Goal: Task Accomplishment & Management: Complete application form

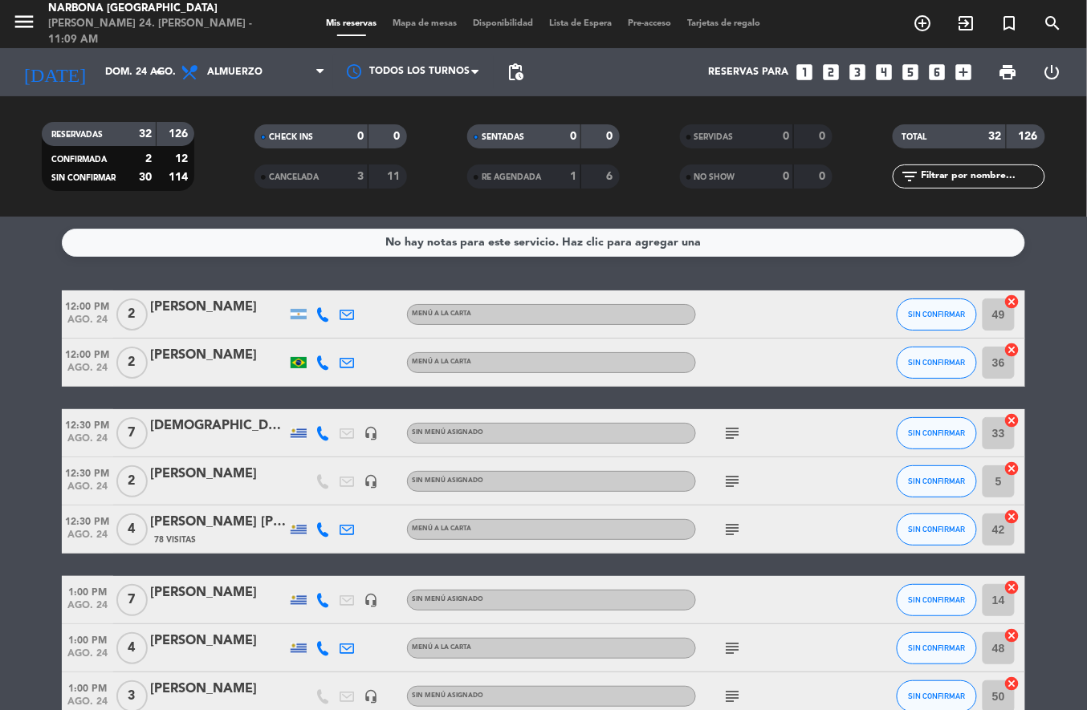
click at [929, 18] on icon "add_circle_outline" at bounding box center [923, 23] width 19 height 19
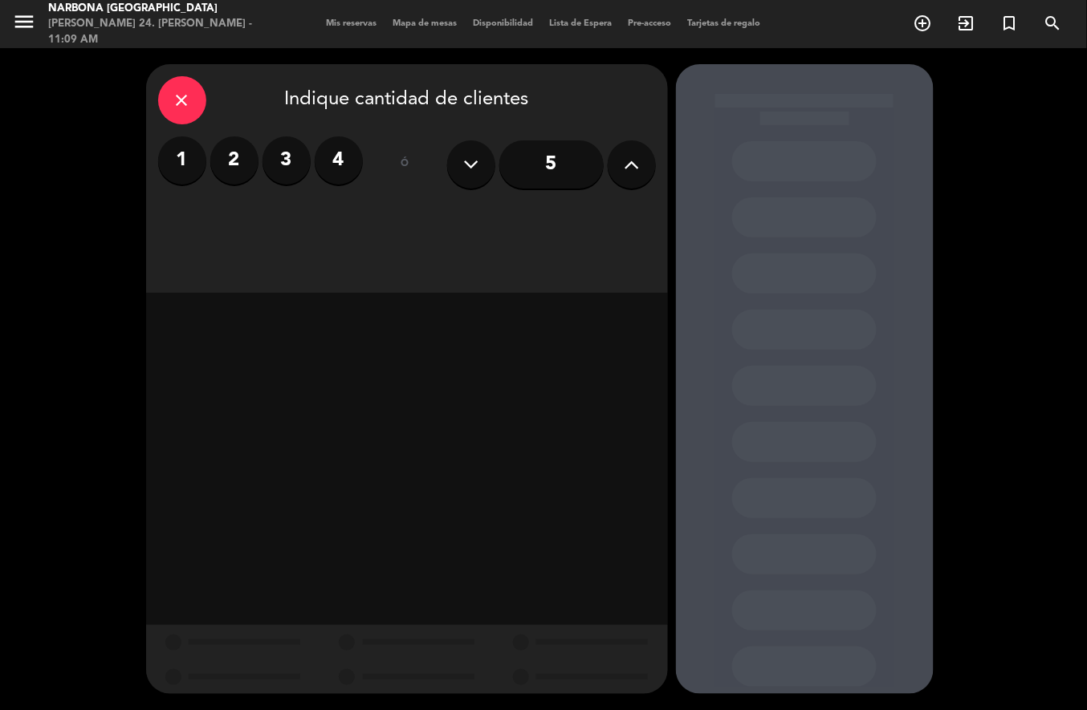
click at [286, 167] on label "3" at bounding box center [287, 160] width 48 height 48
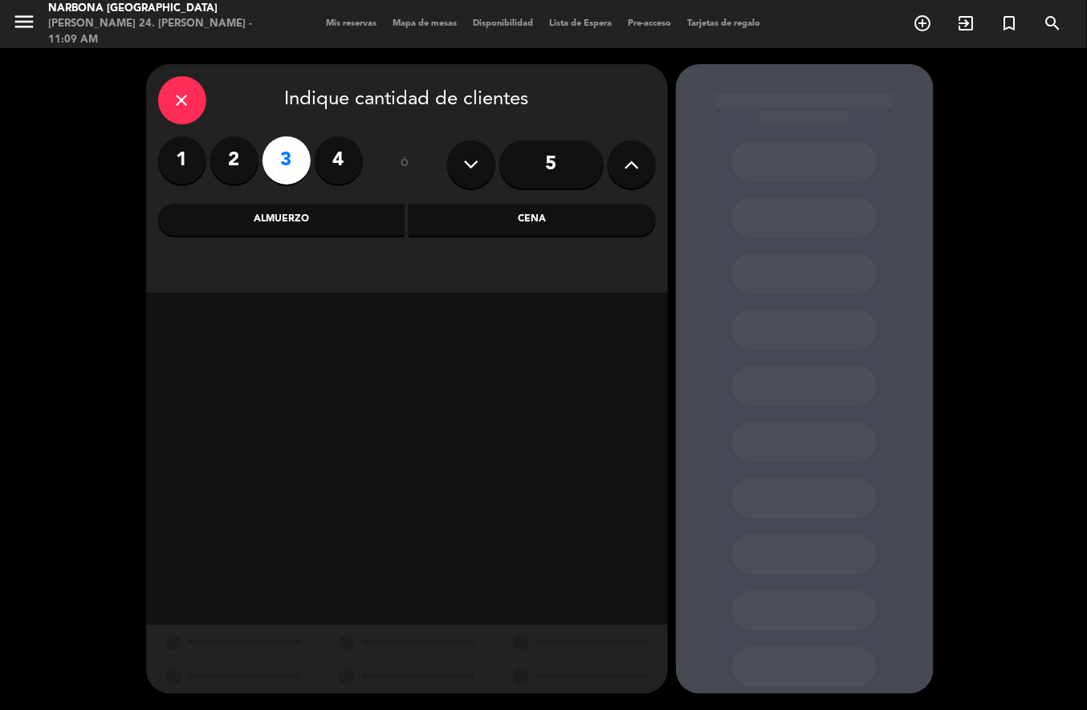
click at [341, 218] on div "Almuerzo" at bounding box center [281, 220] width 247 height 32
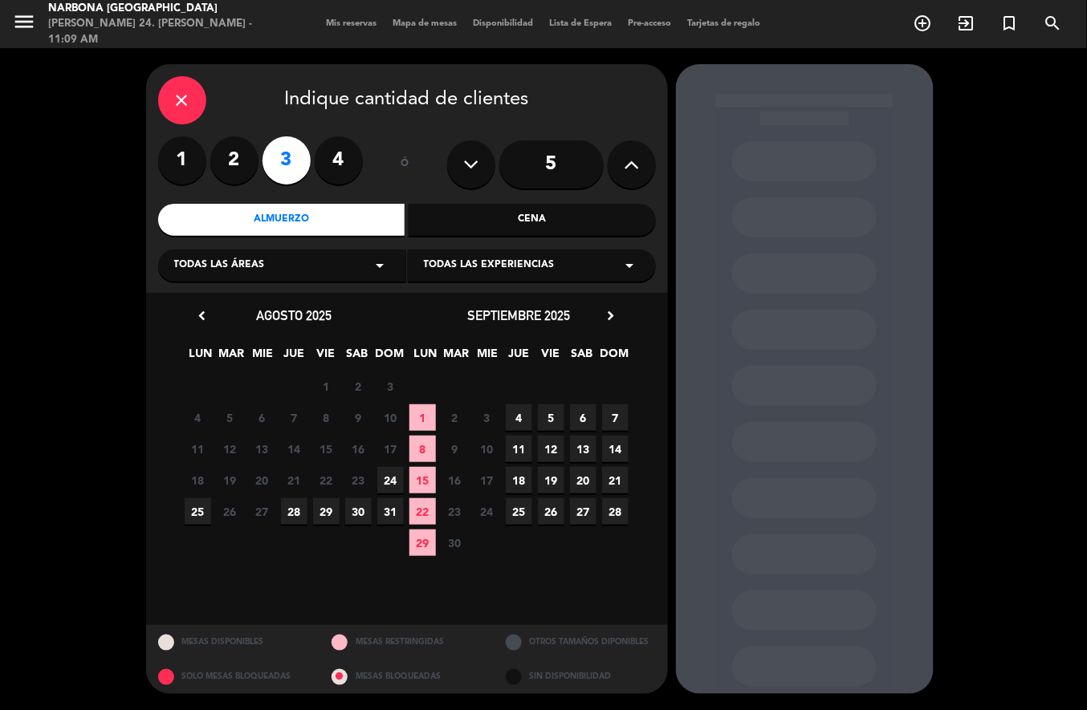
click at [396, 480] on span "24" at bounding box center [390, 480] width 26 height 26
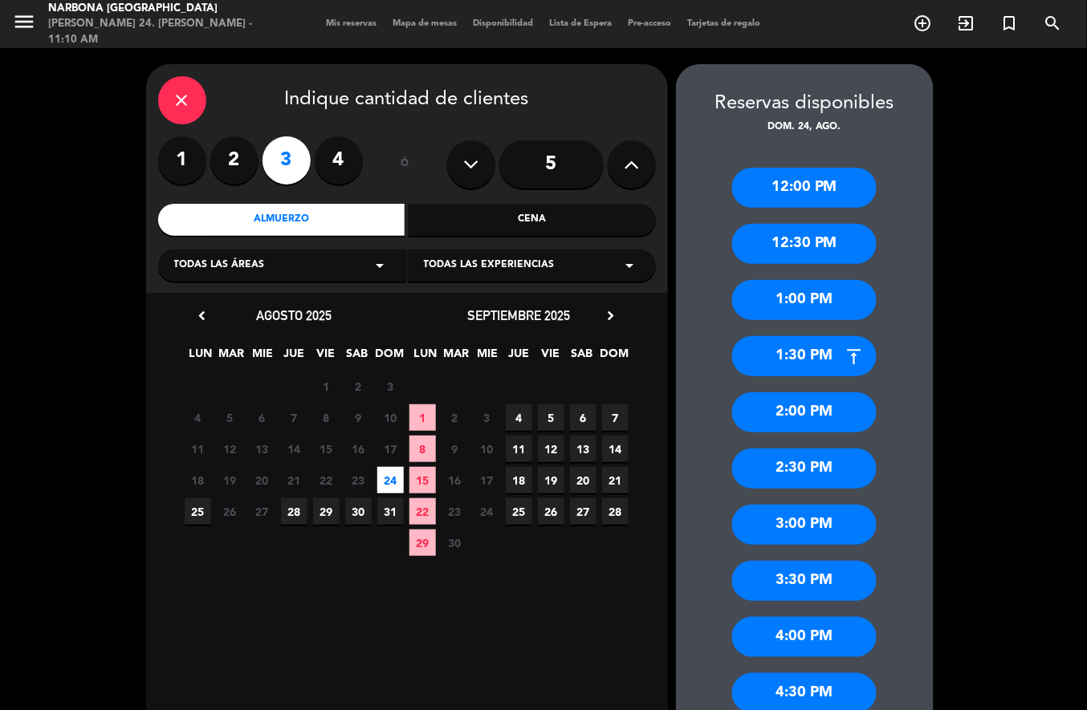
click at [801, 414] on div "2:00 PM" at bounding box center [804, 413] width 145 height 40
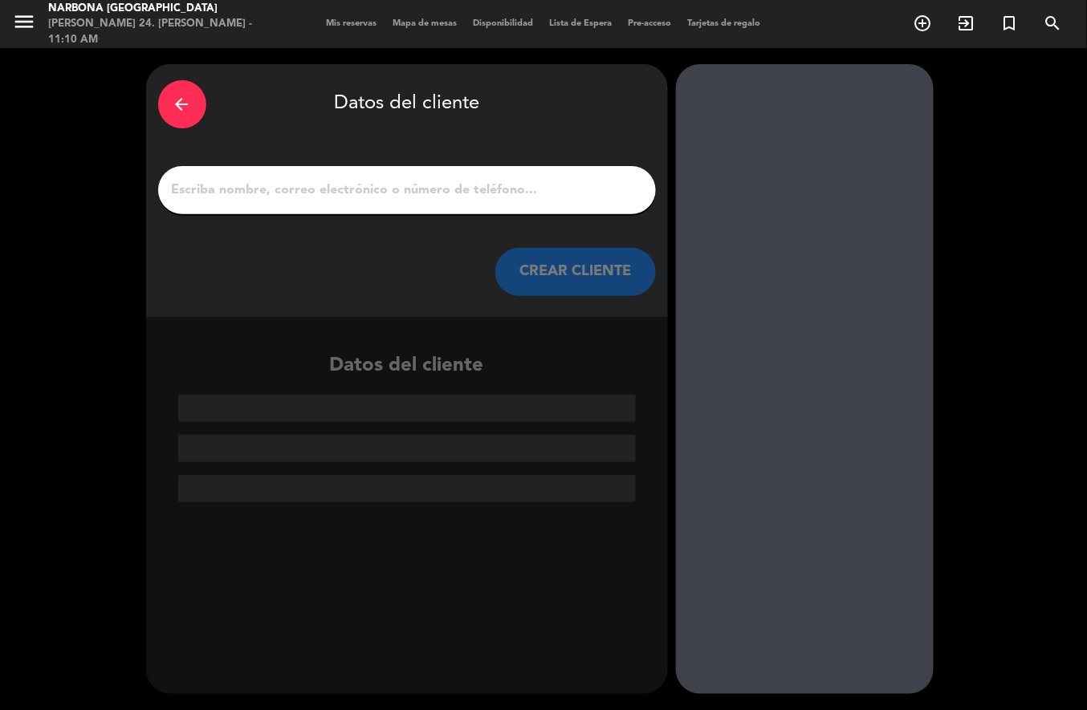
click at [512, 197] on input "1" at bounding box center [407, 190] width 474 height 22
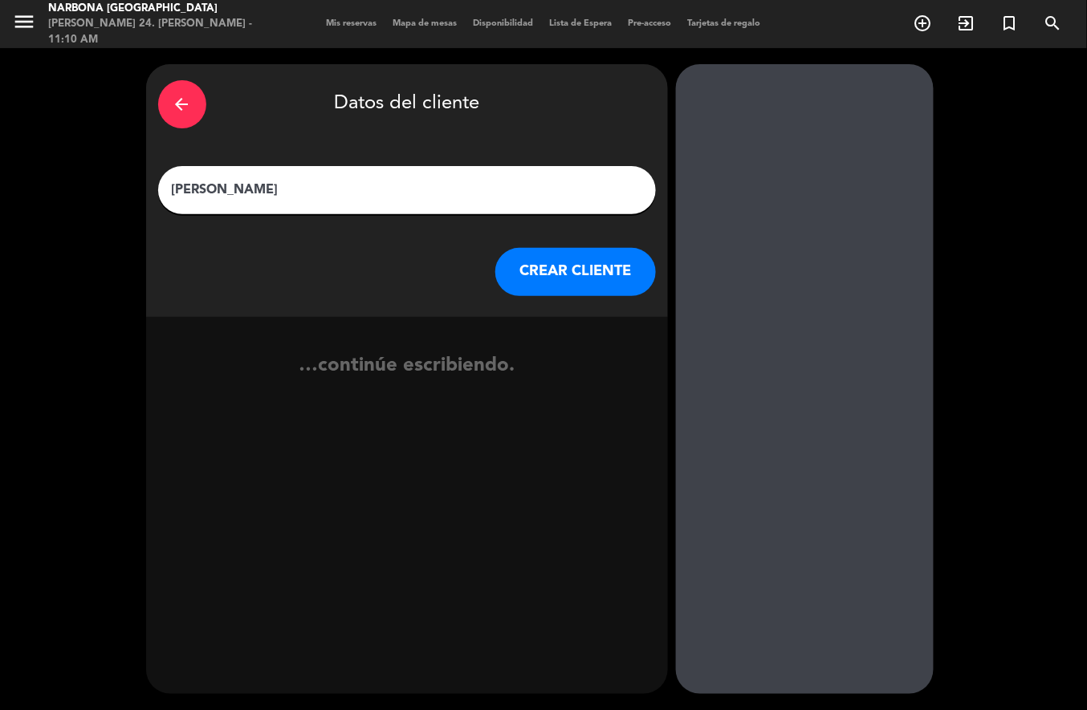
type input "[PERSON_NAME]"
click at [582, 271] on button "CREAR CLIENTE" at bounding box center [575, 272] width 161 height 48
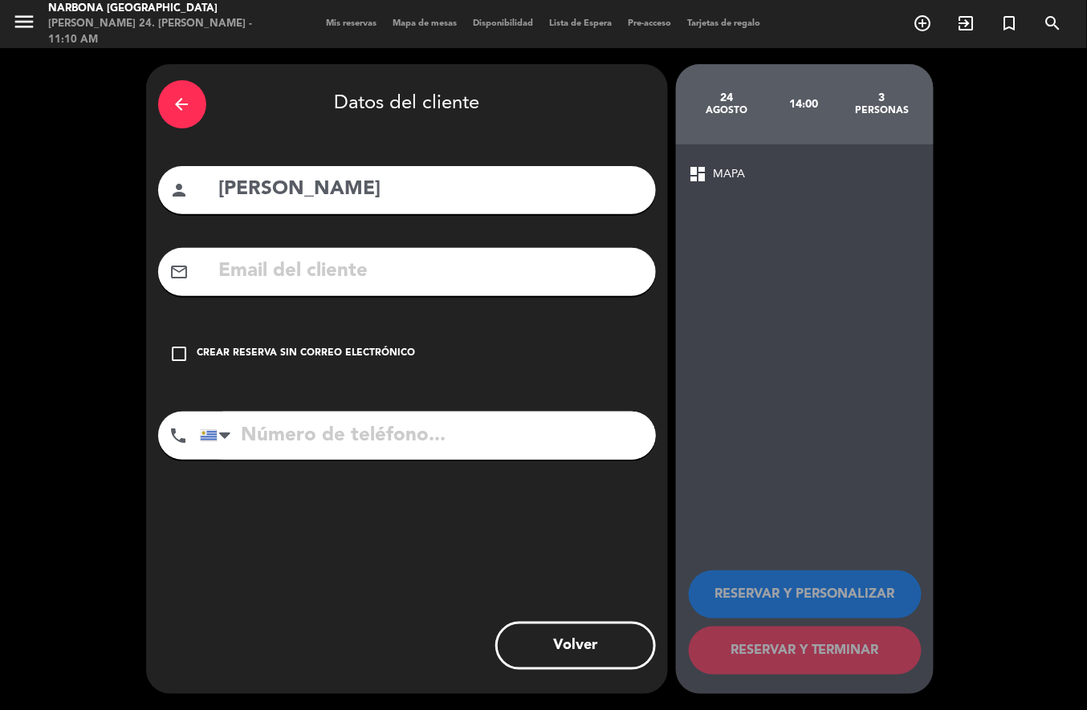
click at [305, 348] on div "Crear reserva sin correo electrónico" at bounding box center [306, 354] width 218 height 16
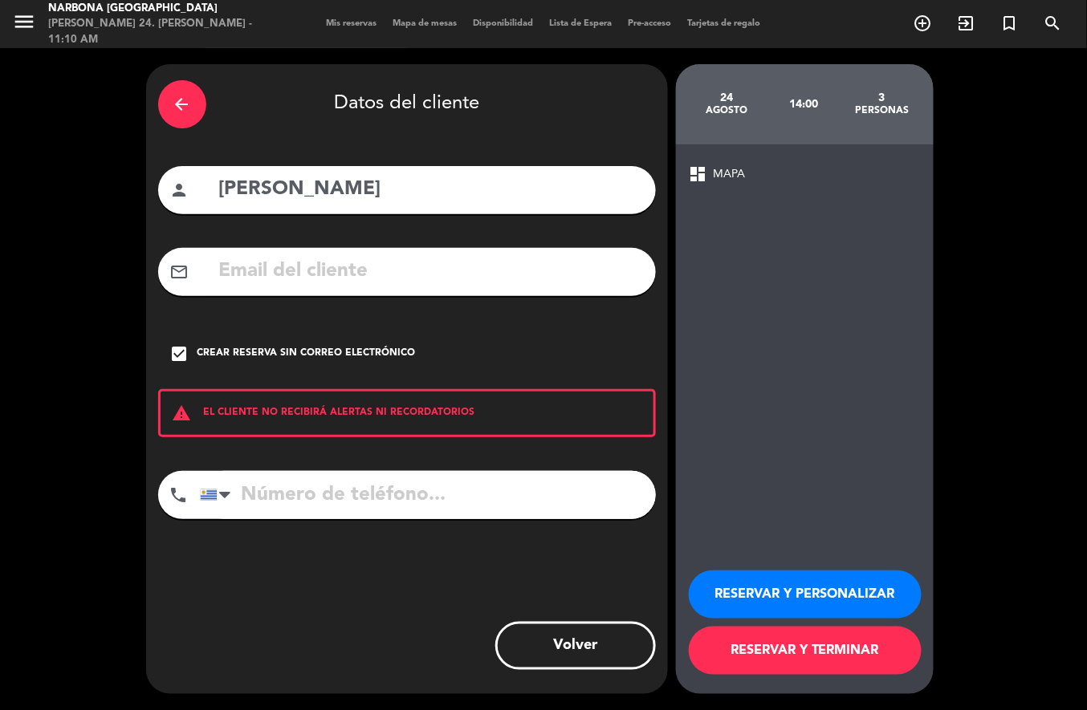
click at [788, 657] on button "RESERVAR Y TERMINAR" at bounding box center [805, 651] width 233 height 48
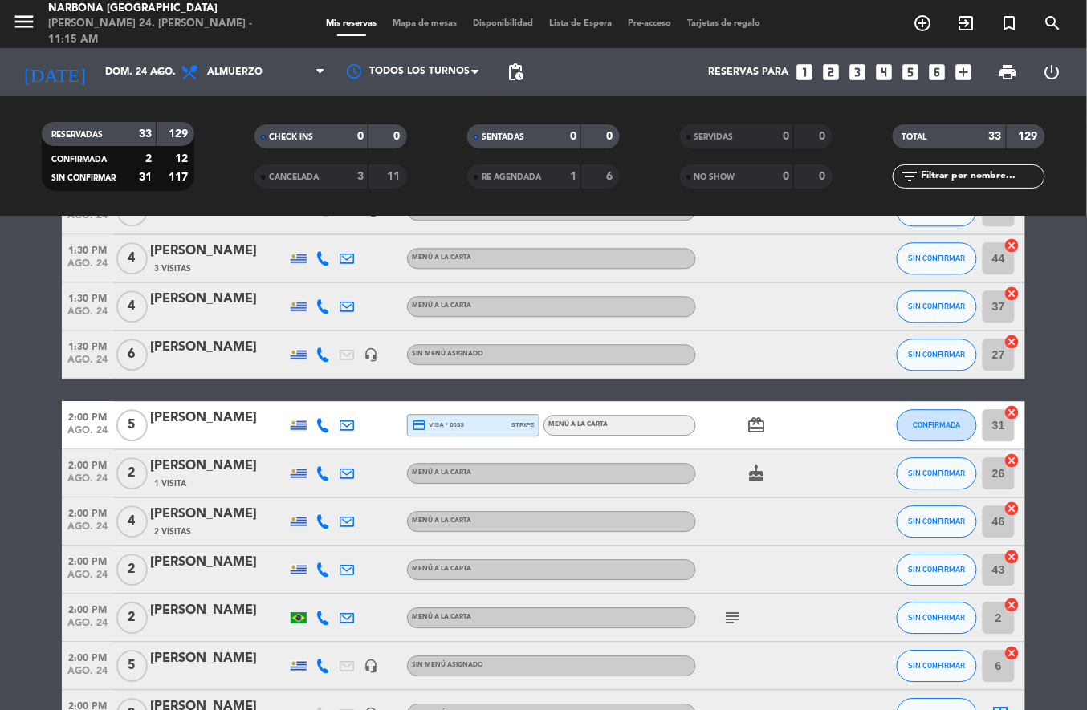
scroll to position [1134, 0]
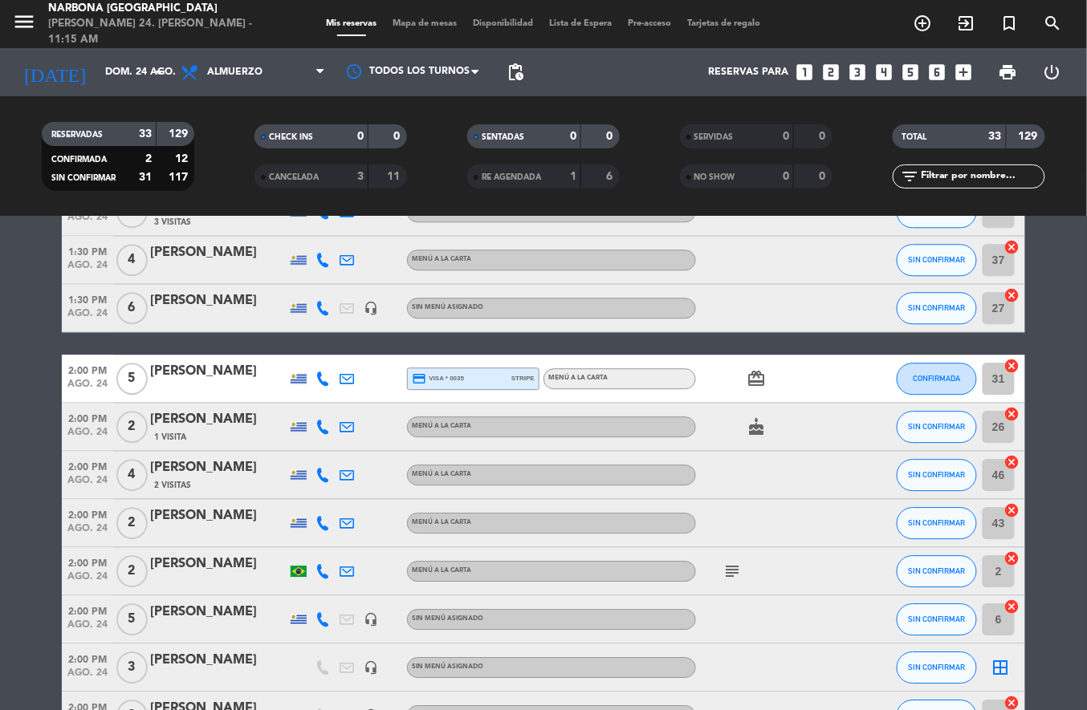
click at [729, 567] on icon "subject" at bounding box center [732, 571] width 19 height 19
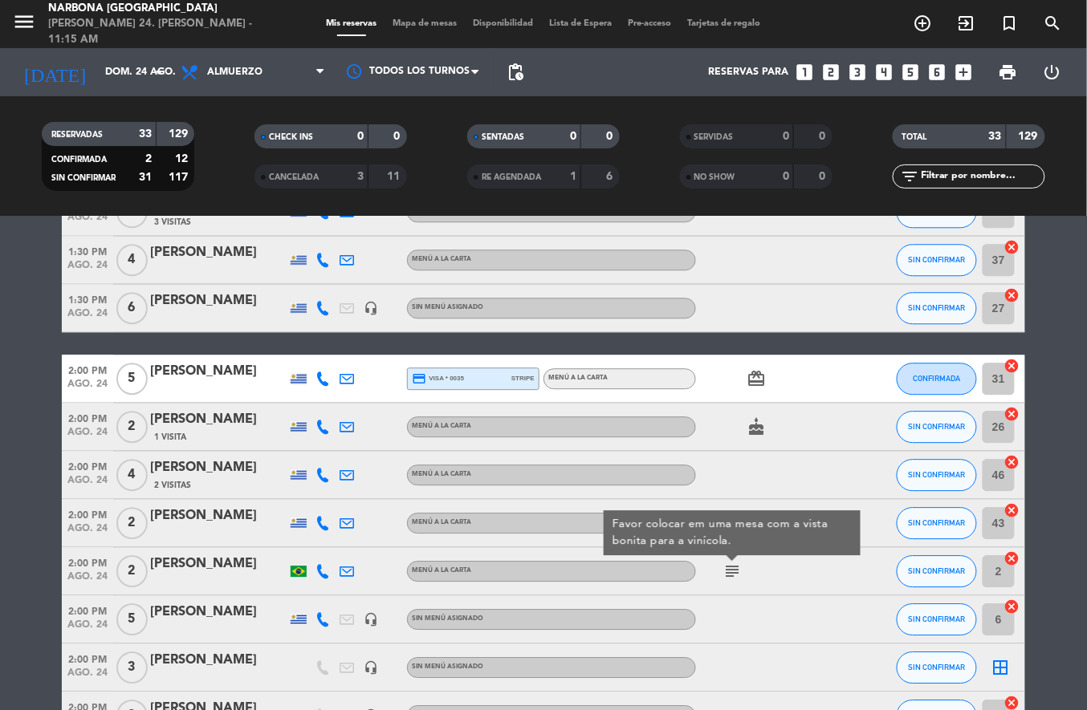
click at [816, 650] on div at bounding box center [768, 667] width 145 height 47
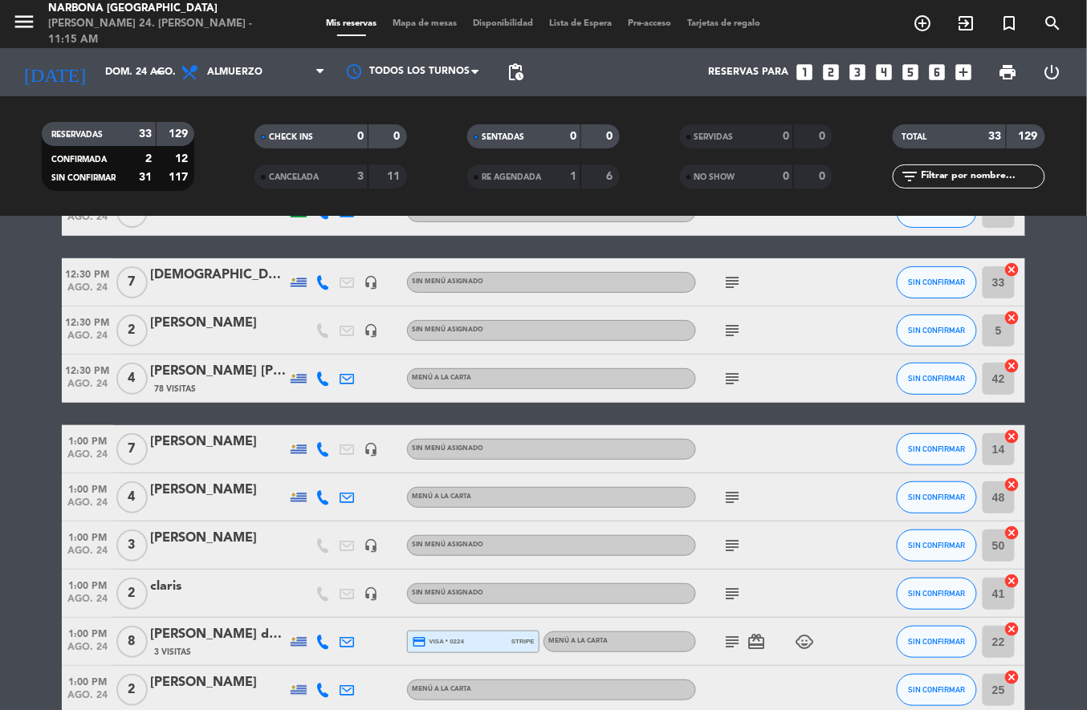
scroll to position [0, 0]
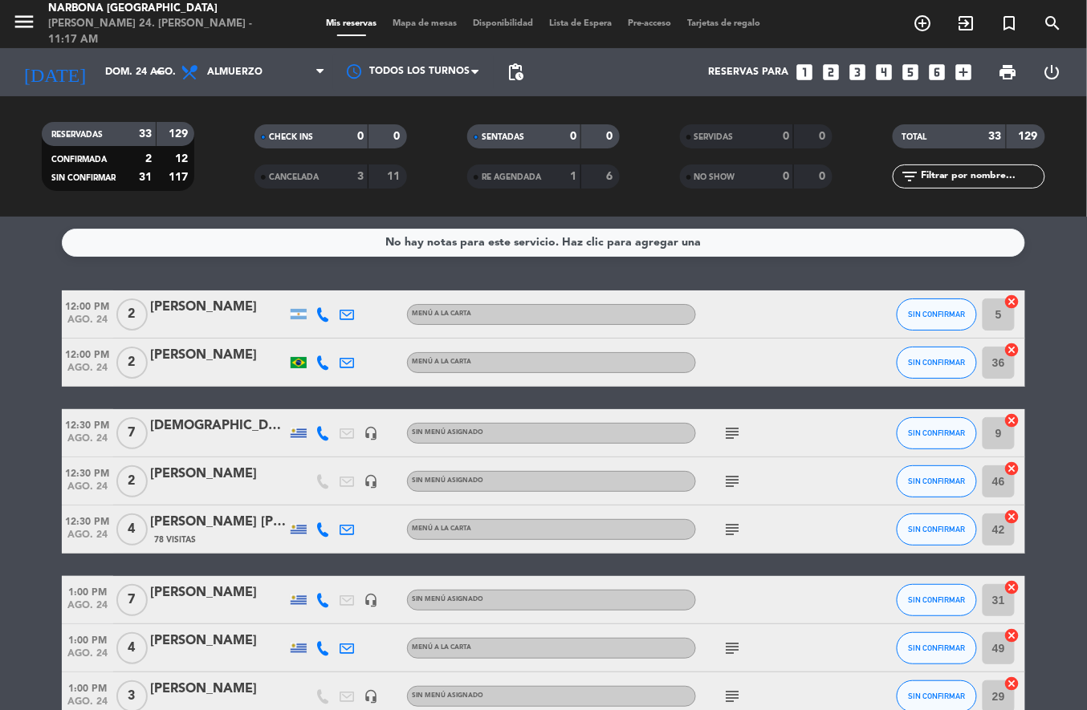
click at [925, 26] on icon "add_circle_outline" at bounding box center [923, 23] width 19 height 19
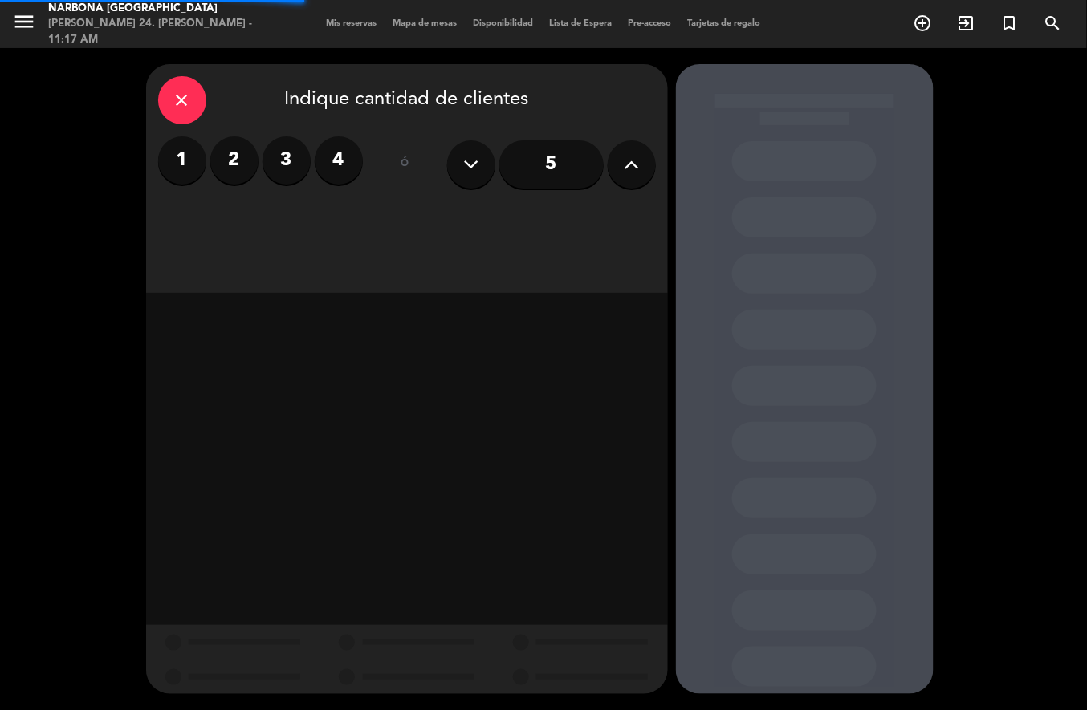
click at [234, 165] on label "2" at bounding box center [234, 160] width 48 height 48
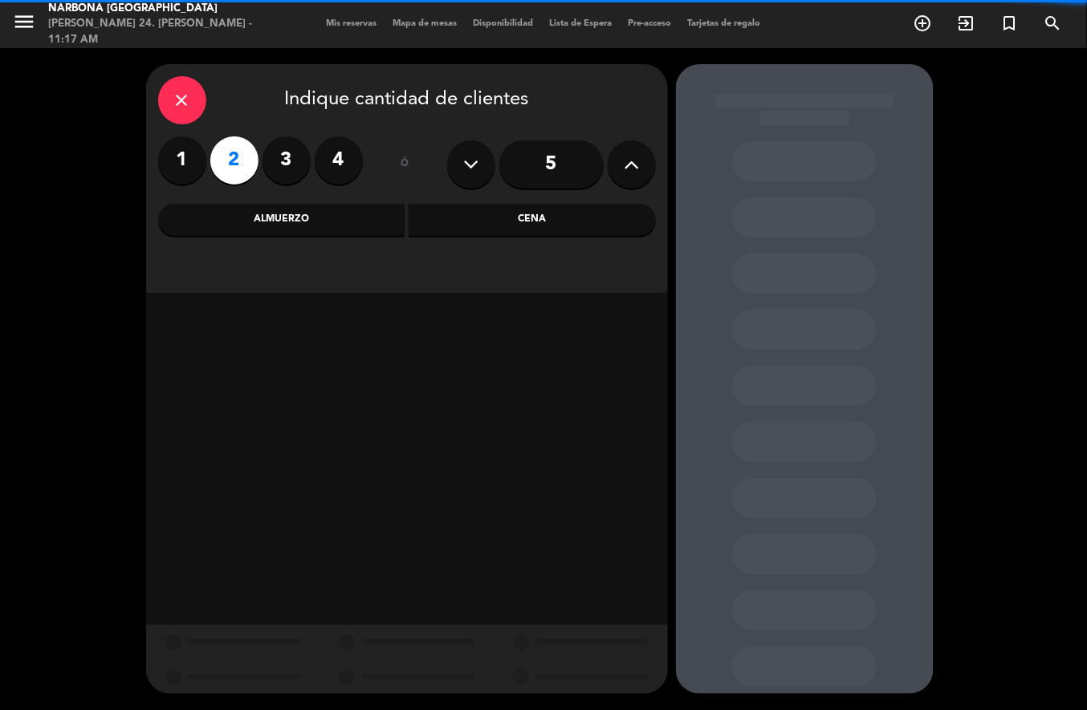
click at [336, 219] on div "Almuerzo" at bounding box center [281, 220] width 247 height 32
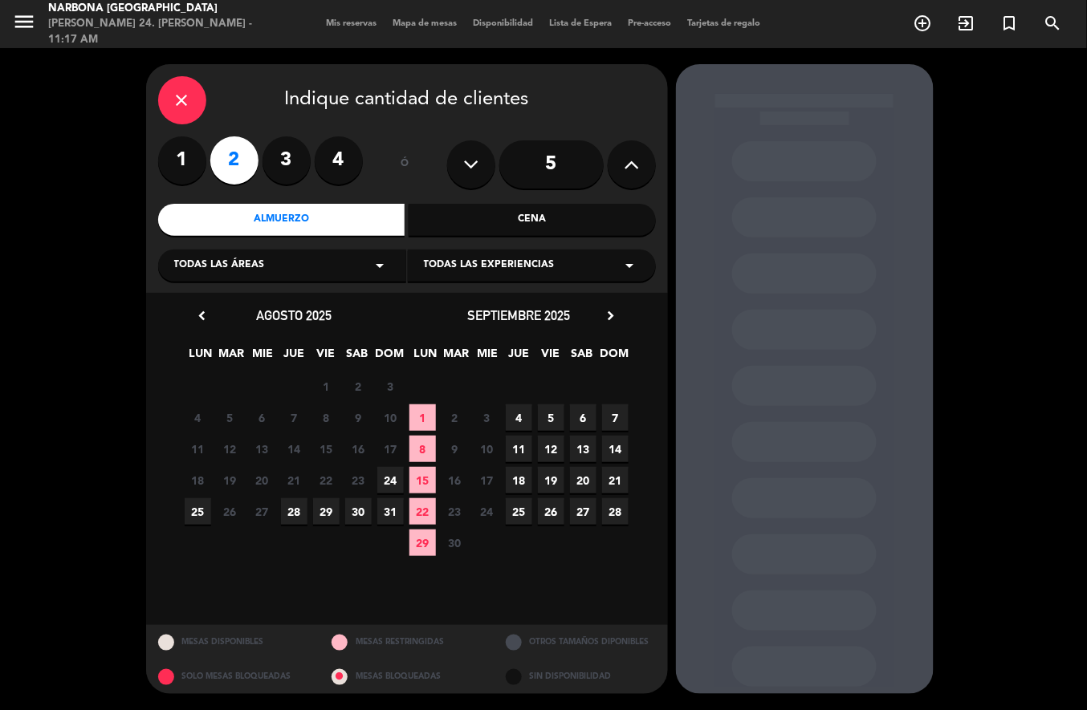
click at [393, 476] on span "24" at bounding box center [390, 480] width 26 height 26
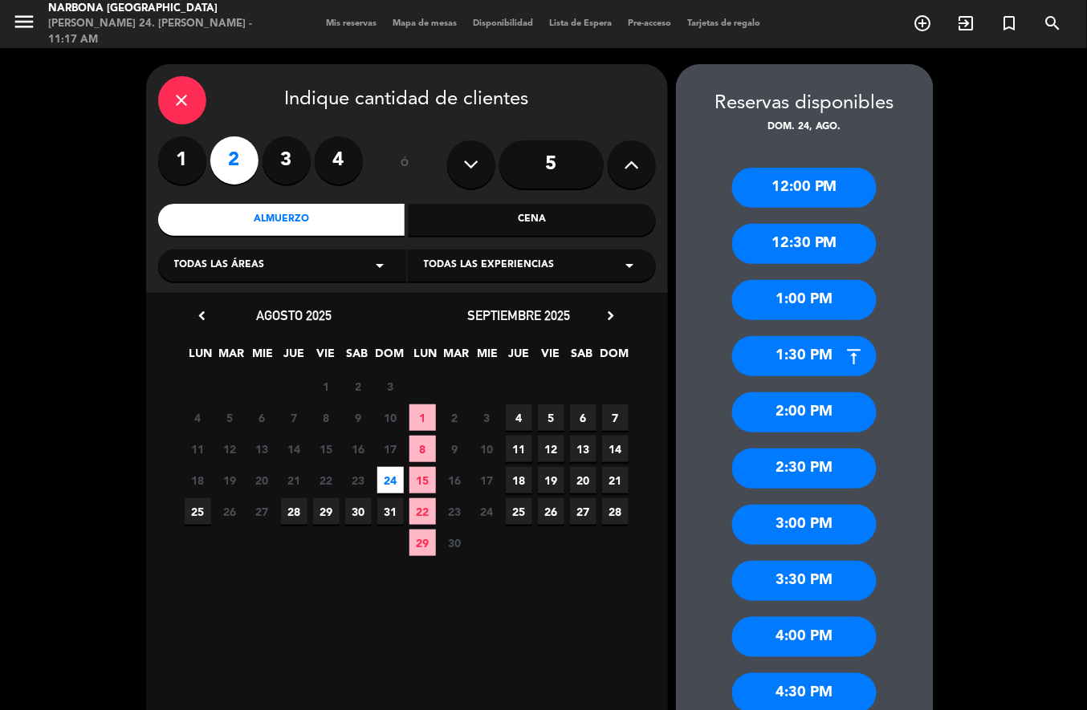
click at [832, 406] on div "2:00 PM" at bounding box center [804, 413] width 145 height 40
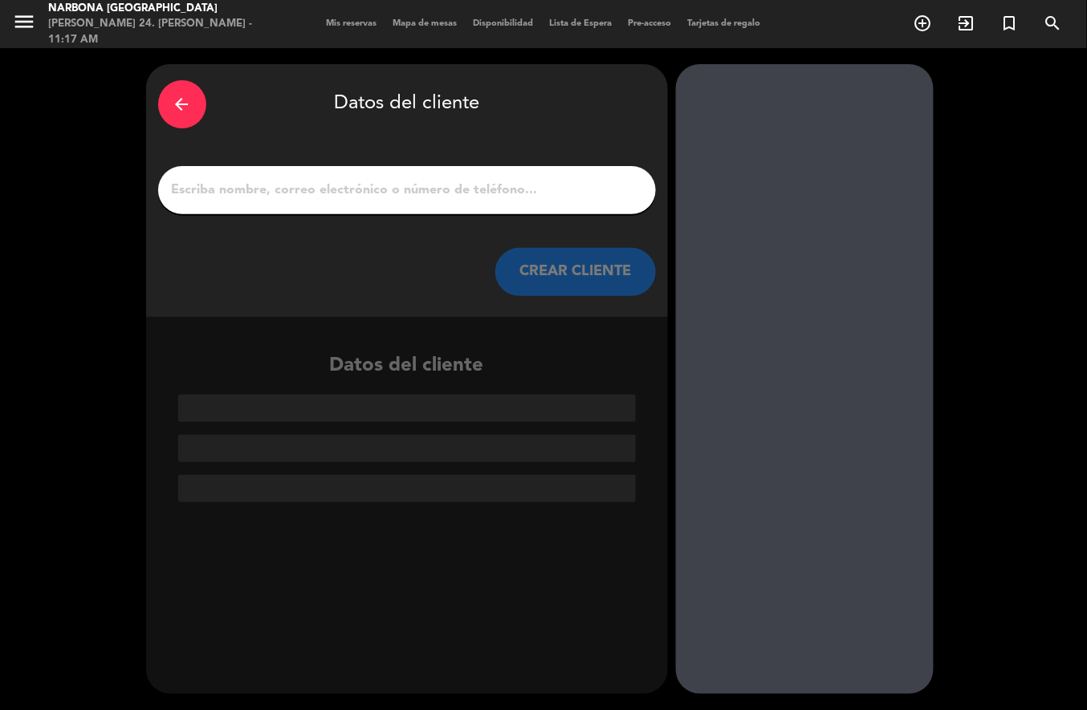
click at [550, 187] on input "1" at bounding box center [407, 190] width 474 height 22
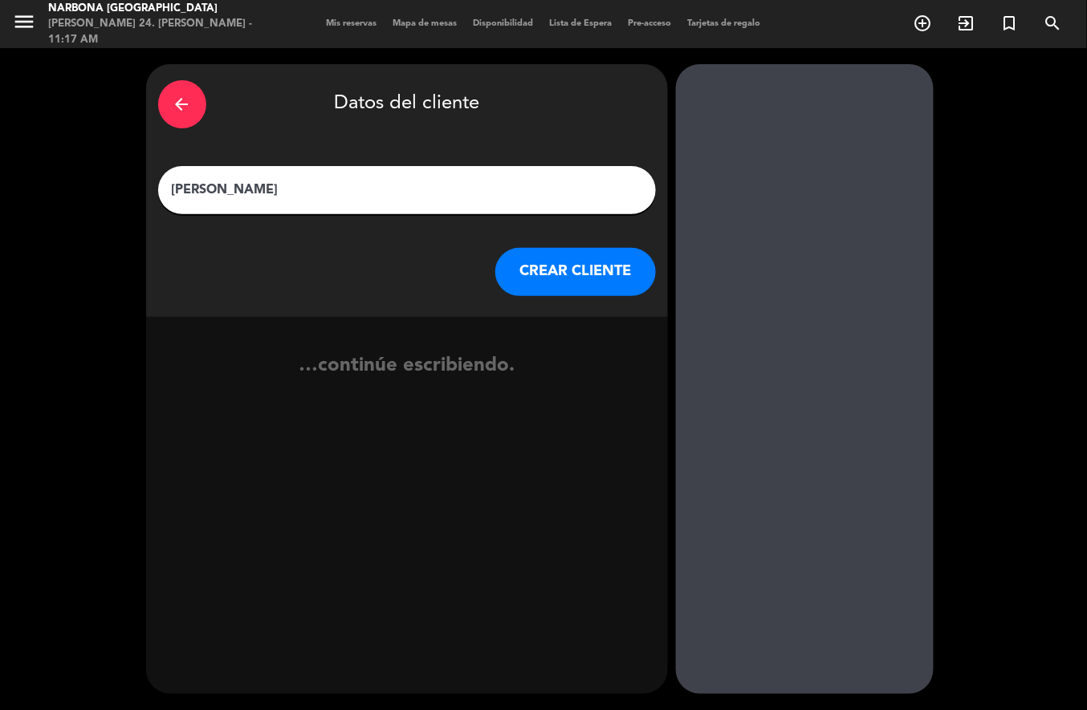
type input "[PERSON_NAME]"
click at [557, 271] on button "CREAR CLIENTE" at bounding box center [575, 272] width 161 height 48
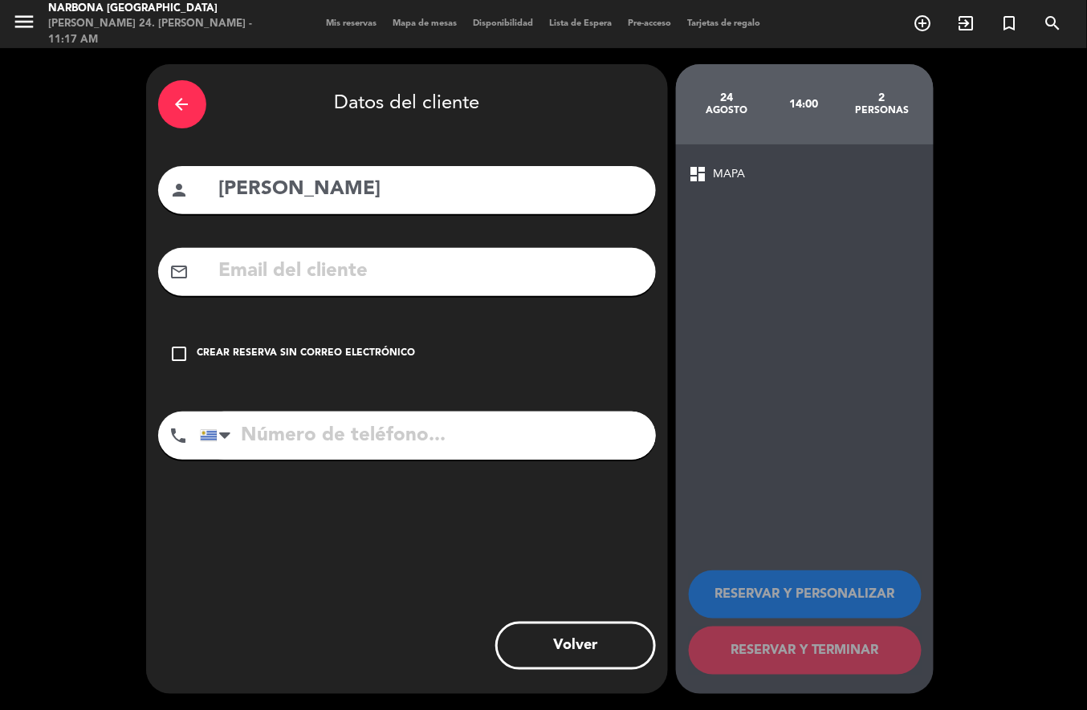
click at [279, 360] on div "Crear reserva sin correo electrónico" at bounding box center [306, 354] width 218 height 16
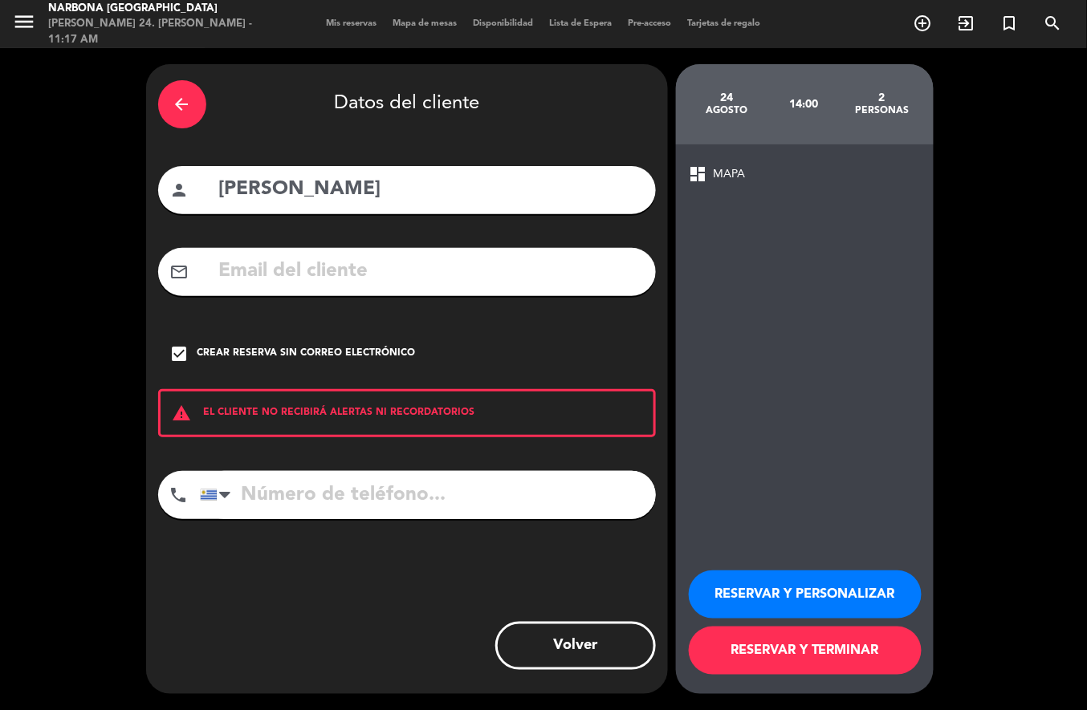
click at [790, 657] on button "RESERVAR Y TERMINAR" at bounding box center [805, 651] width 233 height 48
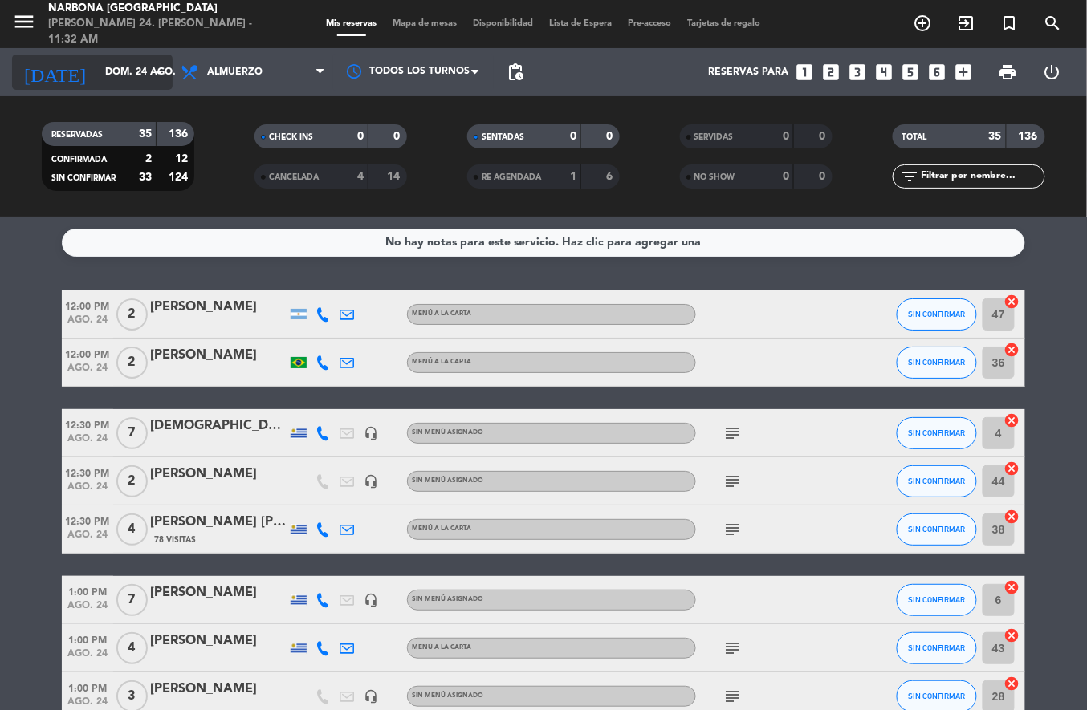
click at [104, 77] on input "dom. 24 ago." at bounding box center [165, 72] width 136 height 27
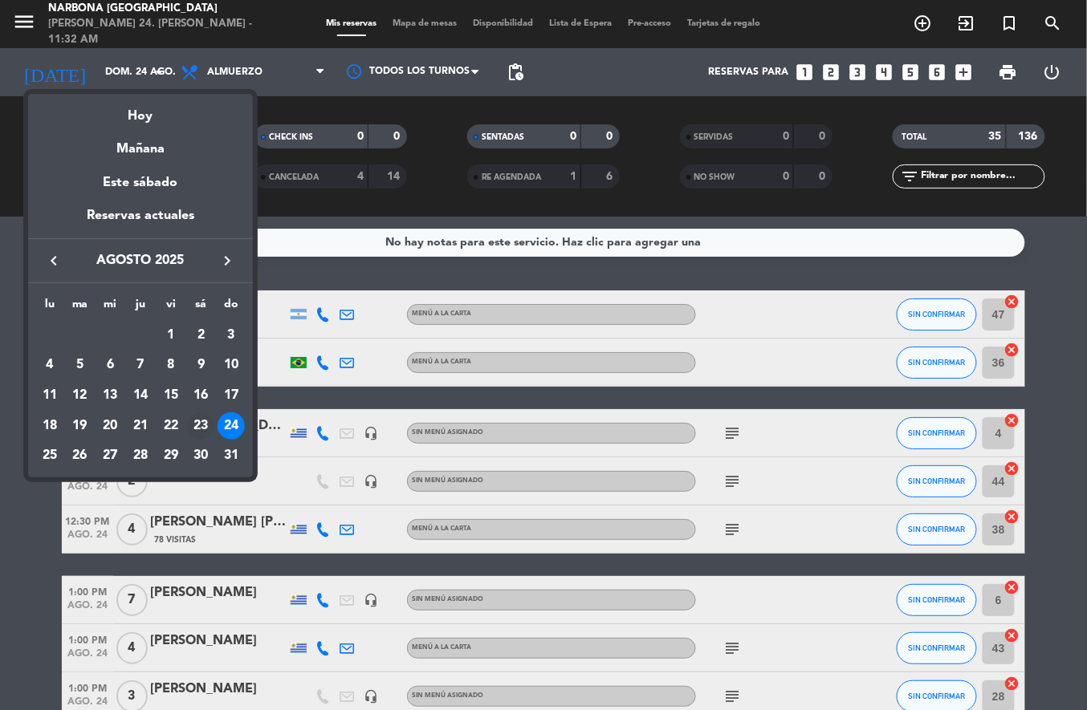
click at [200, 425] on div "23" at bounding box center [200, 426] width 27 height 27
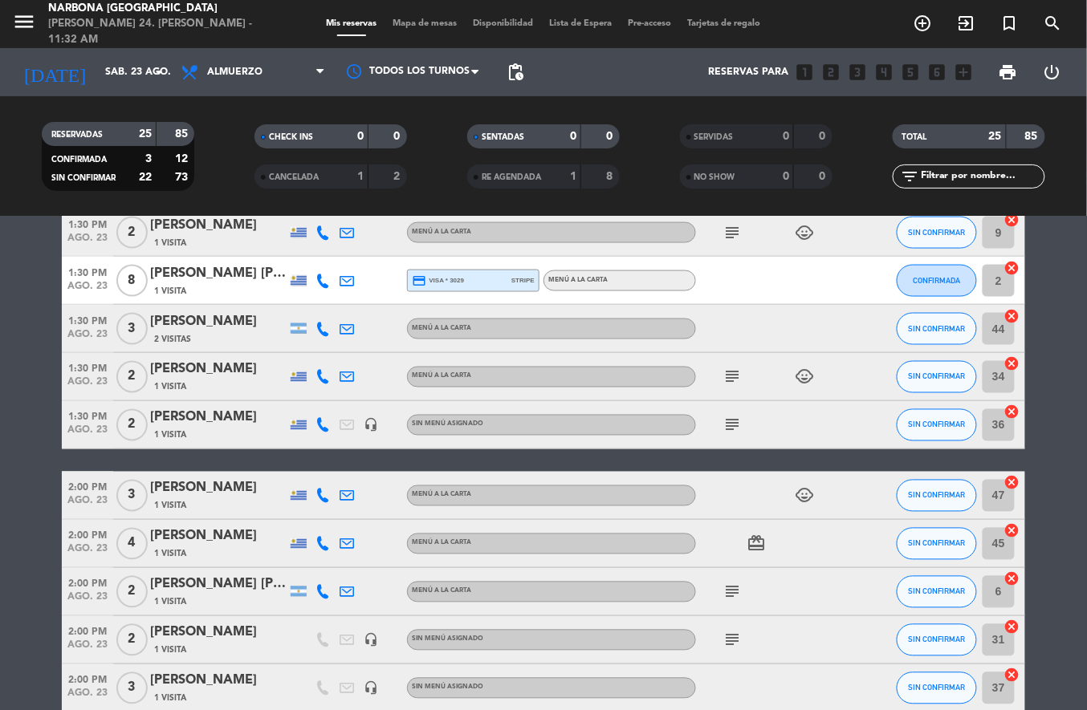
scroll to position [681, 0]
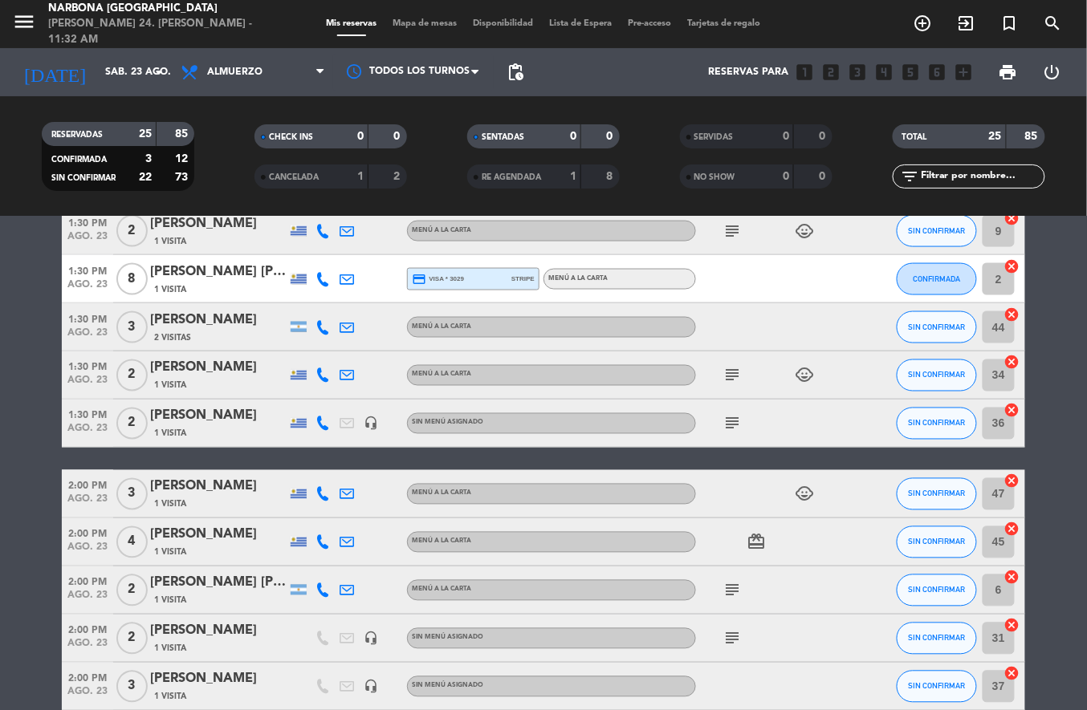
click at [731, 588] on icon "subject" at bounding box center [732, 590] width 19 height 19
click at [813, 592] on div "subject Anuversario" at bounding box center [768, 590] width 145 height 47
click at [214, 584] on div "[PERSON_NAME] [PERSON_NAME][DEMOGRAPHIC_DATA]" at bounding box center [218, 583] width 136 height 21
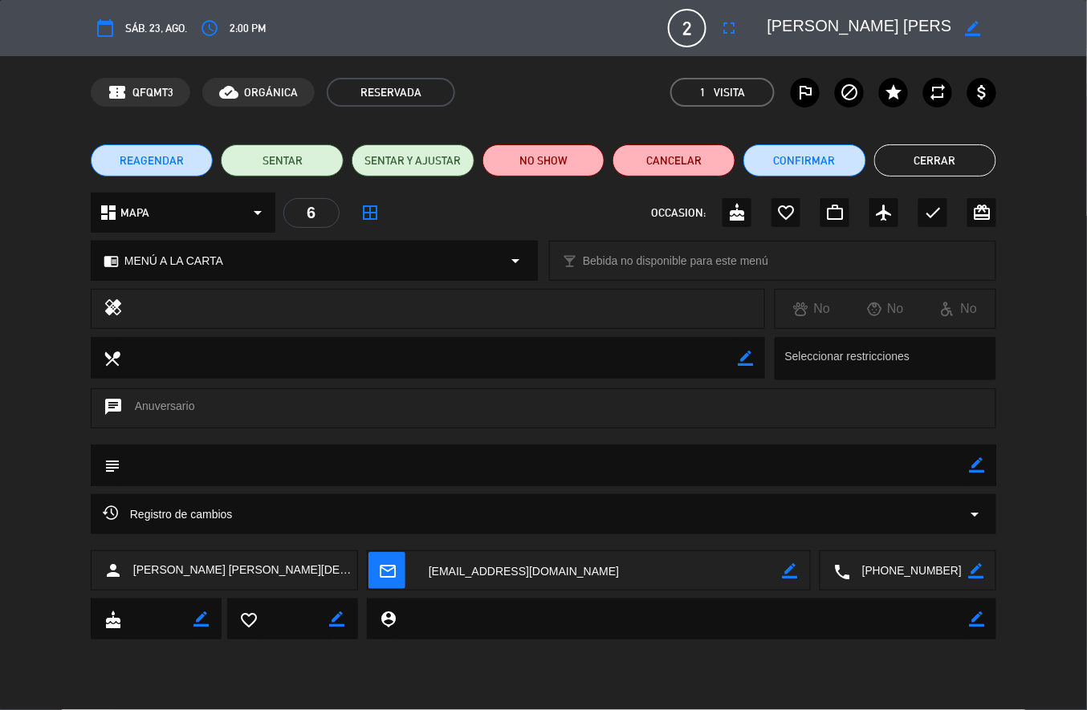
click at [97, 413] on div "chat Anuversario" at bounding box center [544, 409] width 906 height 40
click at [100, 416] on div "chat Anuversario" at bounding box center [544, 409] width 906 height 40
click at [120, 405] on icon "chat" at bounding box center [113, 408] width 19 height 22
click at [113, 401] on icon "chat" at bounding box center [113, 408] width 19 height 22
click at [136, 409] on div "chat Anuversario" at bounding box center [544, 409] width 906 height 40
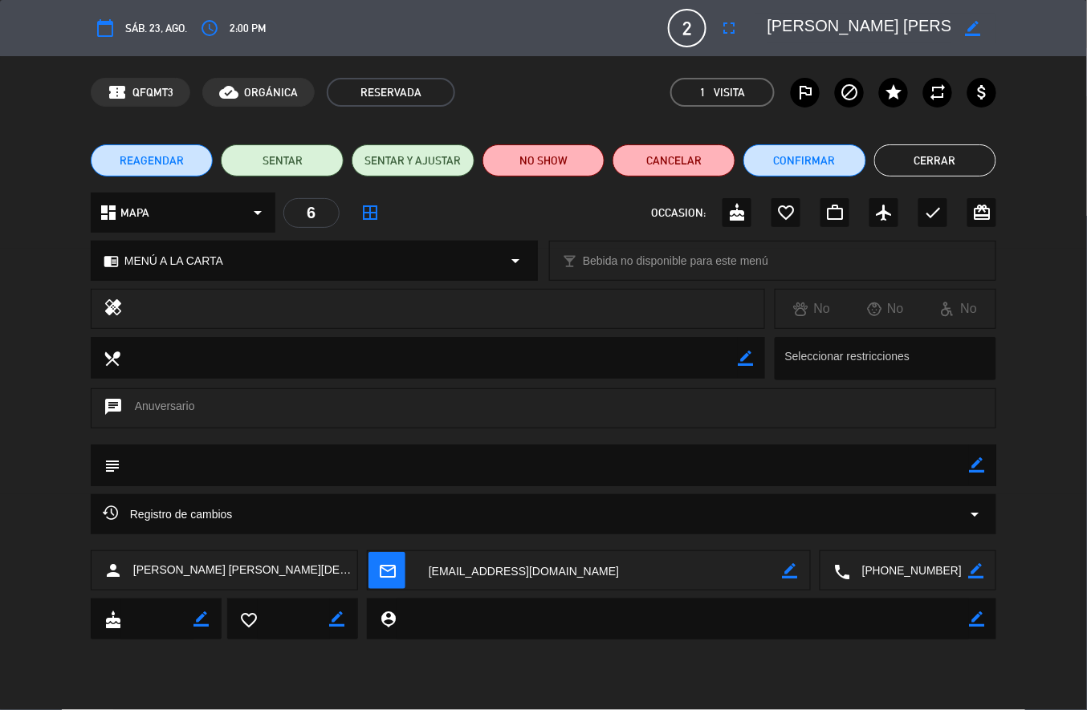
click at [132, 399] on div "chat Anuversario" at bounding box center [544, 409] width 906 height 40
click at [949, 159] on button "Cerrar" at bounding box center [935, 161] width 123 height 32
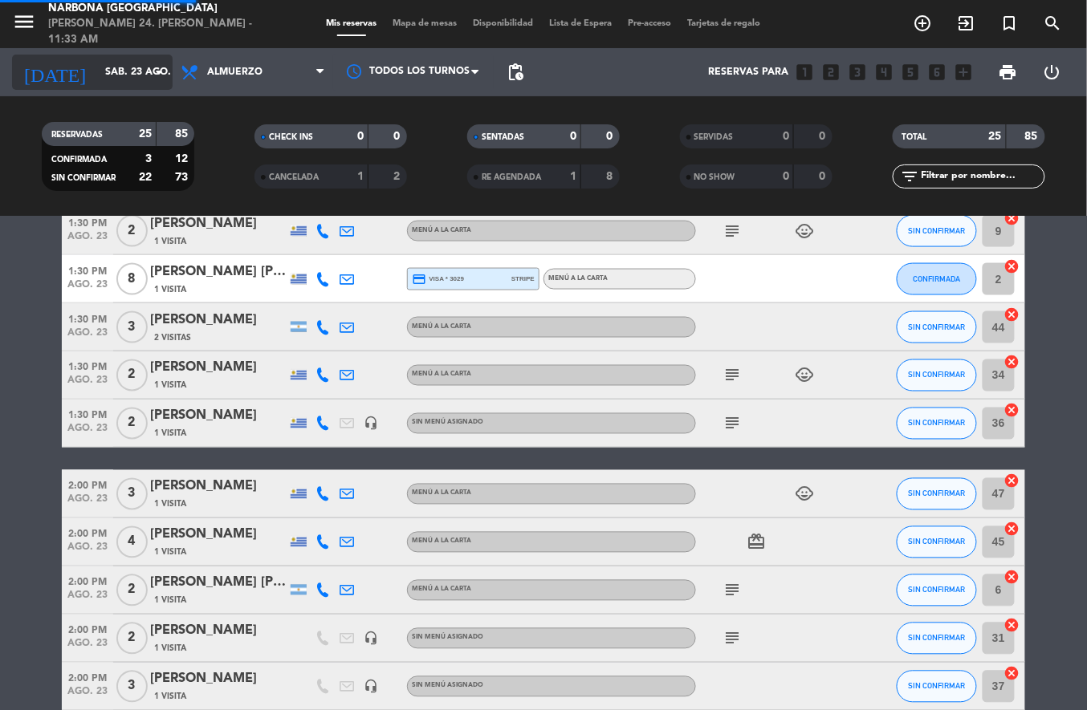
click at [125, 77] on input "sáb. 23 ago." at bounding box center [165, 72] width 136 height 27
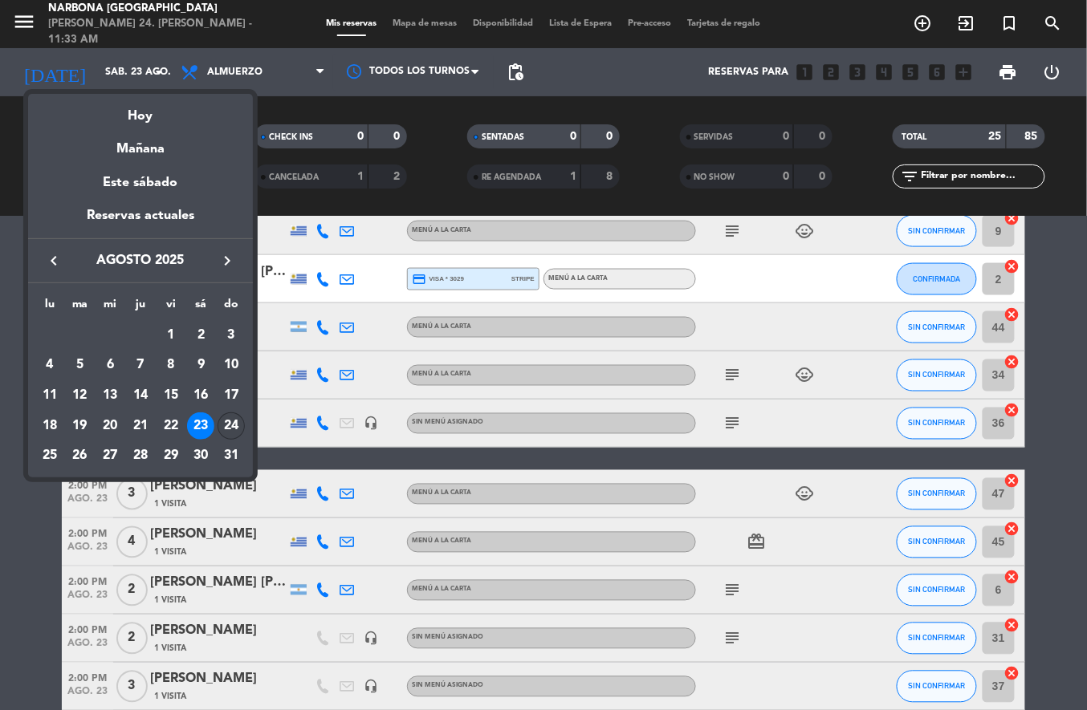
click at [230, 432] on div "24" at bounding box center [231, 426] width 27 height 27
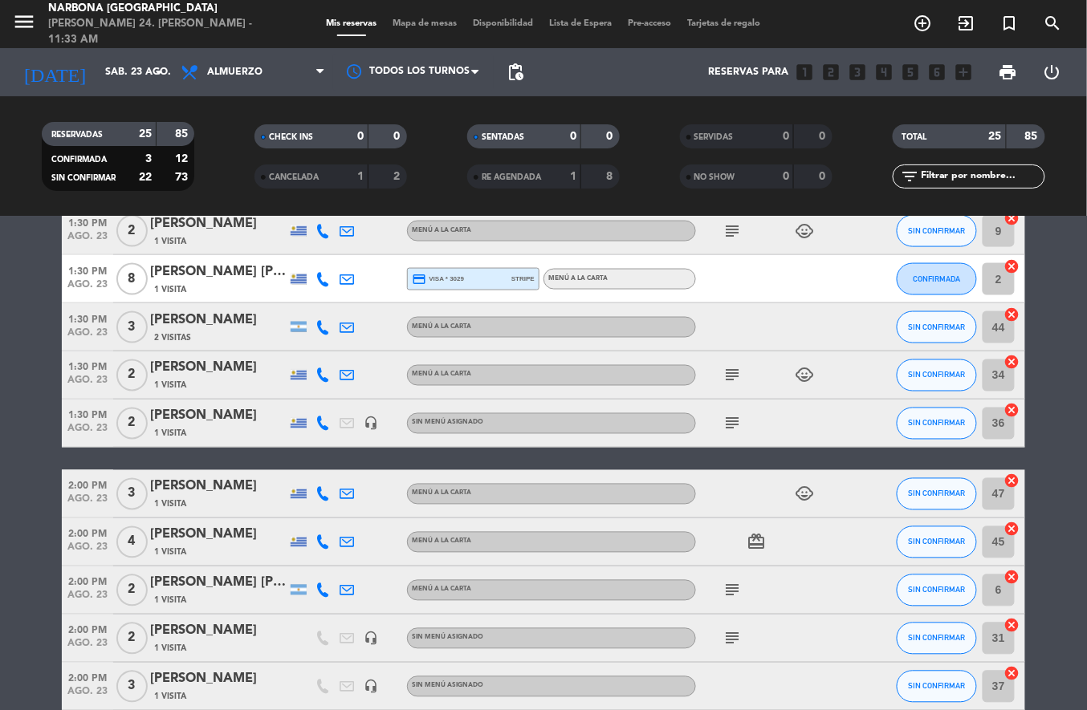
type input "dom. 24 ago."
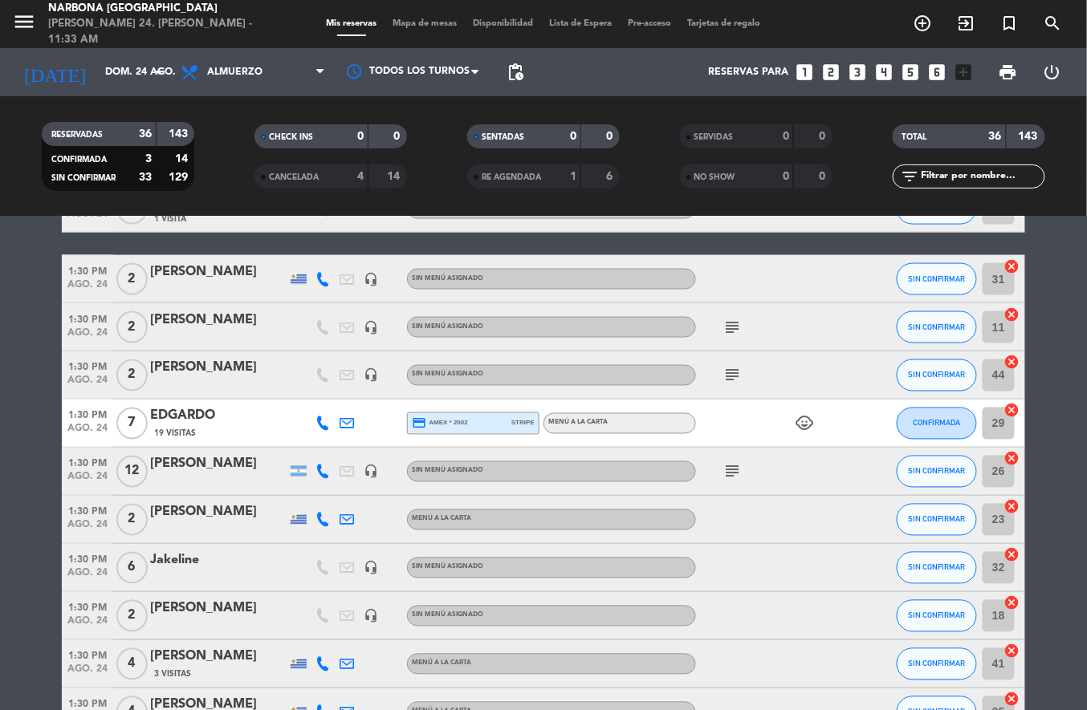
scroll to position [596, 0]
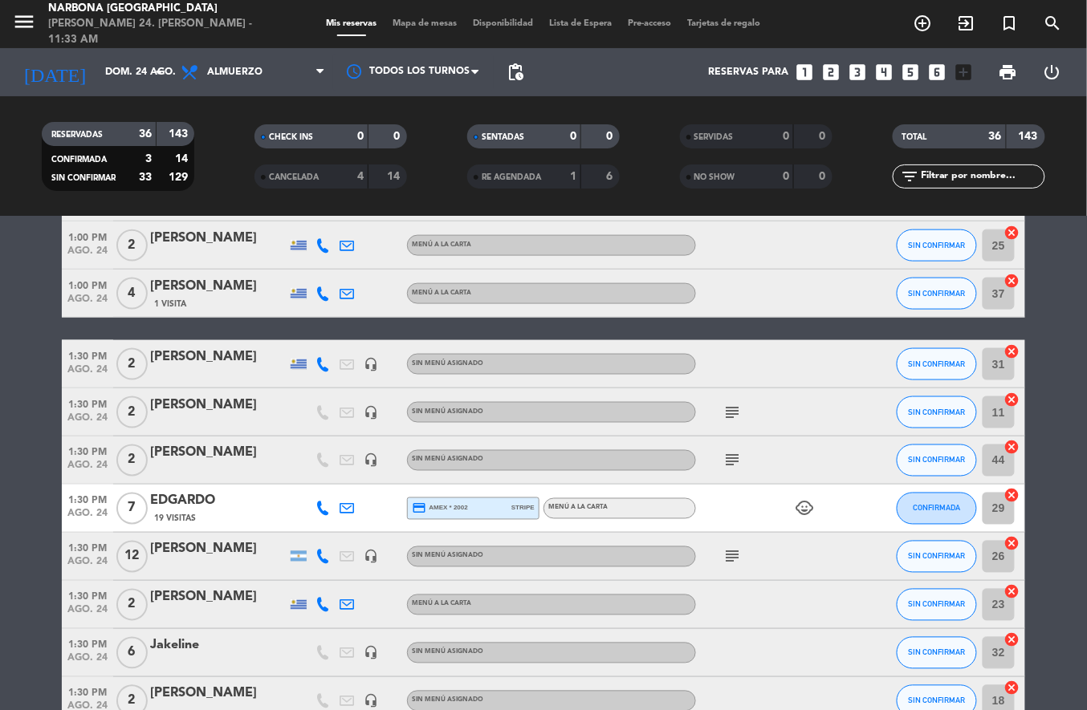
click at [727, 411] on icon "subject" at bounding box center [732, 412] width 19 height 19
click at [732, 456] on icon "subject" at bounding box center [732, 460] width 19 height 19
click at [736, 548] on icon "subject" at bounding box center [732, 557] width 19 height 19
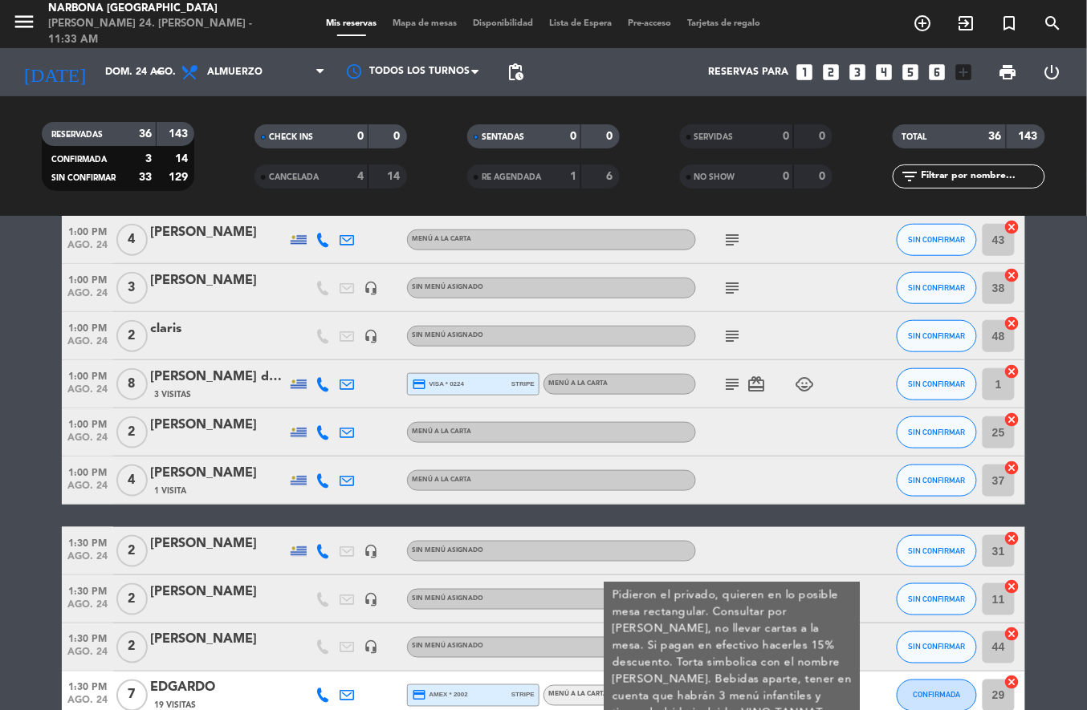
scroll to position [405, 0]
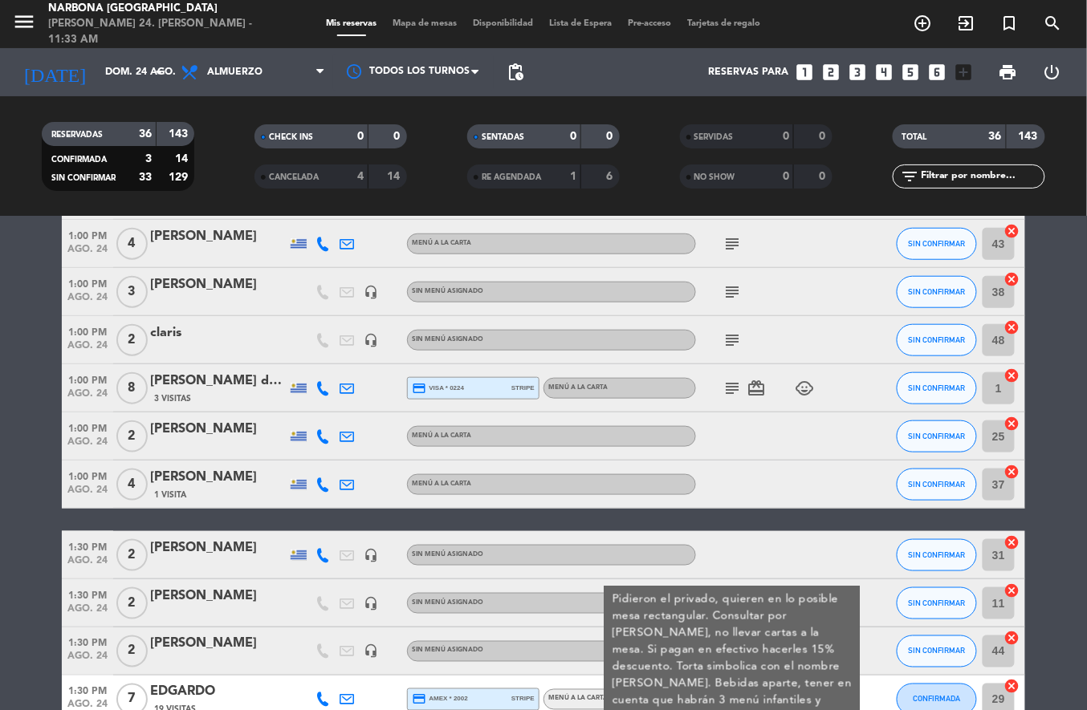
click at [731, 383] on icon "subject" at bounding box center [732, 388] width 19 height 19
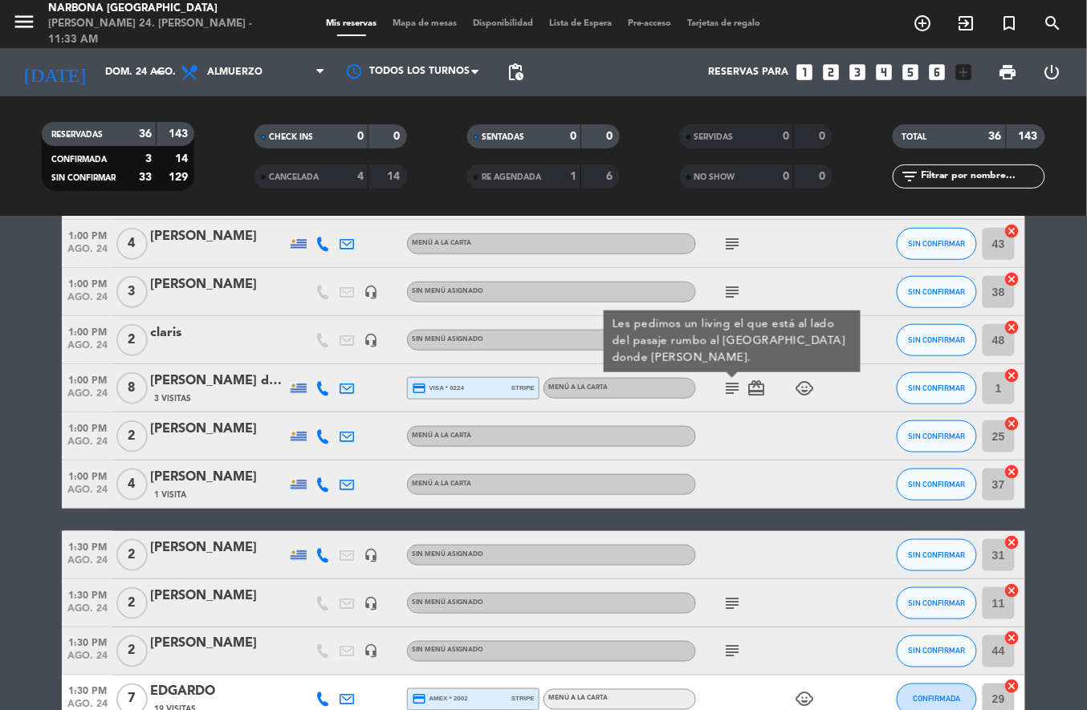
click at [756, 393] on icon "card_giftcard" at bounding box center [756, 388] width 19 height 19
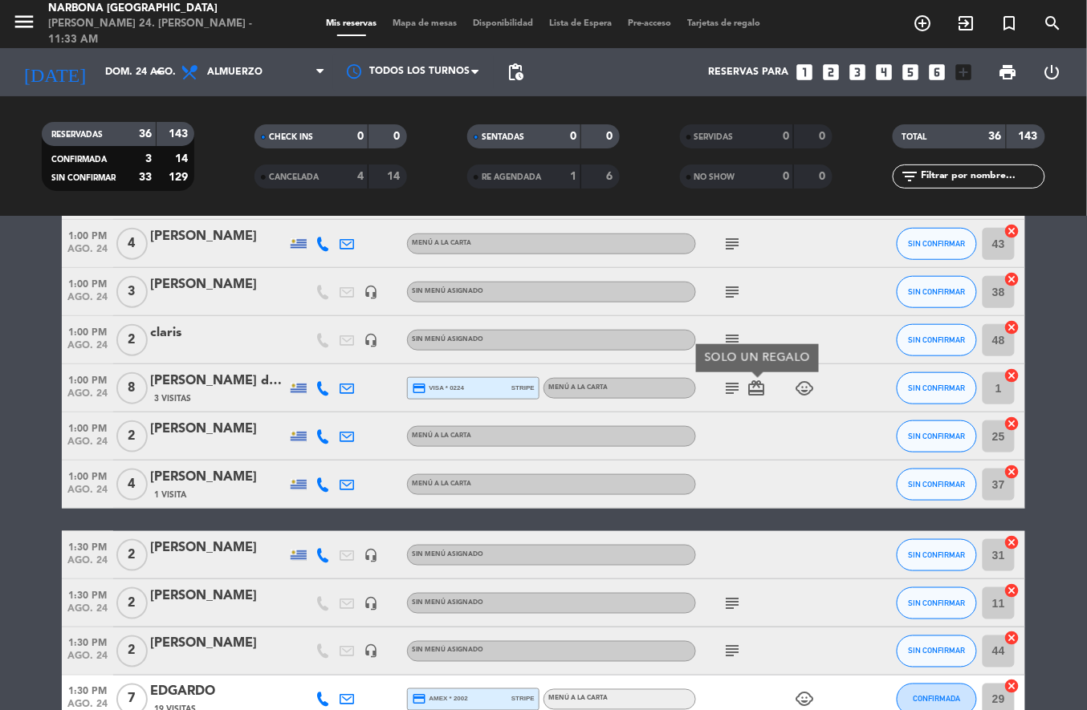
click at [732, 332] on icon "subject" at bounding box center [732, 340] width 19 height 19
click at [732, 383] on icon "subject" at bounding box center [732, 388] width 19 height 19
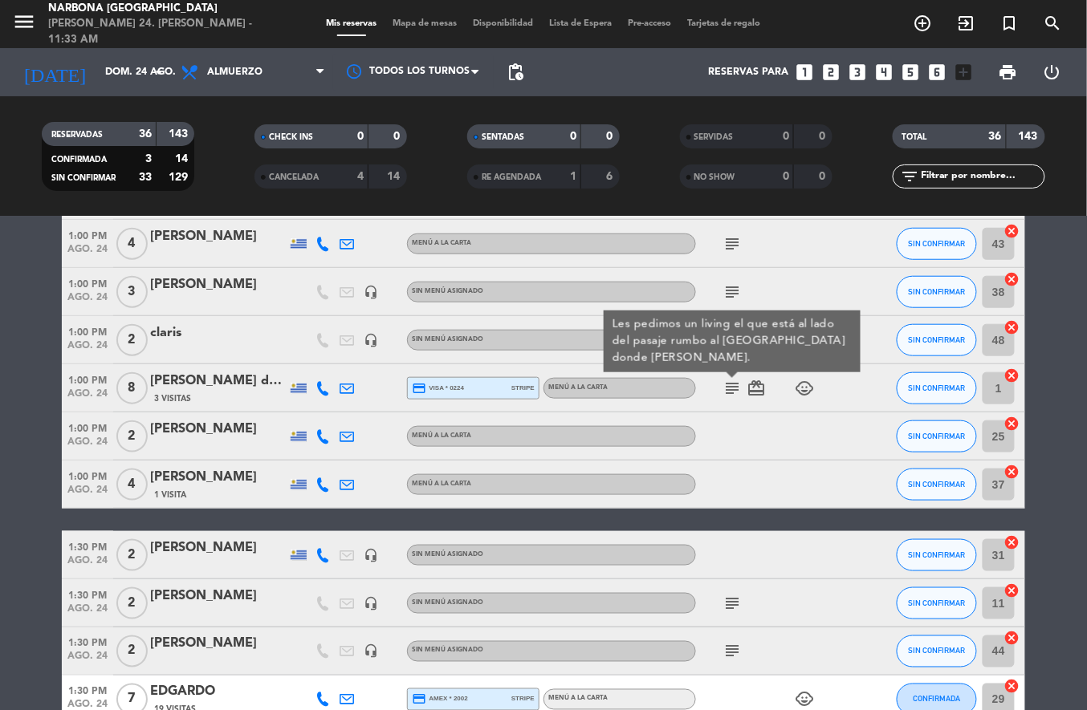
click at [732, 287] on icon "subject" at bounding box center [732, 292] width 19 height 19
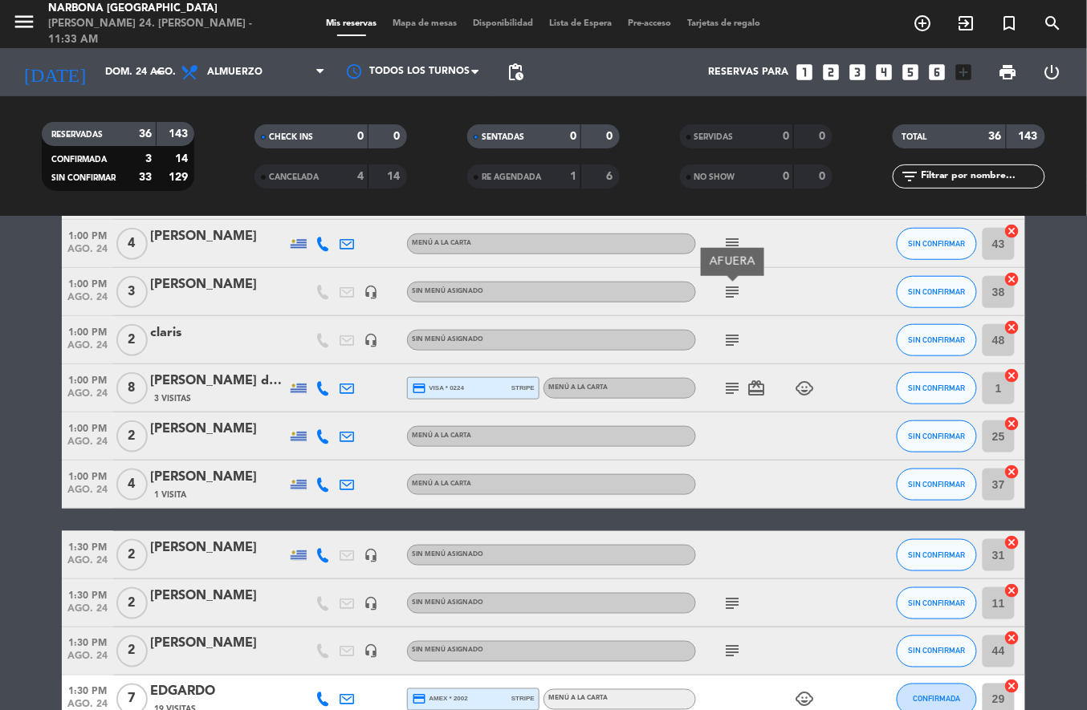
scroll to position [260, 0]
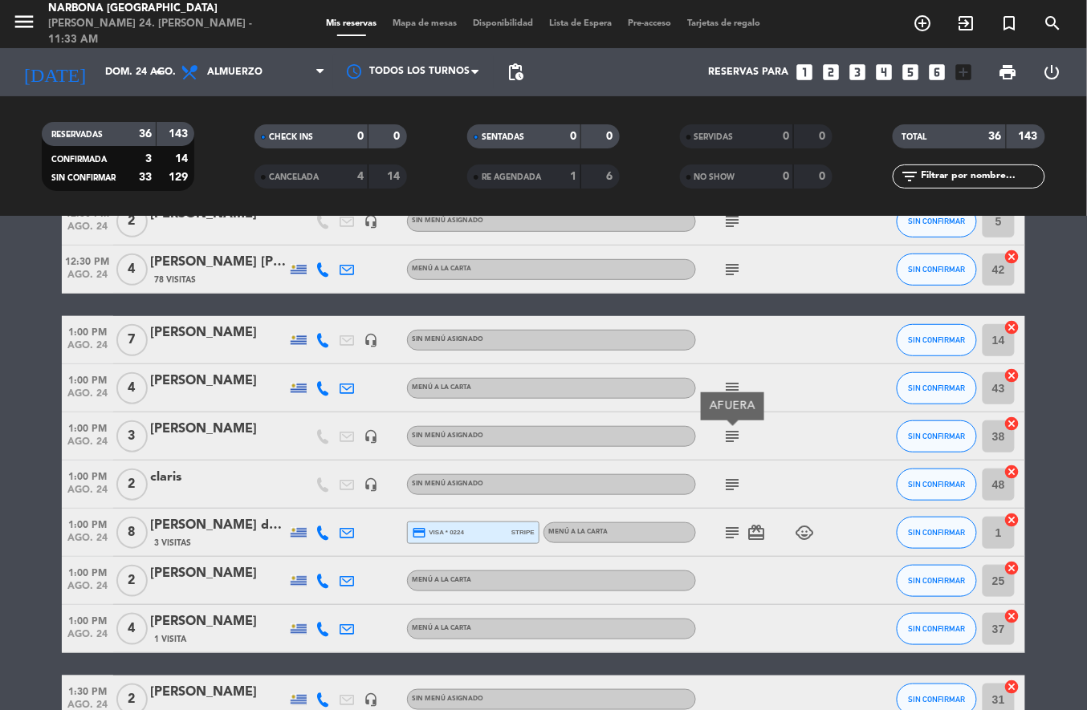
click at [732, 385] on icon "subject" at bounding box center [732, 388] width 19 height 19
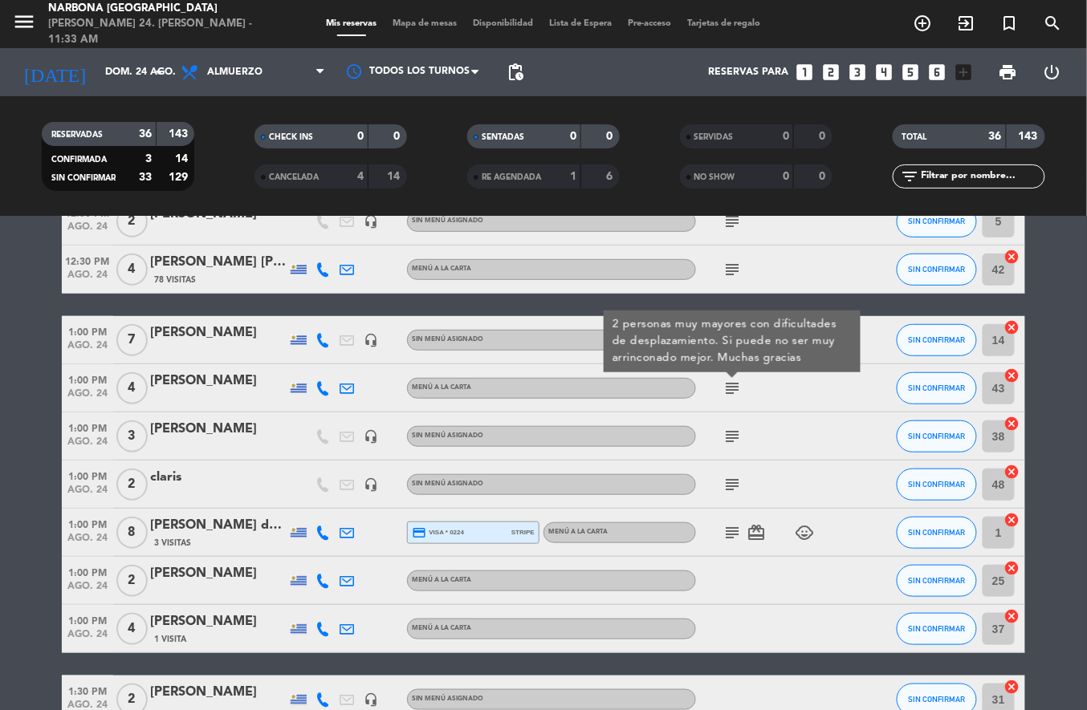
scroll to position [133, 0]
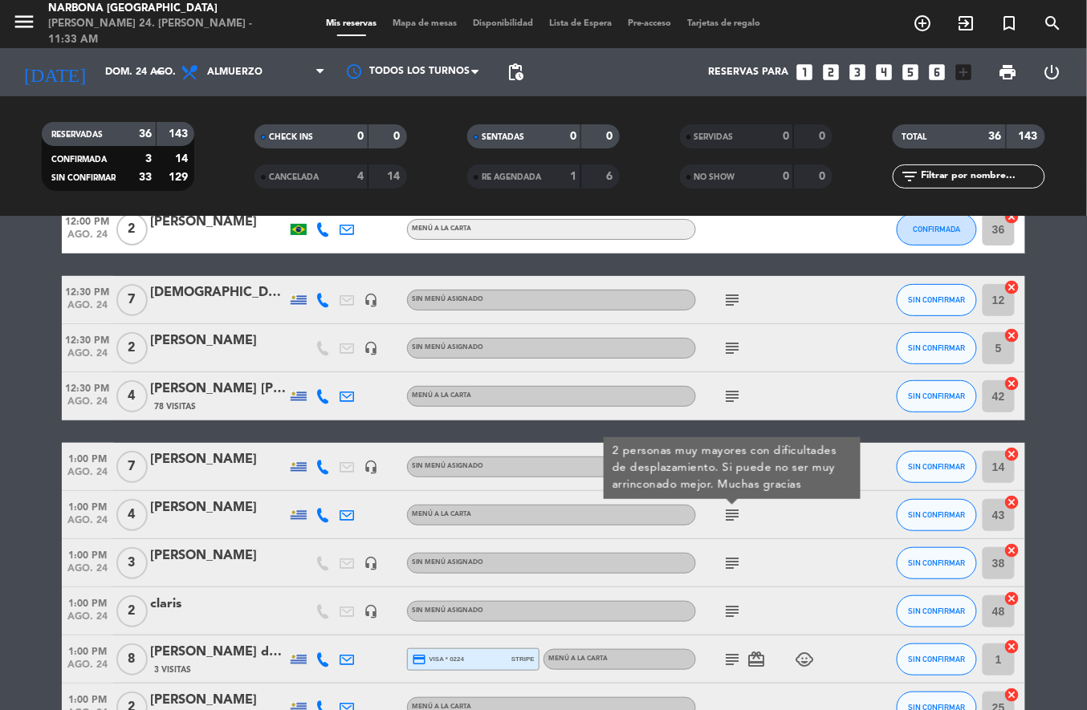
click at [732, 389] on icon "subject" at bounding box center [732, 396] width 19 height 19
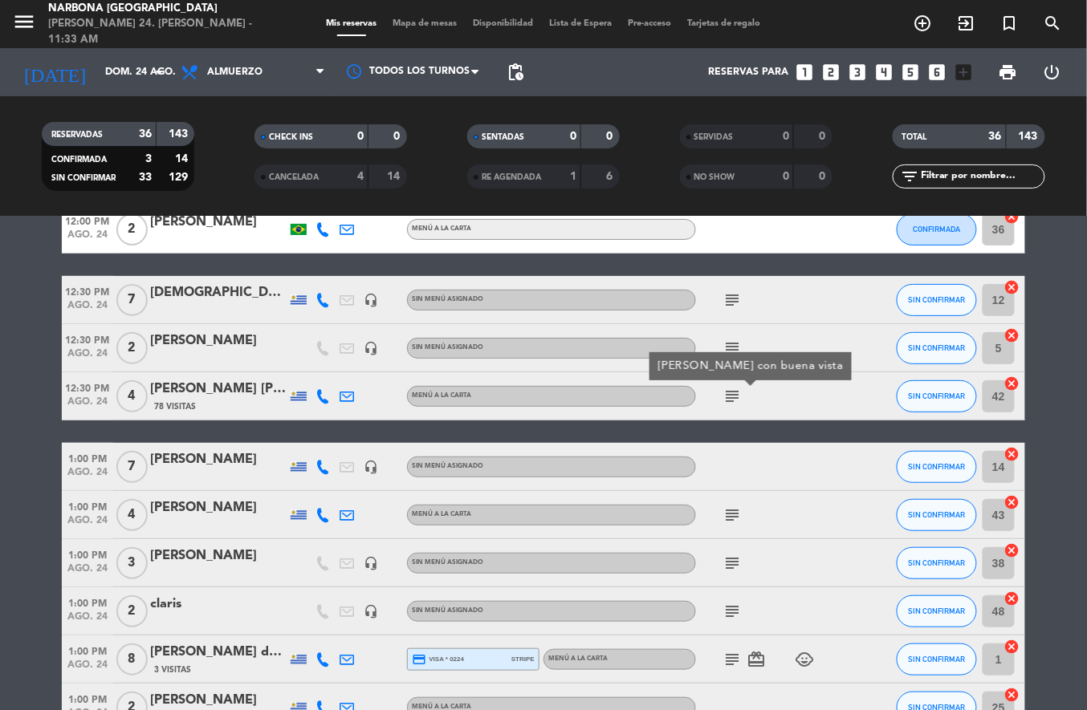
click at [727, 393] on icon "subject" at bounding box center [732, 396] width 19 height 19
click at [727, 387] on icon "subject" at bounding box center [732, 396] width 19 height 19
click at [734, 347] on icon "subject" at bounding box center [732, 348] width 19 height 19
click at [727, 294] on icon "subject" at bounding box center [732, 300] width 19 height 19
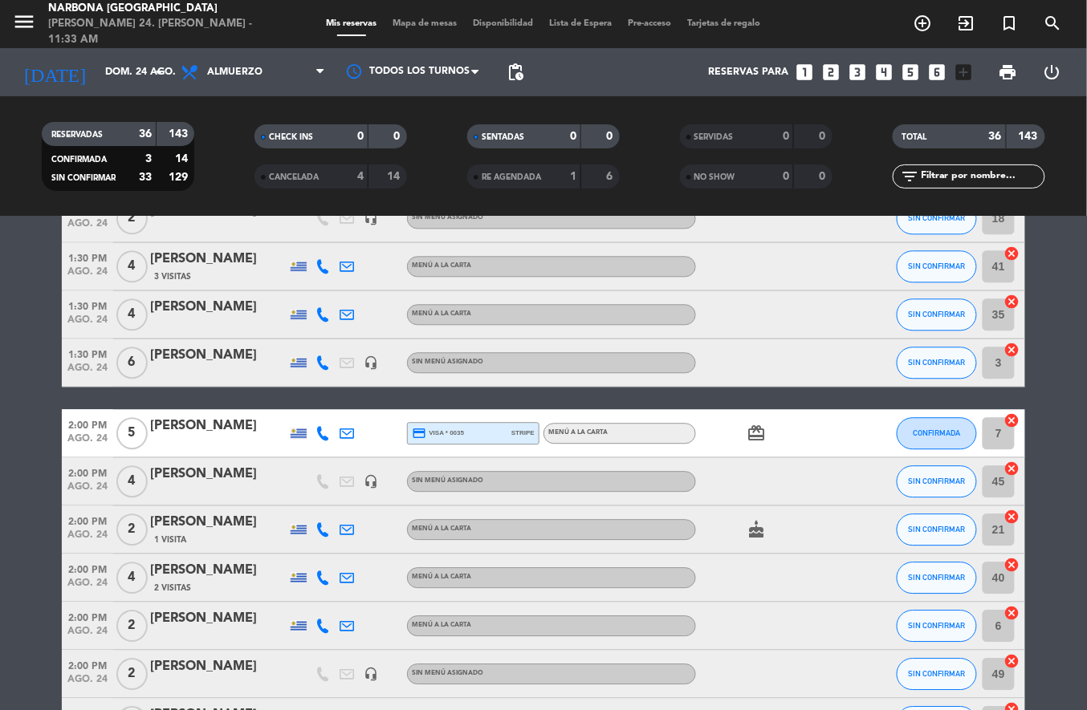
scroll to position [1169, 0]
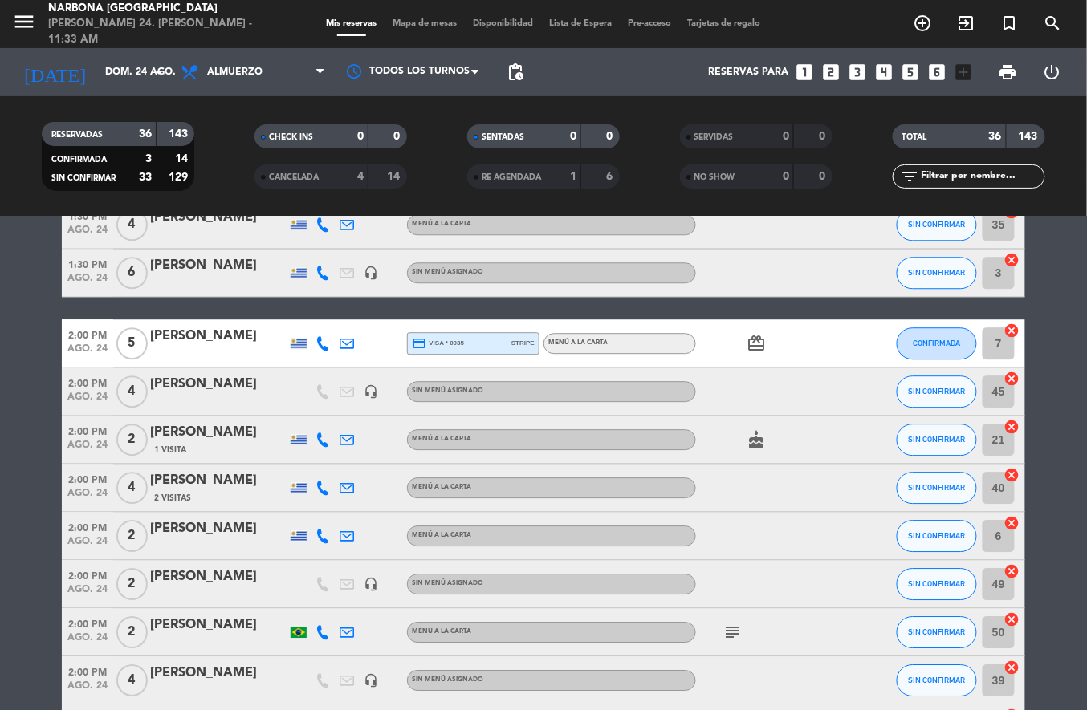
click at [759, 434] on icon "cake" at bounding box center [756, 439] width 19 height 19
click at [749, 334] on icon "card_giftcard" at bounding box center [756, 343] width 19 height 19
click at [752, 435] on icon "cake" at bounding box center [756, 439] width 19 height 19
click at [726, 628] on icon "subject" at bounding box center [732, 632] width 19 height 19
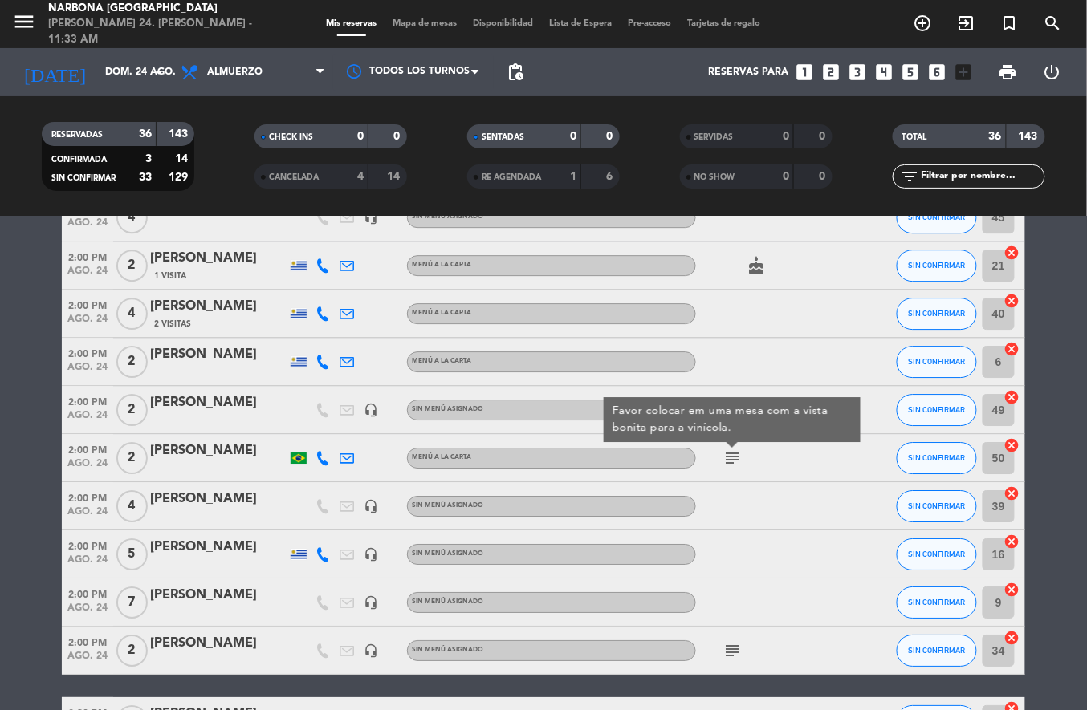
scroll to position [1529, 0]
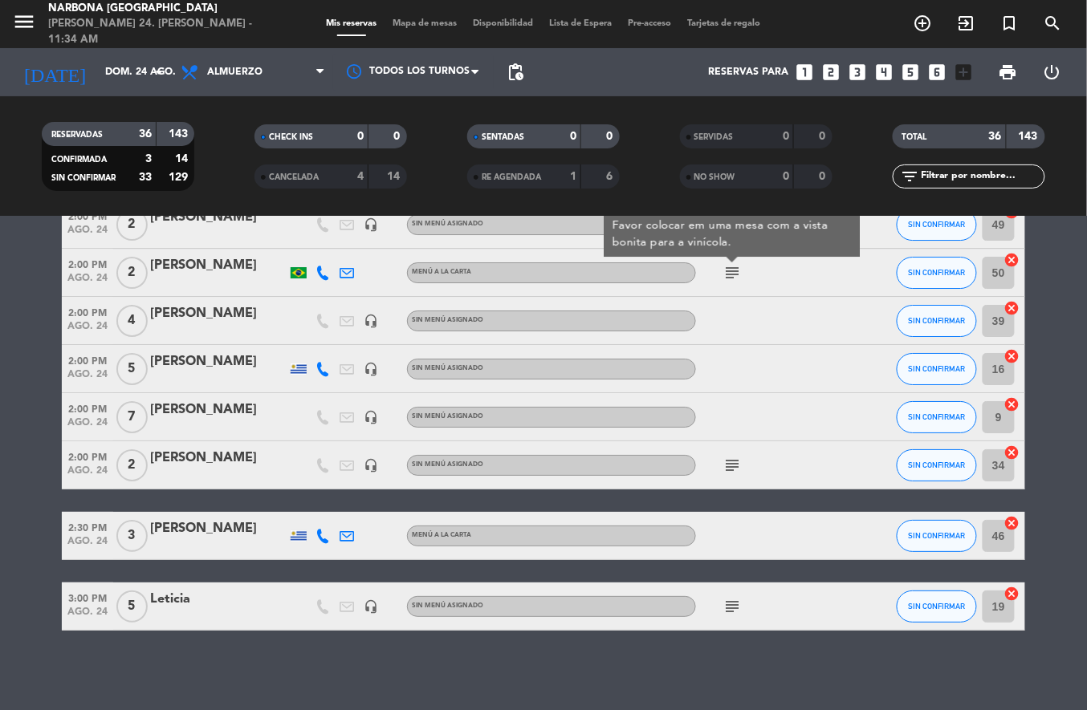
click at [731, 473] on icon "subject" at bounding box center [732, 465] width 19 height 19
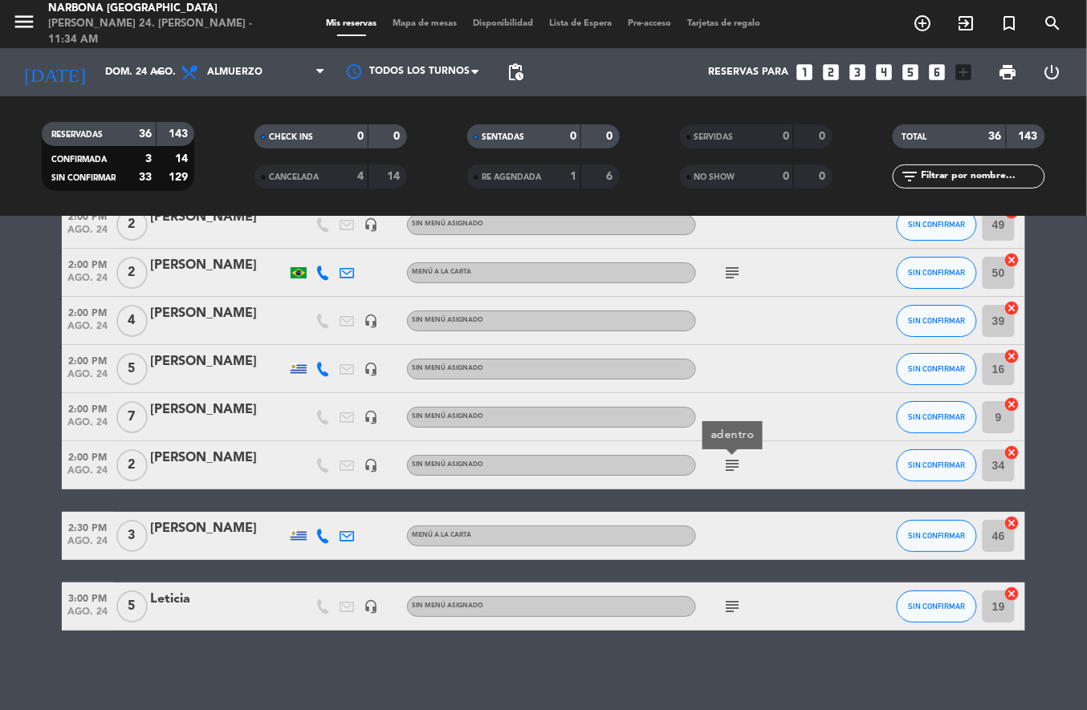
click at [729, 599] on icon "subject" at bounding box center [732, 606] width 19 height 19
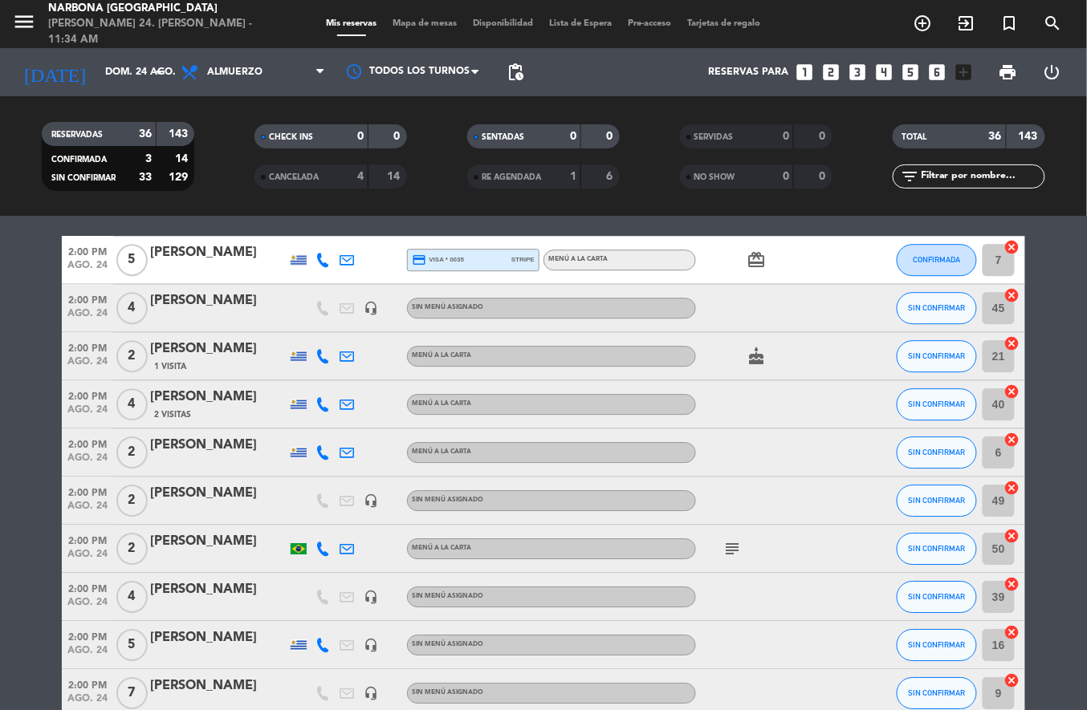
scroll to position [1254, 0]
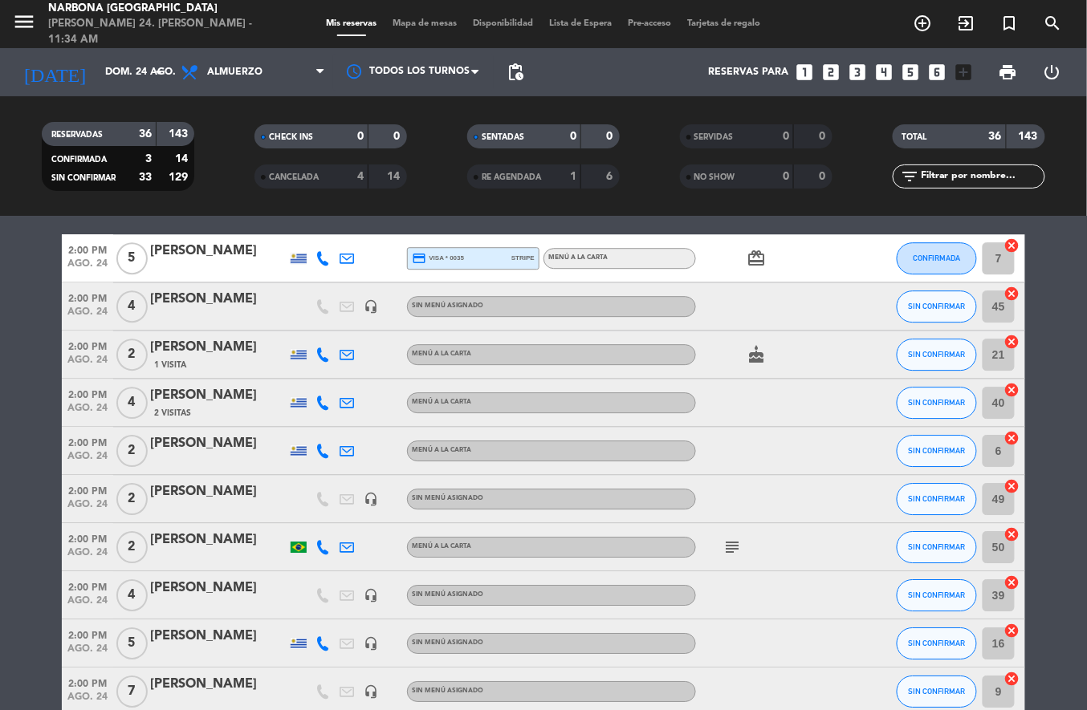
click at [753, 353] on icon "cake" at bounding box center [756, 354] width 19 height 19
click at [755, 259] on icon "card_giftcard" at bounding box center [756, 258] width 19 height 19
click at [753, 357] on icon "cake" at bounding box center [756, 354] width 19 height 19
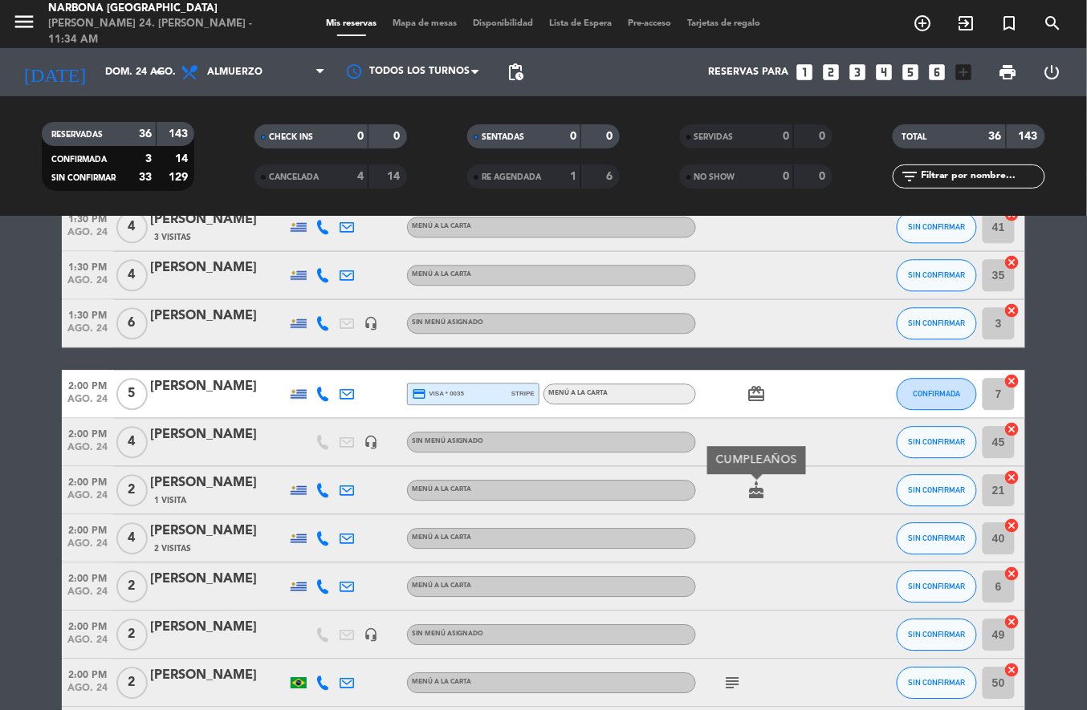
scroll to position [1113, 0]
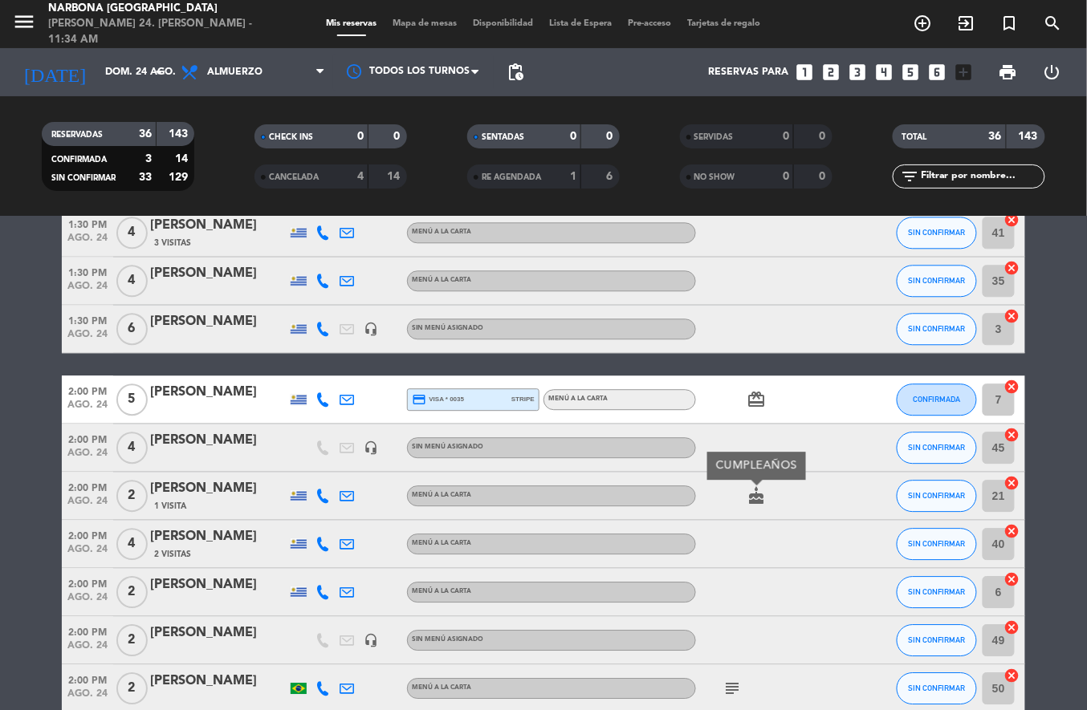
click at [808, 353] on div "12:00 PM ago. 24 2 [PERSON_NAME] MENÚ A LA CARTA SIN CONFIRMAR 47 cancel 12:00 …" at bounding box center [543, 112] width 963 height 1869
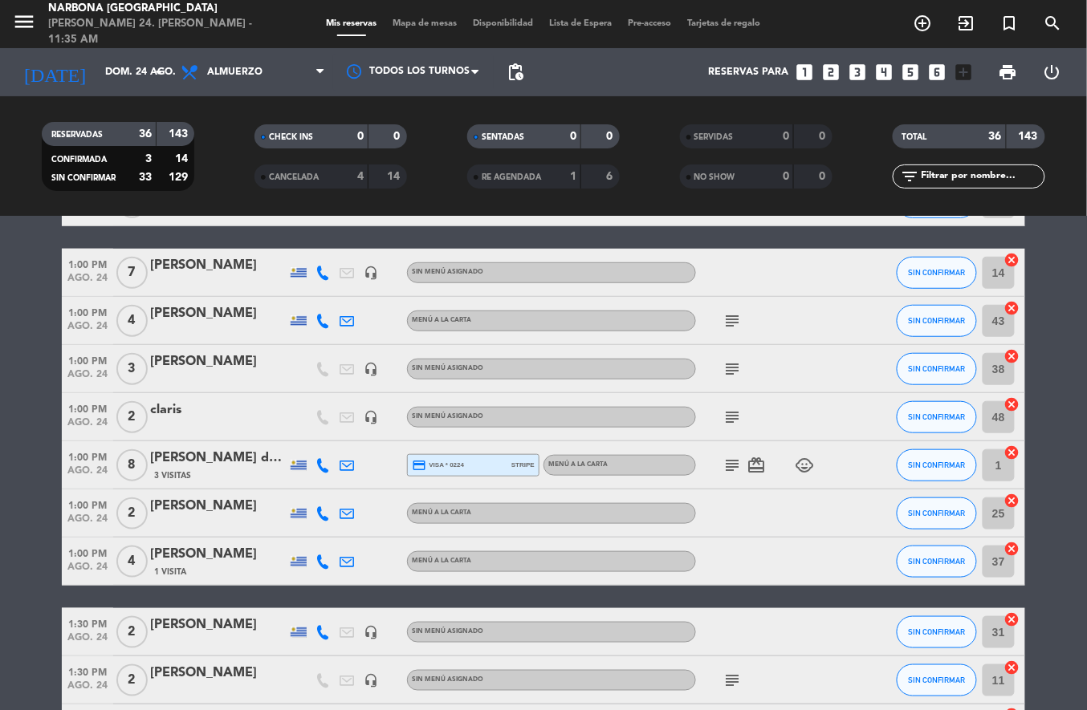
scroll to position [0, 0]
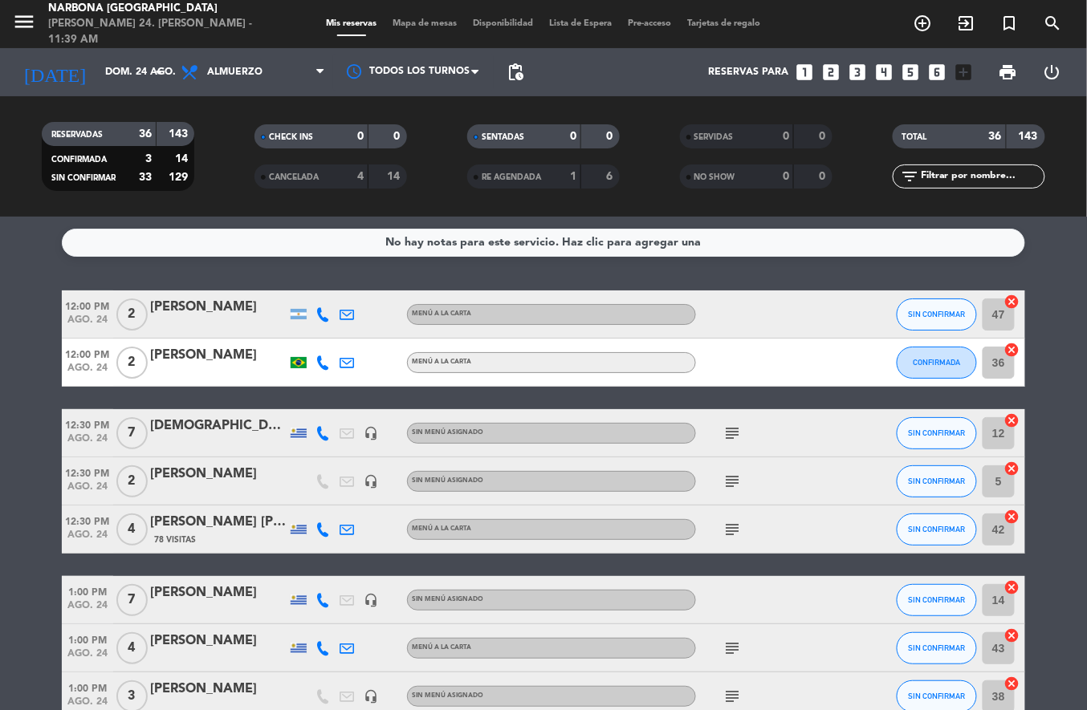
click at [918, 21] on icon "add_circle_outline" at bounding box center [923, 23] width 19 height 19
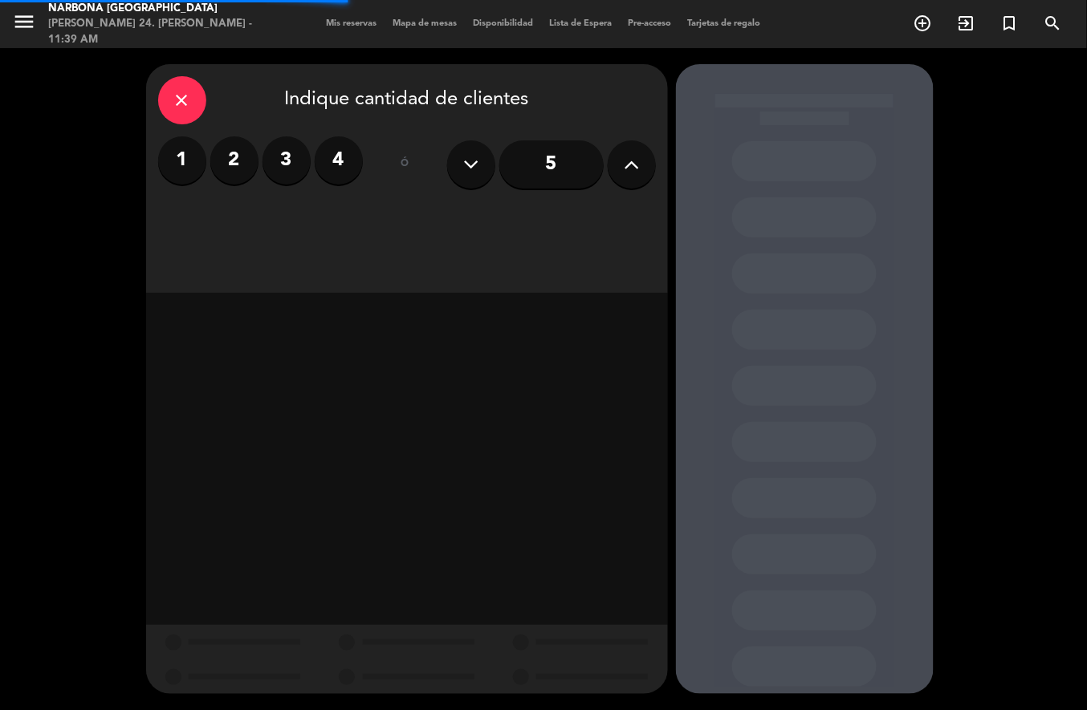
click at [557, 171] on input "5" at bounding box center [551, 164] width 104 height 48
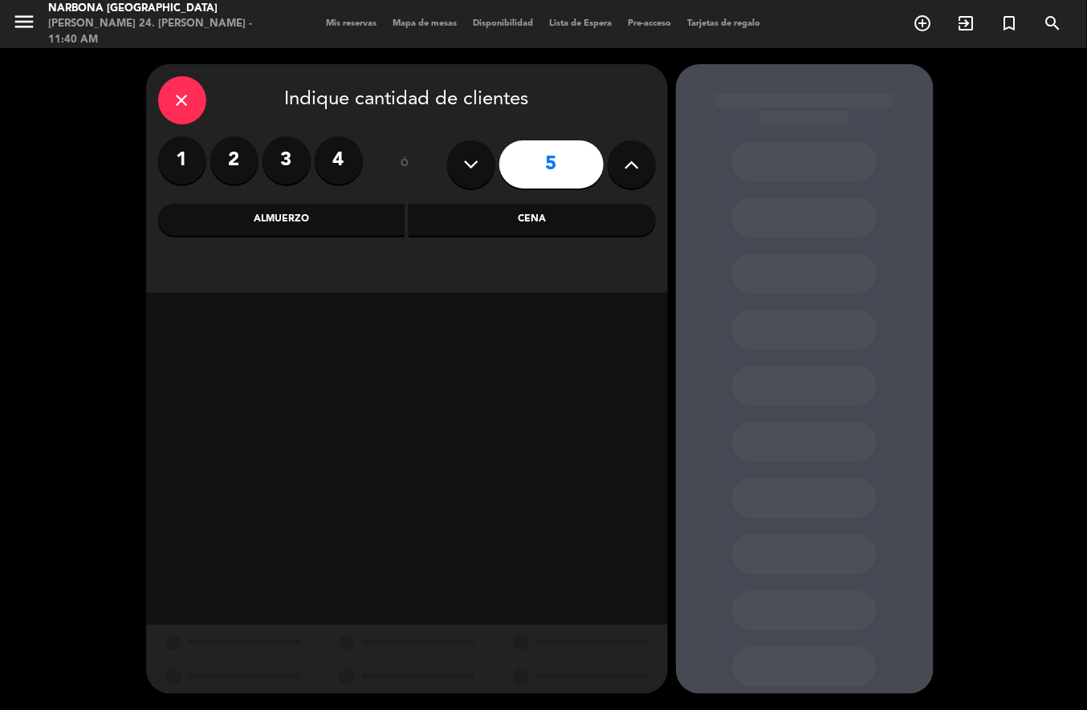
click at [334, 225] on div "Almuerzo" at bounding box center [281, 220] width 247 height 32
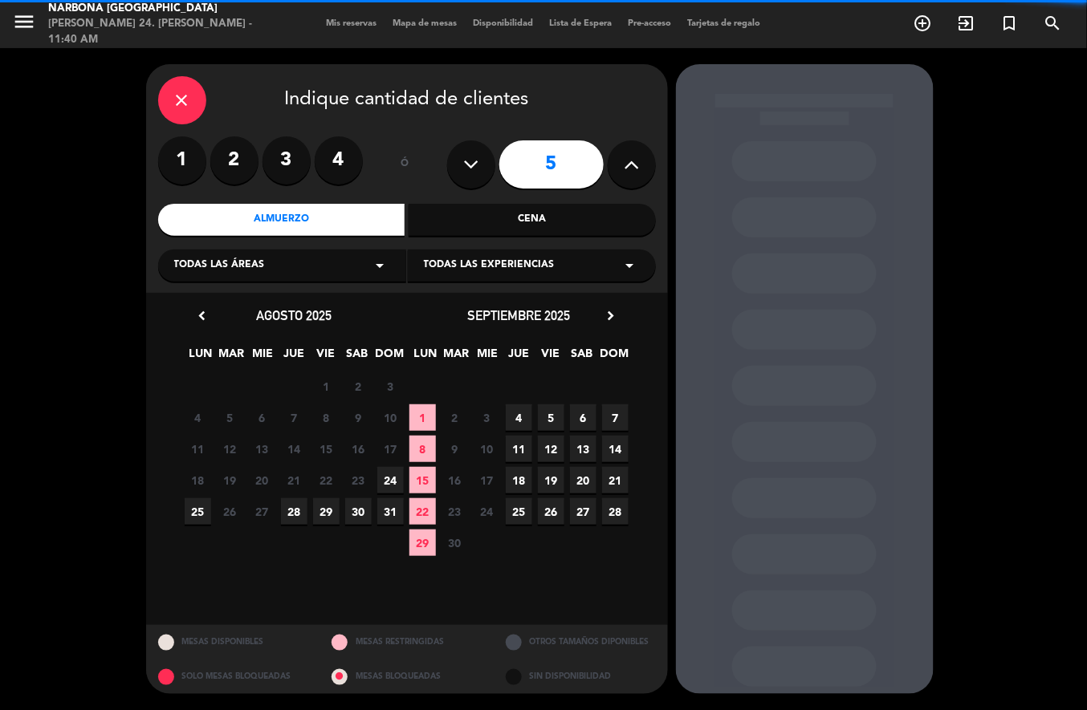
click at [386, 473] on span "24" at bounding box center [390, 480] width 26 height 26
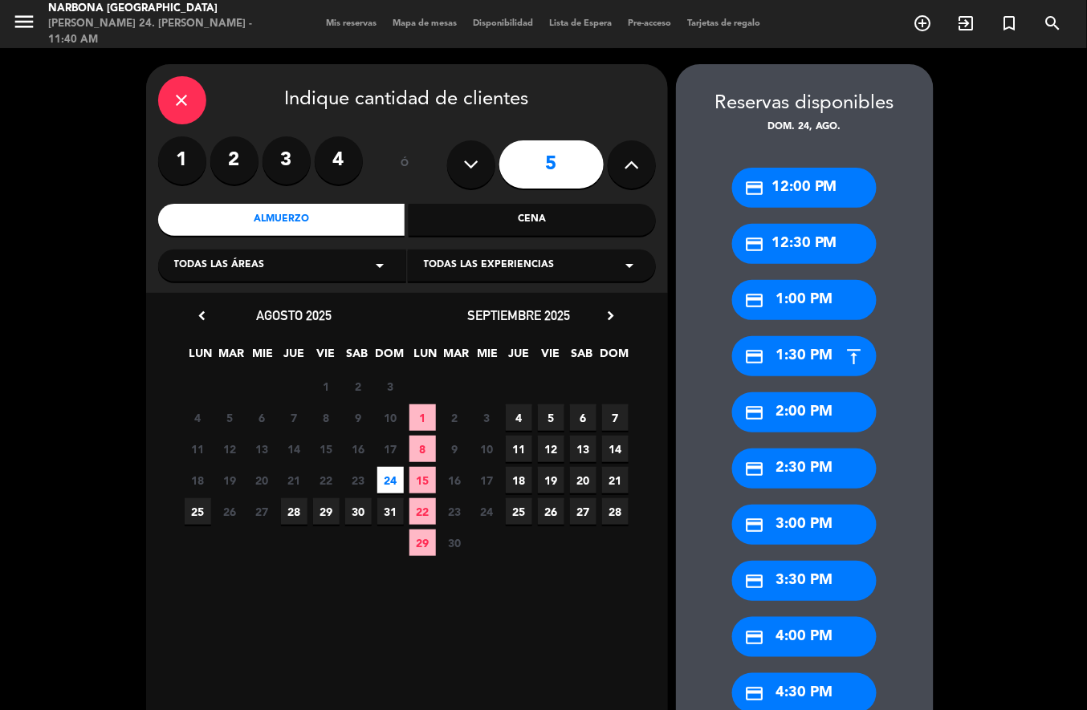
click at [824, 462] on div "credit_card 2:30 PM" at bounding box center [804, 469] width 145 height 40
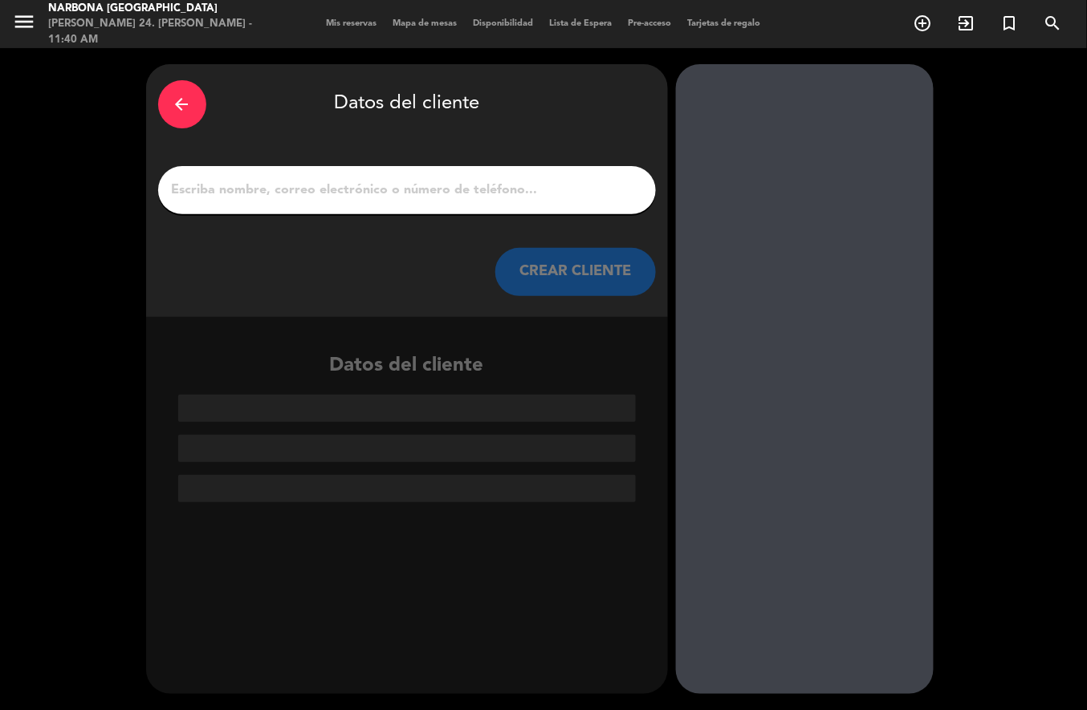
click at [531, 181] on input "1" at bounding box center [407, 190] width 474 height 22
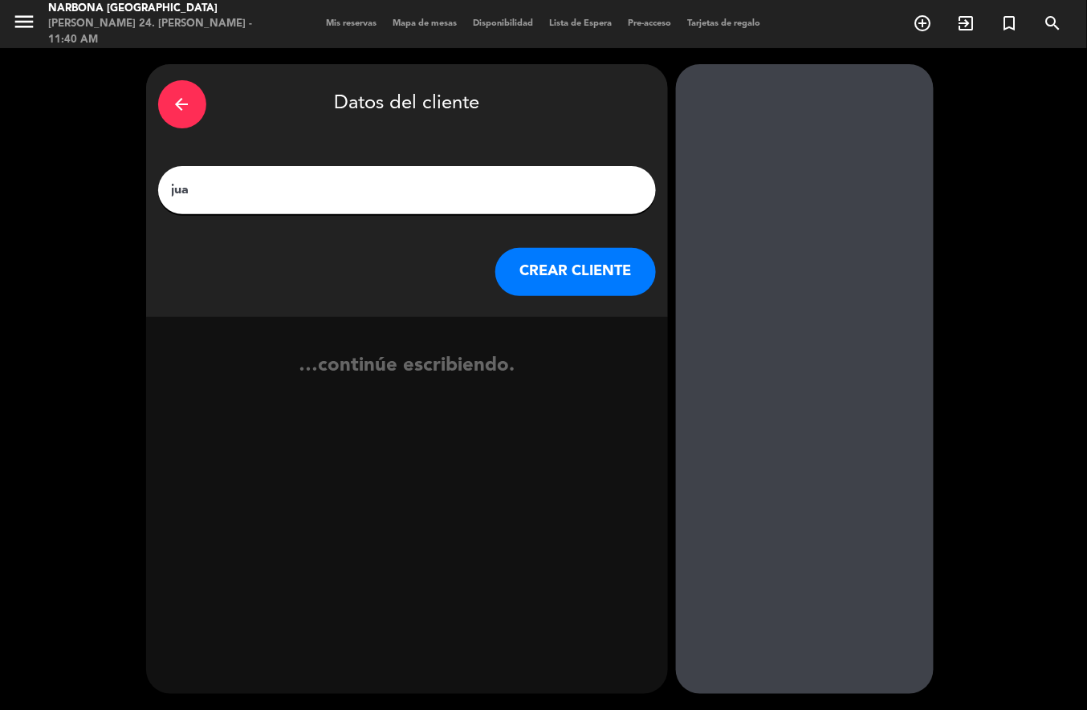
type input "[PERSON_NAME]"
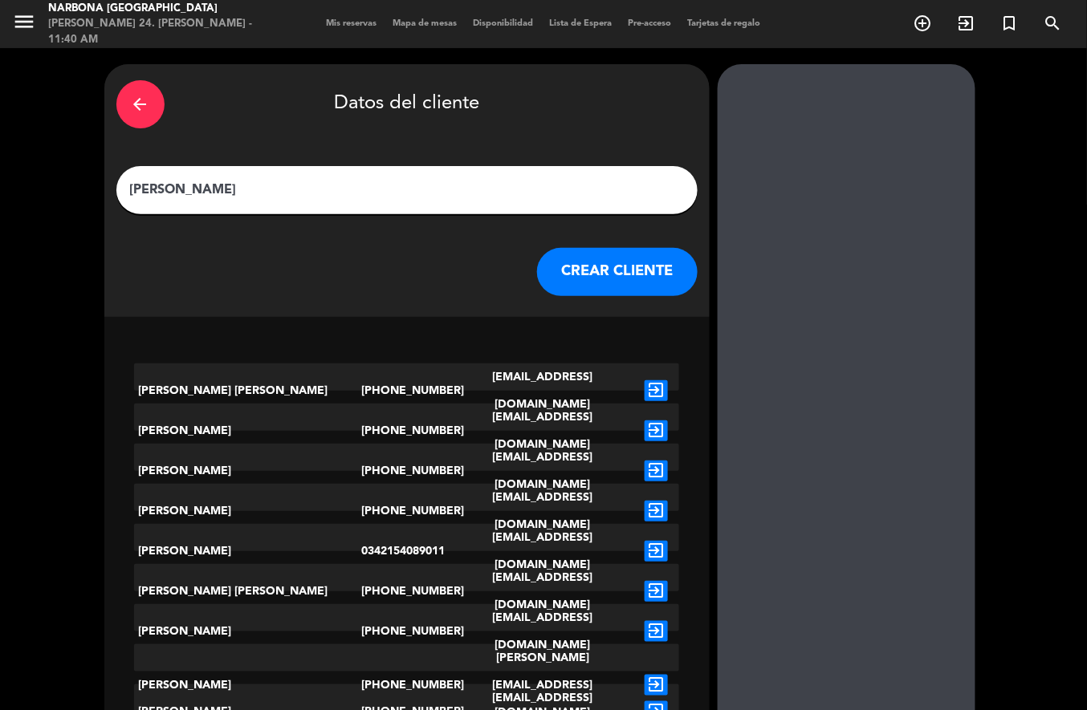
click at [560, 270] on button "CREAR CLIENTE" at bounding box center [617, 272] width 161 height 48
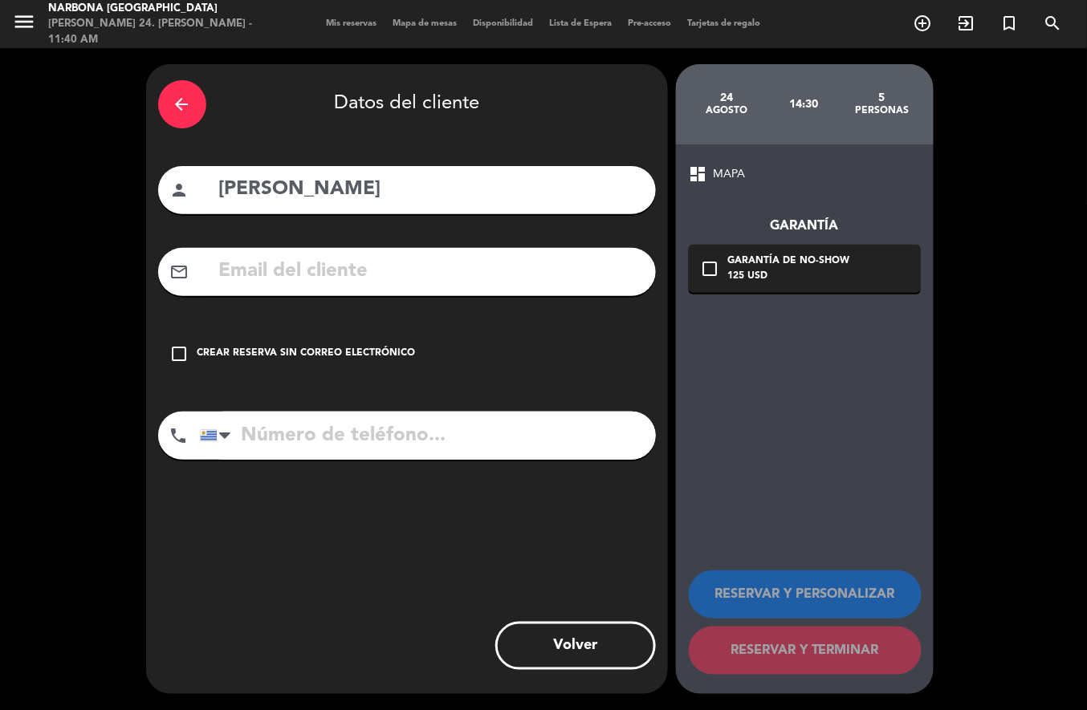
click at [334, 334] on div "check_box_outline_blank Crear reserva sin correo electrónico" at bounding box center [407, 354] width 498 height 48
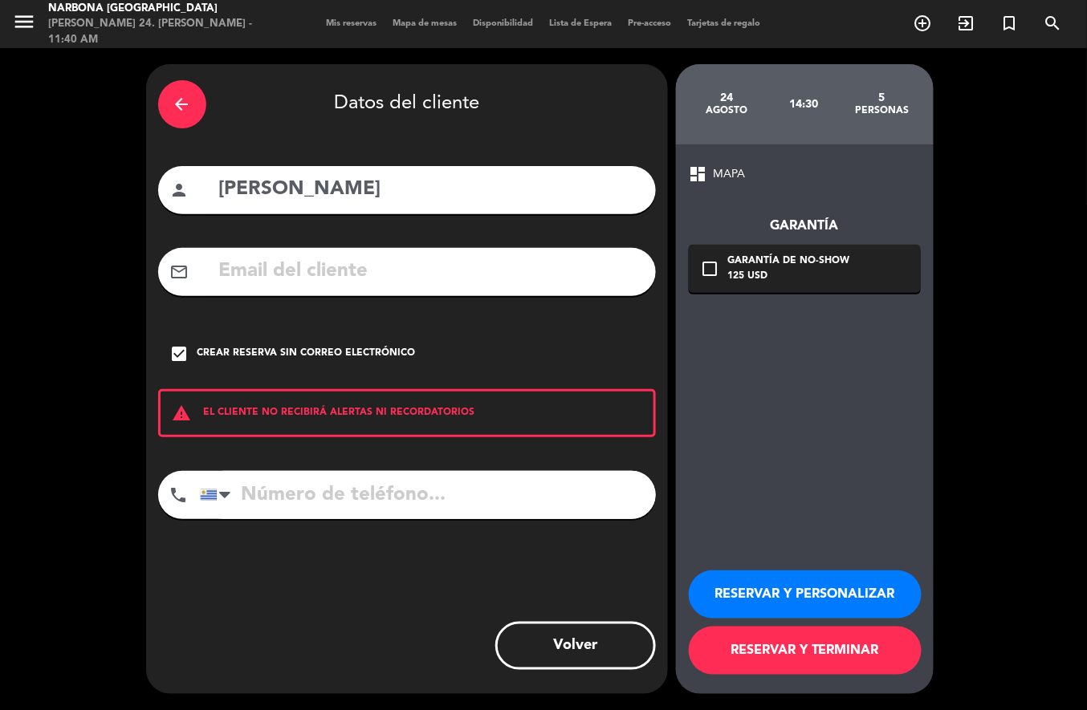
click at [788, 653] on button "RESERVAR Y TERMINAR" at bounding box center [805, 651] width 233 height 48
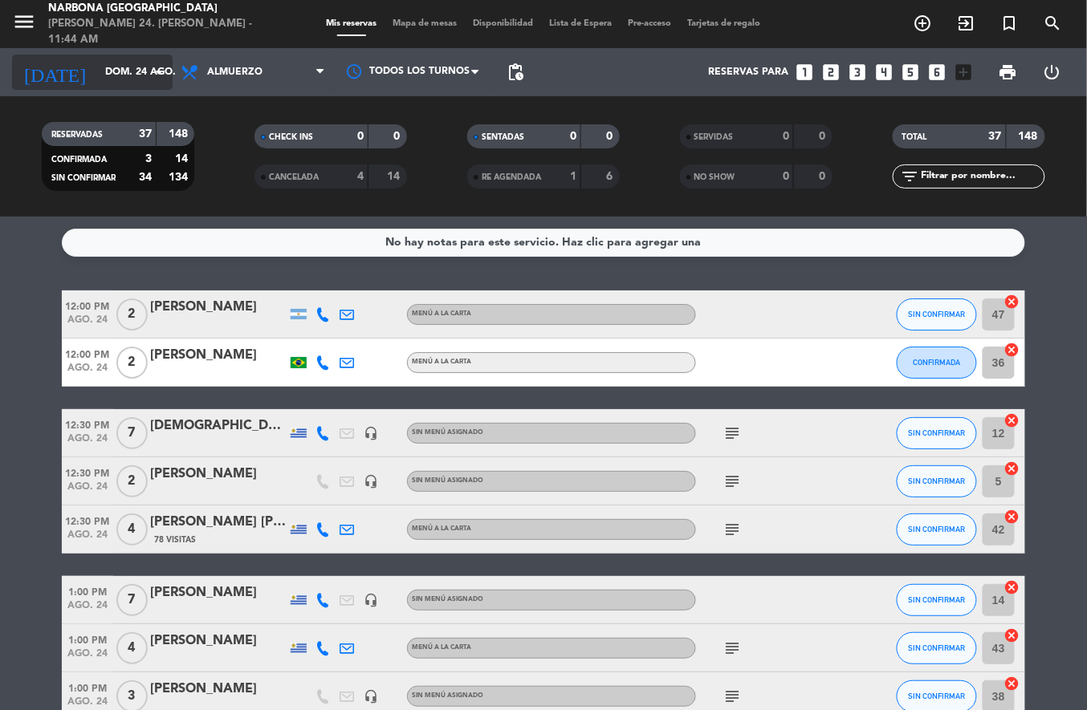
click at [156, 71] on icon "arrow_drop_down" at bounding box center [158, 72] width 19 height 19
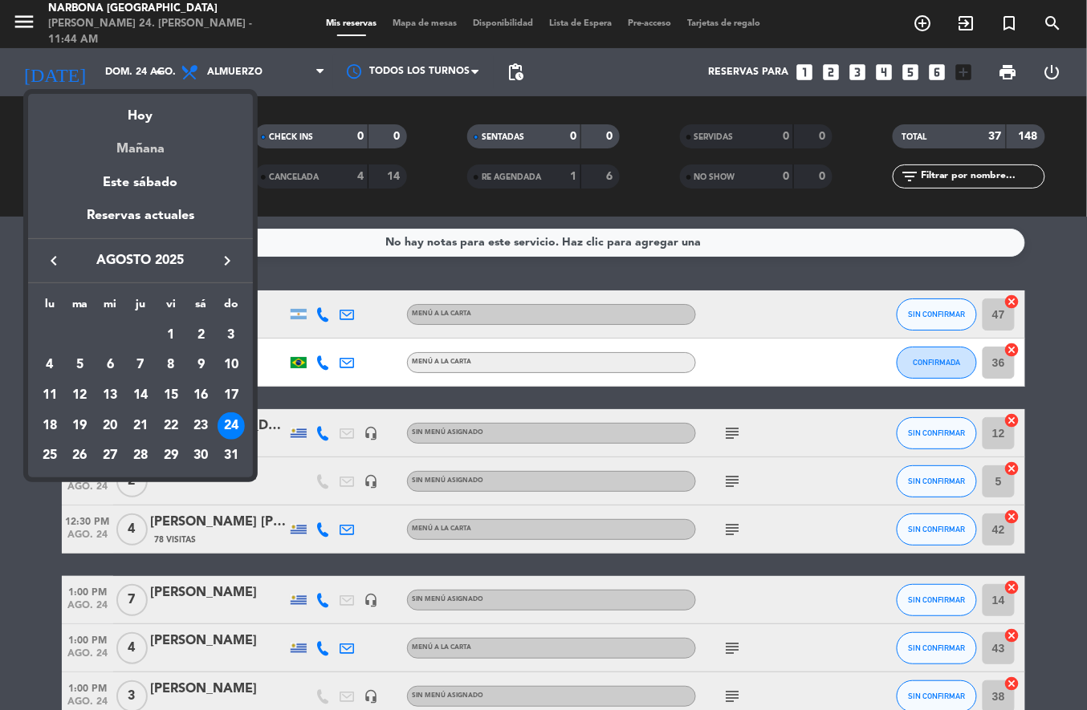
click at [193, 146] on div "Mañana" at bounding box center [140, 143] width 225 height 33
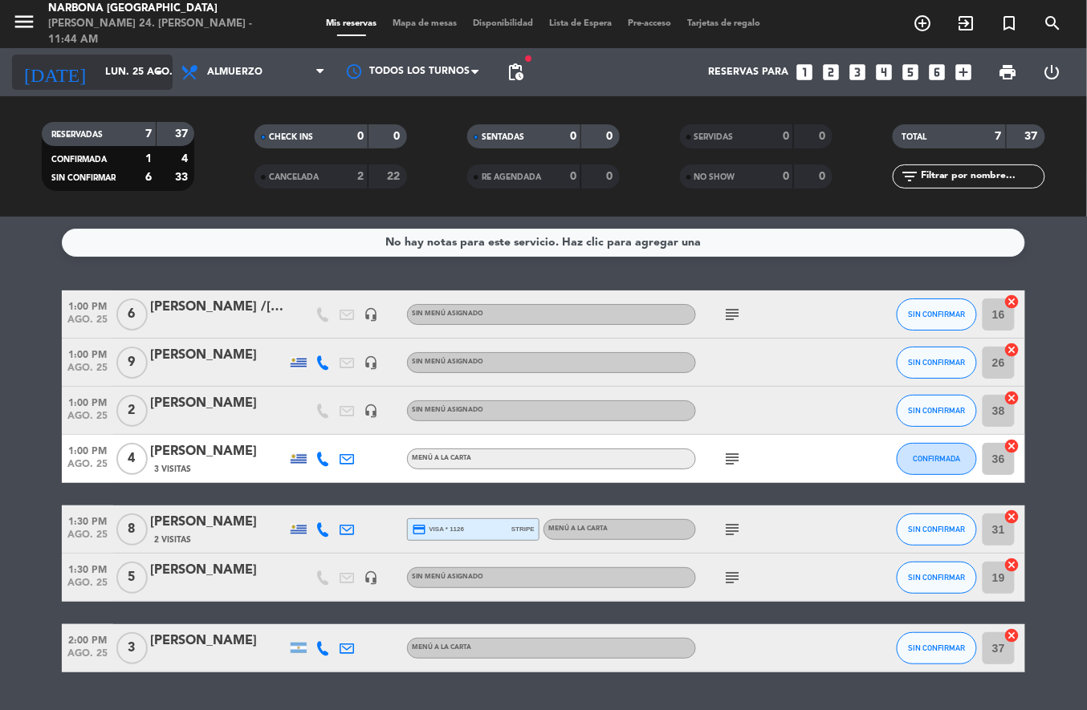
click at [151, 75] on icon "arrow_drop_down" at bounding box center [158, 72] width 19 height 19
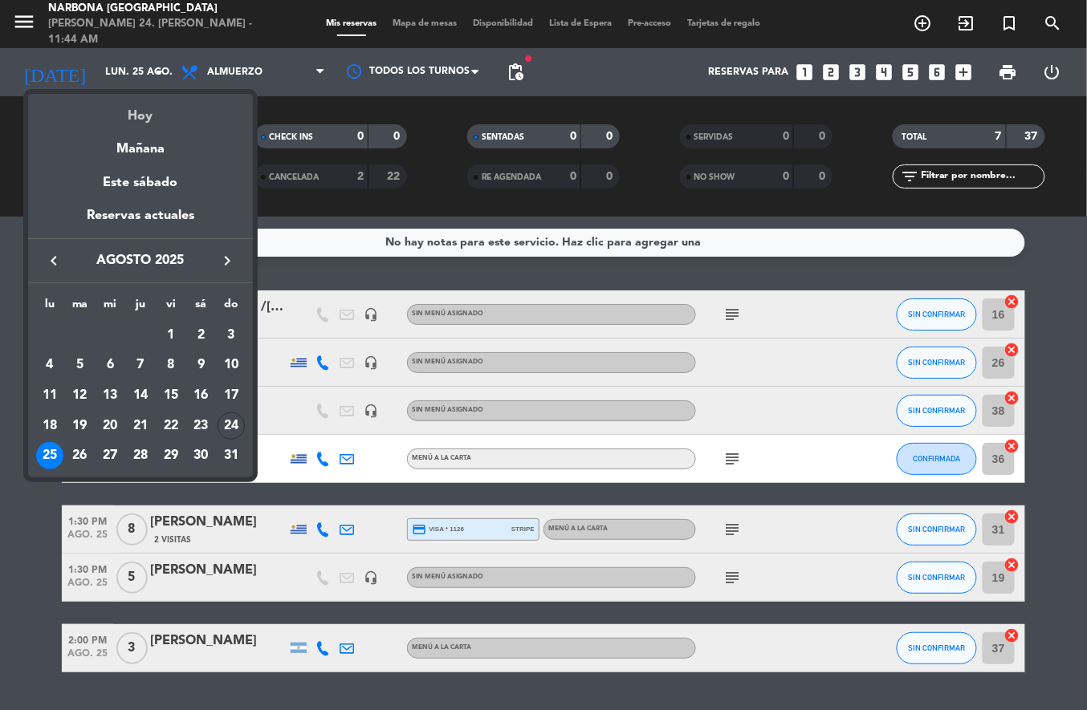
click at [190, 120] on div "Hoy" at bounding box center [140, 110] width 225 height 33
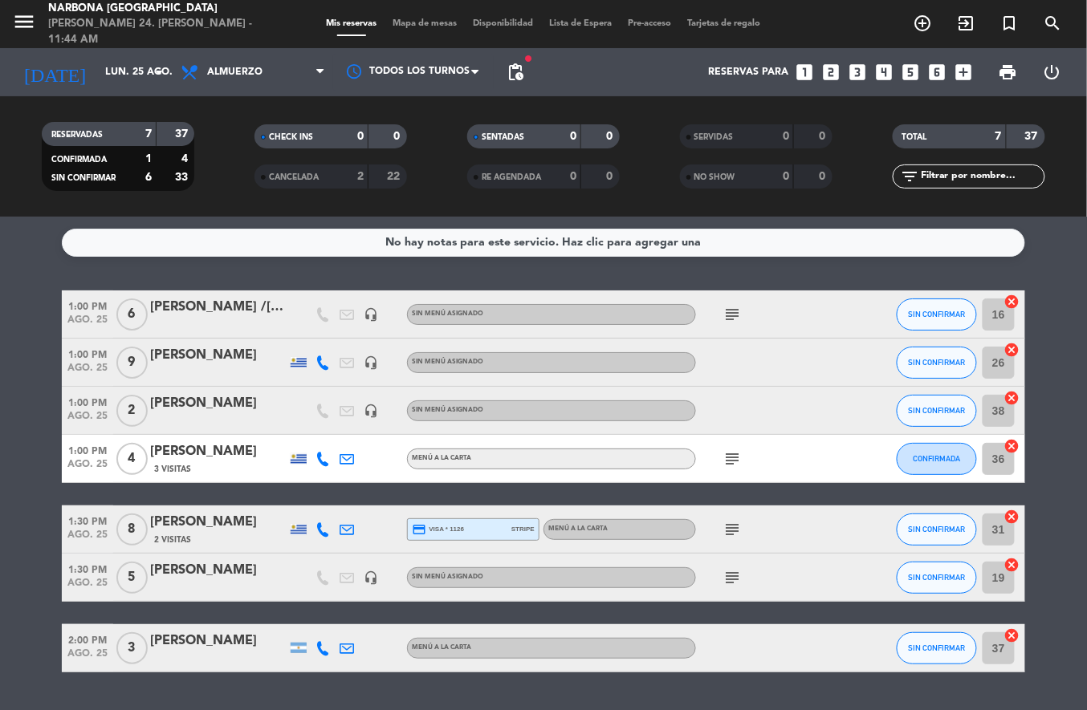
type input "dom. 24 ago."
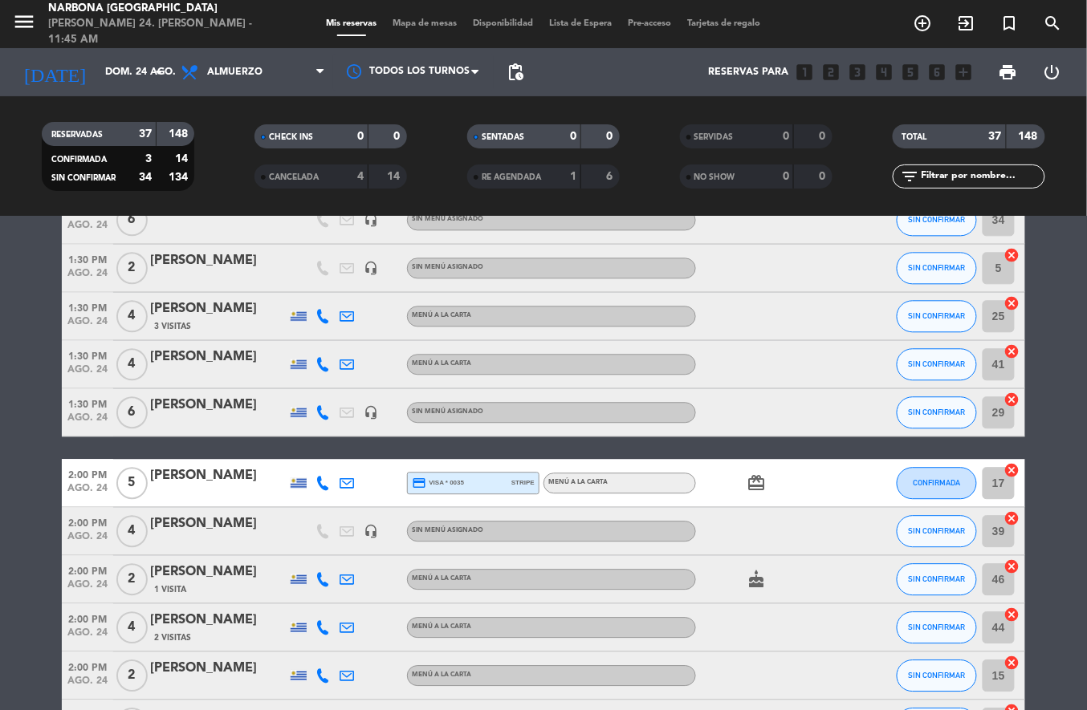
scroll to position [1138, 0]
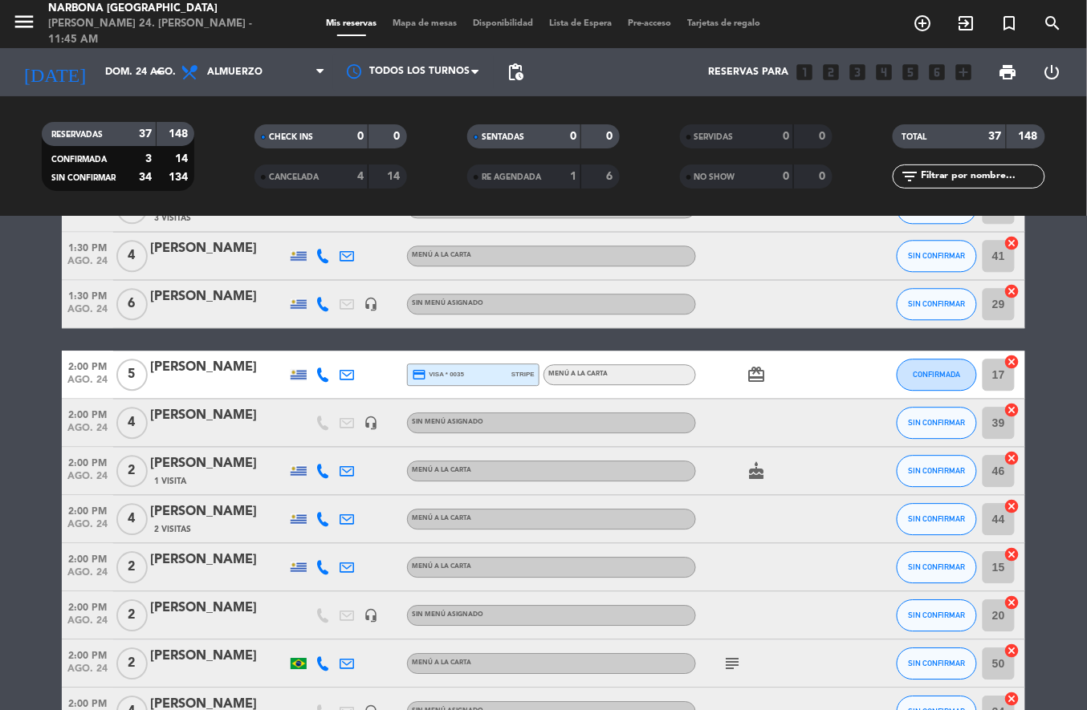
click at [30, 448] on bookings-row "12:00 PM ago. 24 2 [PERSON_NAME] MENÚ A LA CARTA SIN CONFIRMAR 33 cancel 12:00 …" at bounding box center [543, 111] width 1087 height 1917
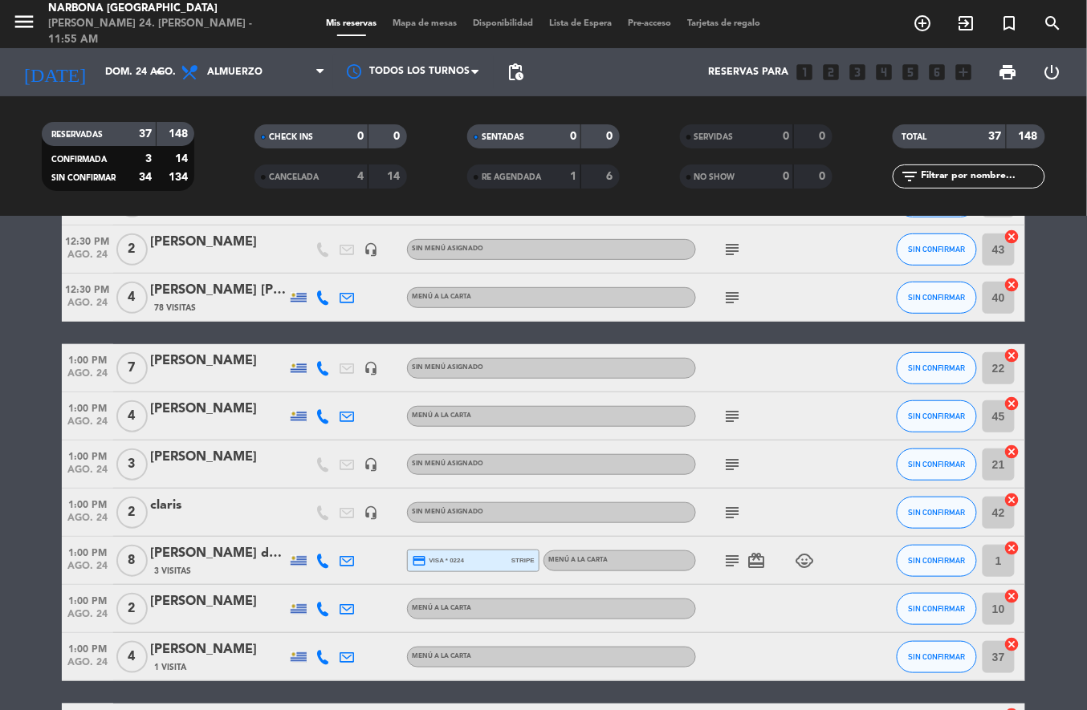
scroll to position [235, 0]
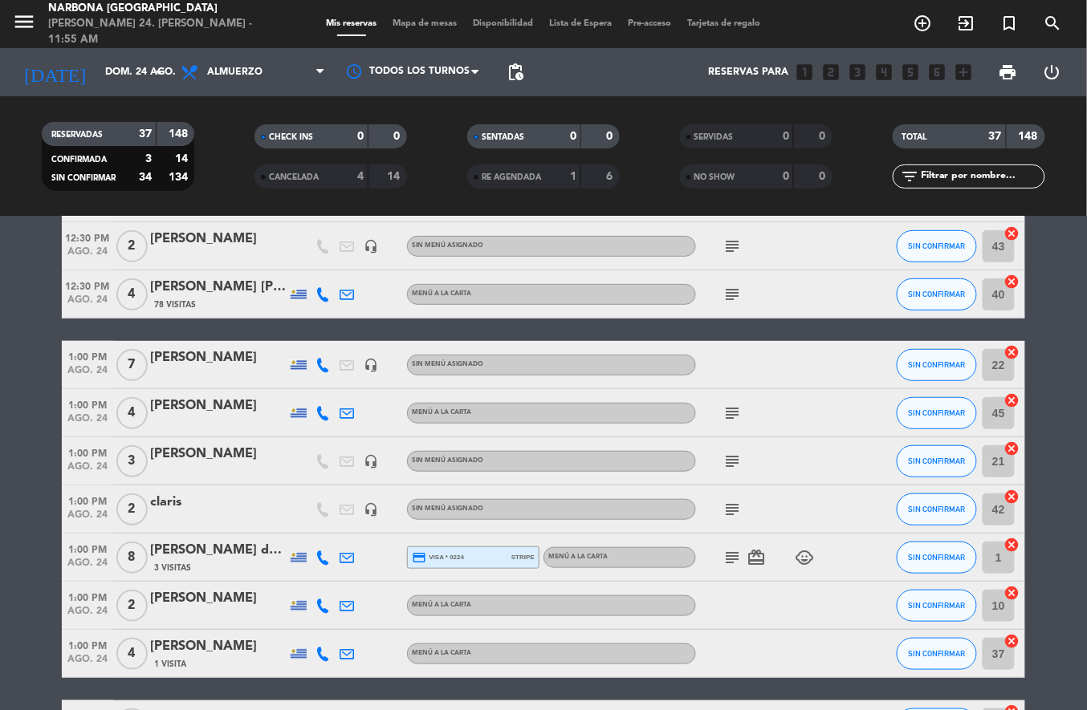
click at [85, 425] on span "ago. 24" at bounding box center [87, 422] width 51 height 18
click at [276, 364] on div "[PERSON_NAME]" at bounding box center [218, 358] width 136 height 21
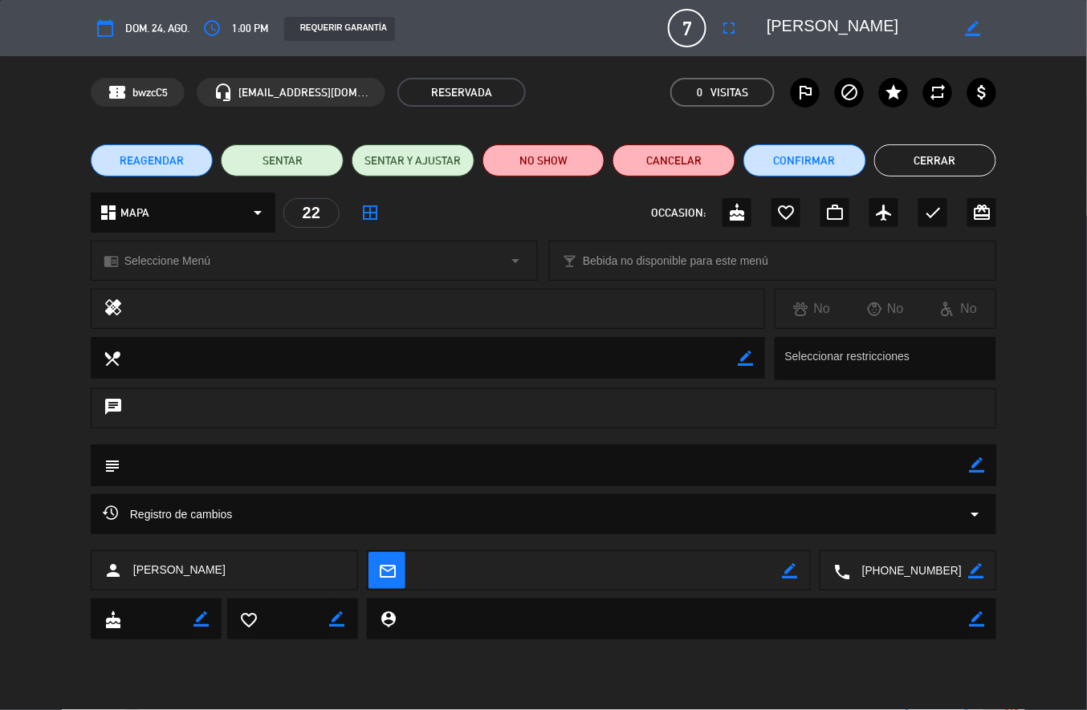
click at [951, 161] on button "Cerrar" at bounding box center [935, 161] width 123 height 32
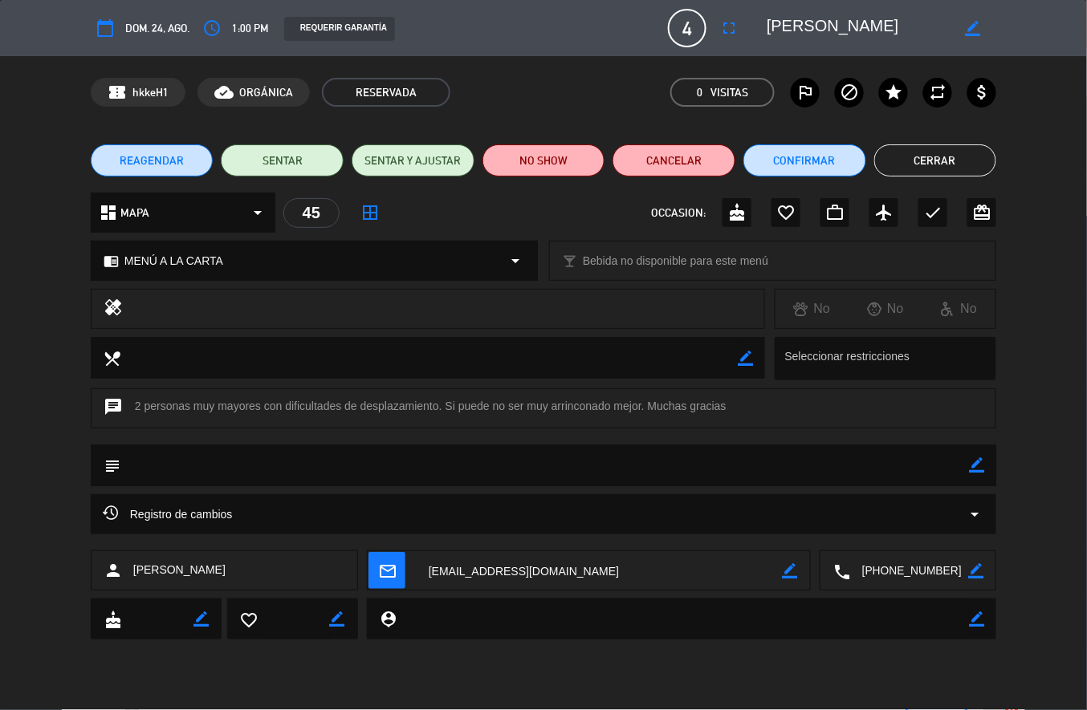
click at [219, 24] on icon "access_time" at bounding box center [211, 27] width 19 height 19
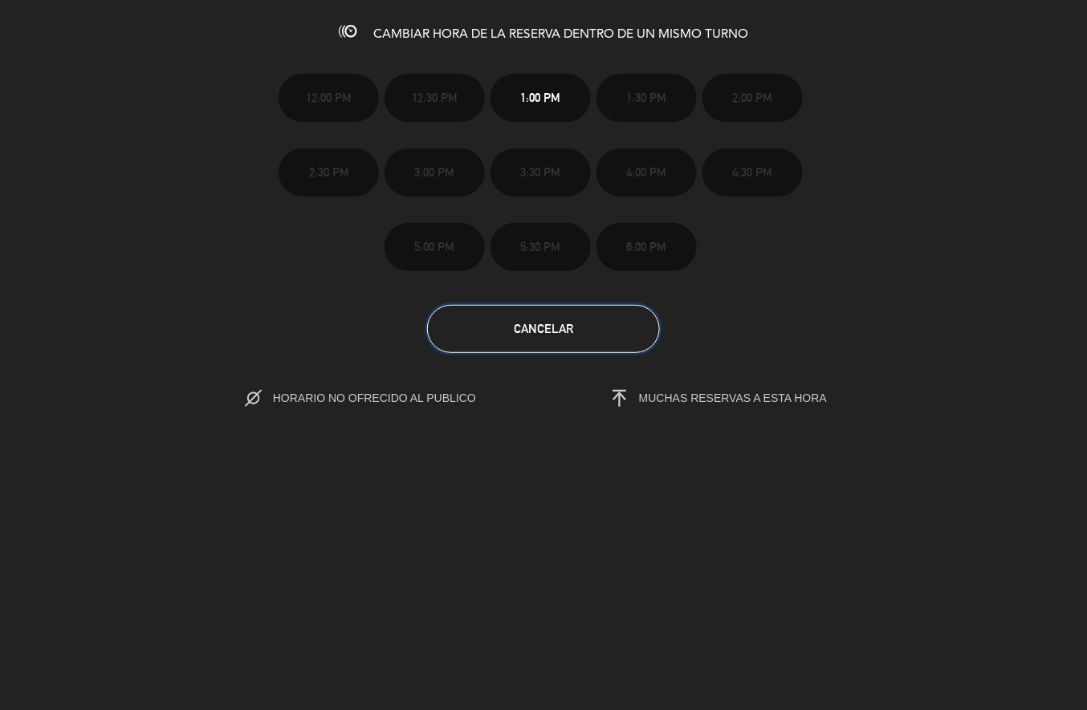
click at [543, 351] on button "Cancelar" at bounding box center [543, 329] width 233 height 48
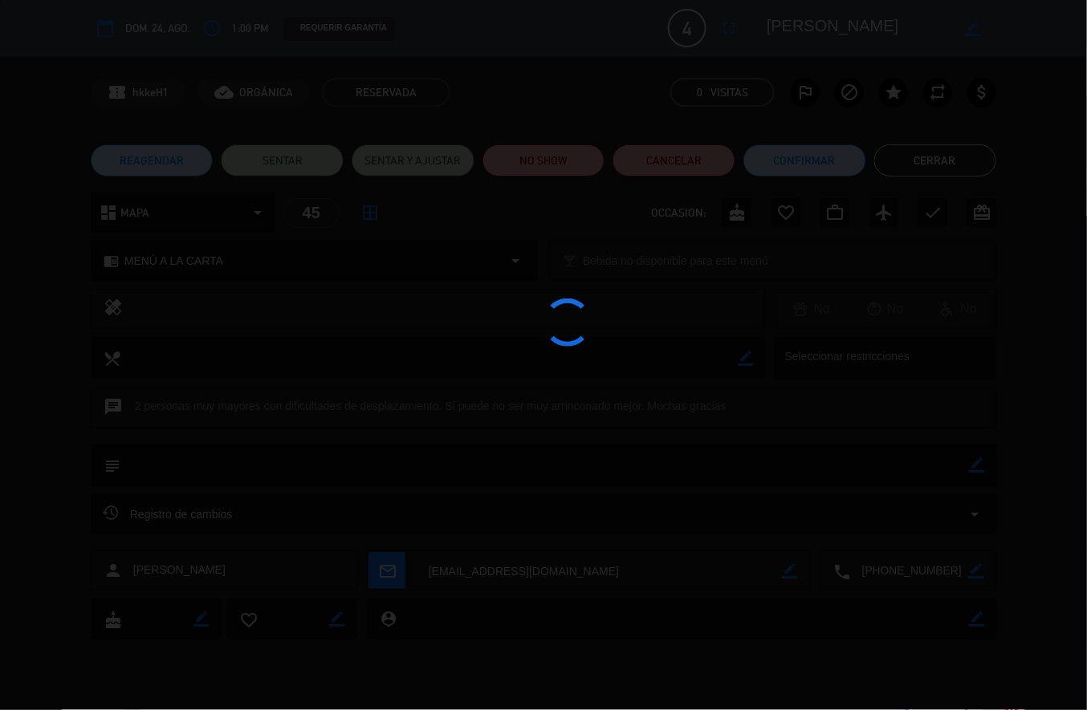
click at [543, 318] on div at bounding box center [543, 355] width 1087 height 710
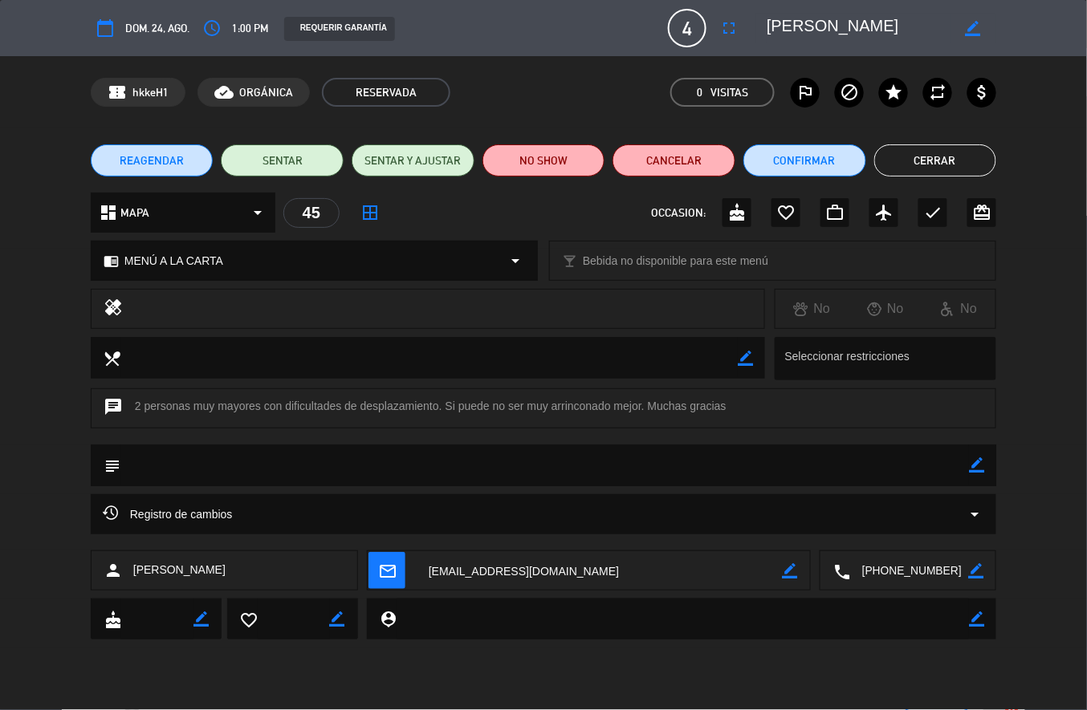
click at [951, 159] on button "Cerrar" at bounding box center [935, 161] width 123 height 32
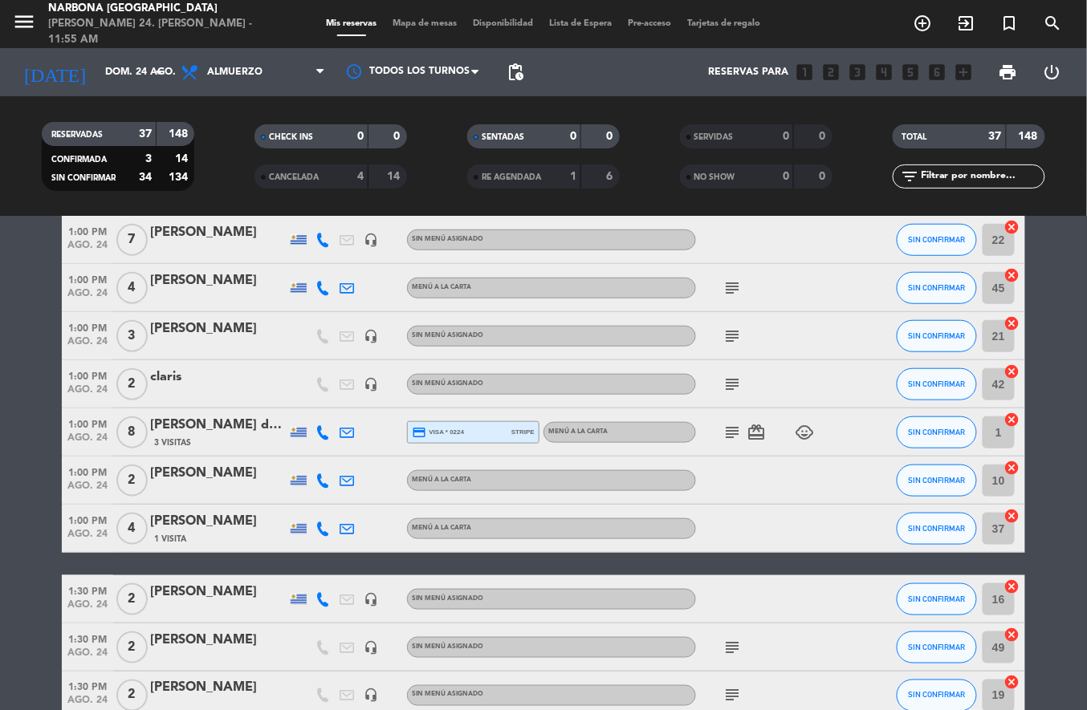
scroll to position [326, 0]
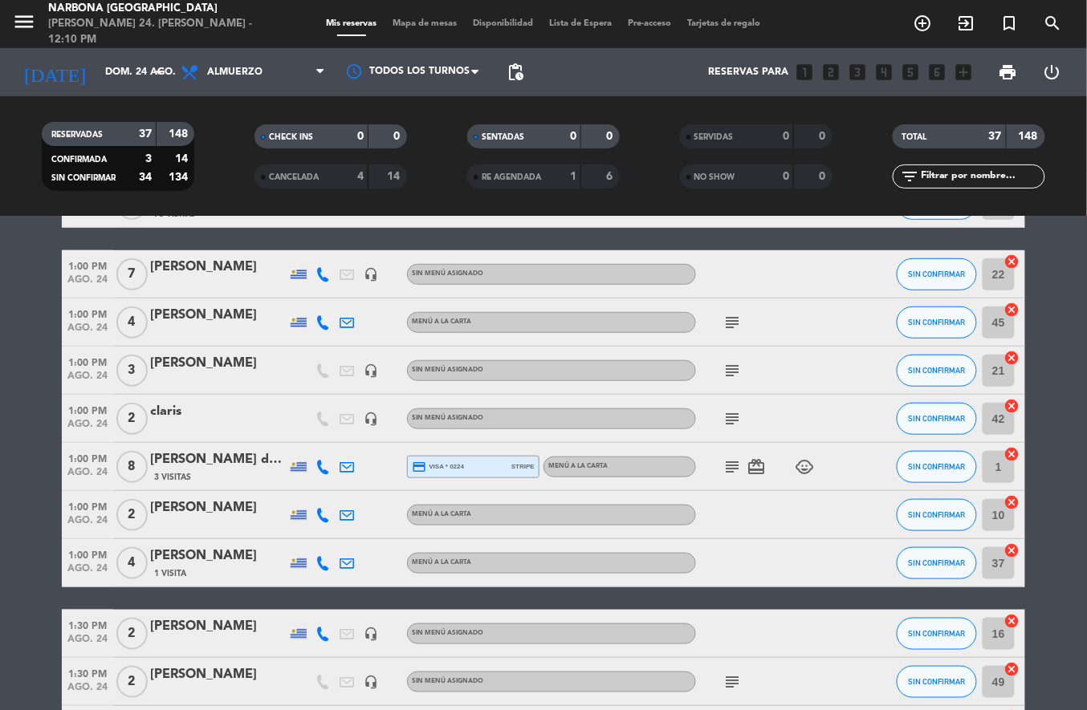
click at [915, 17] on icon "add_circle_outline" at bounding box center [923, 23] width 19 height 19
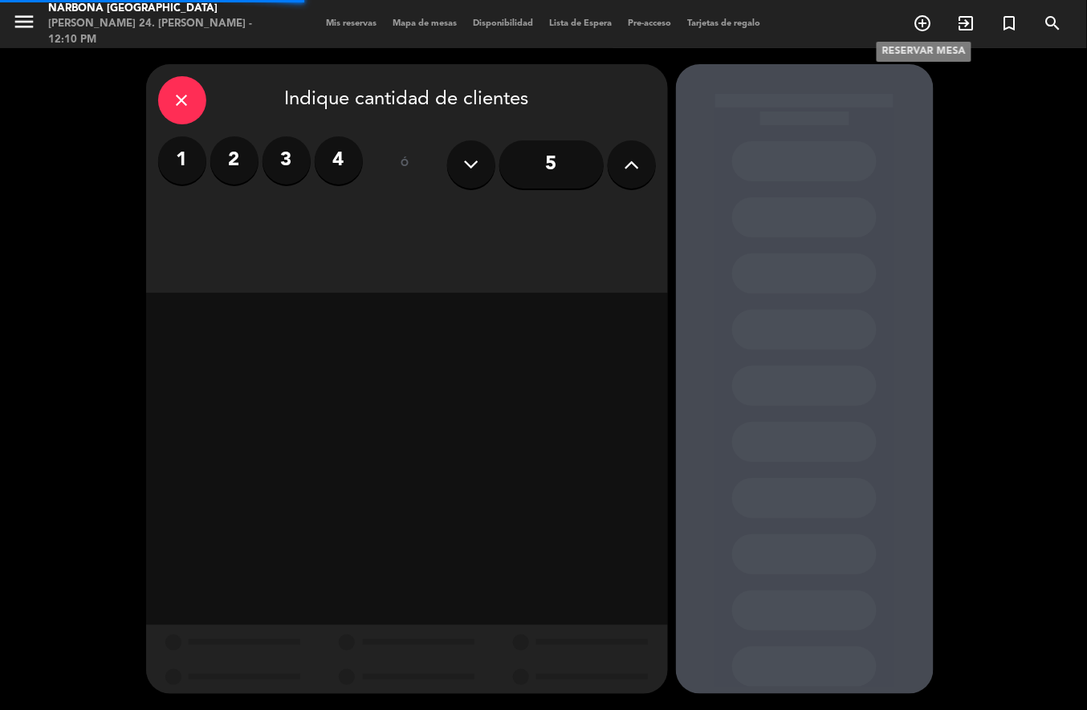
click at [338, 158] on label "4" at bounding box center [339, 160] width 48 height 48
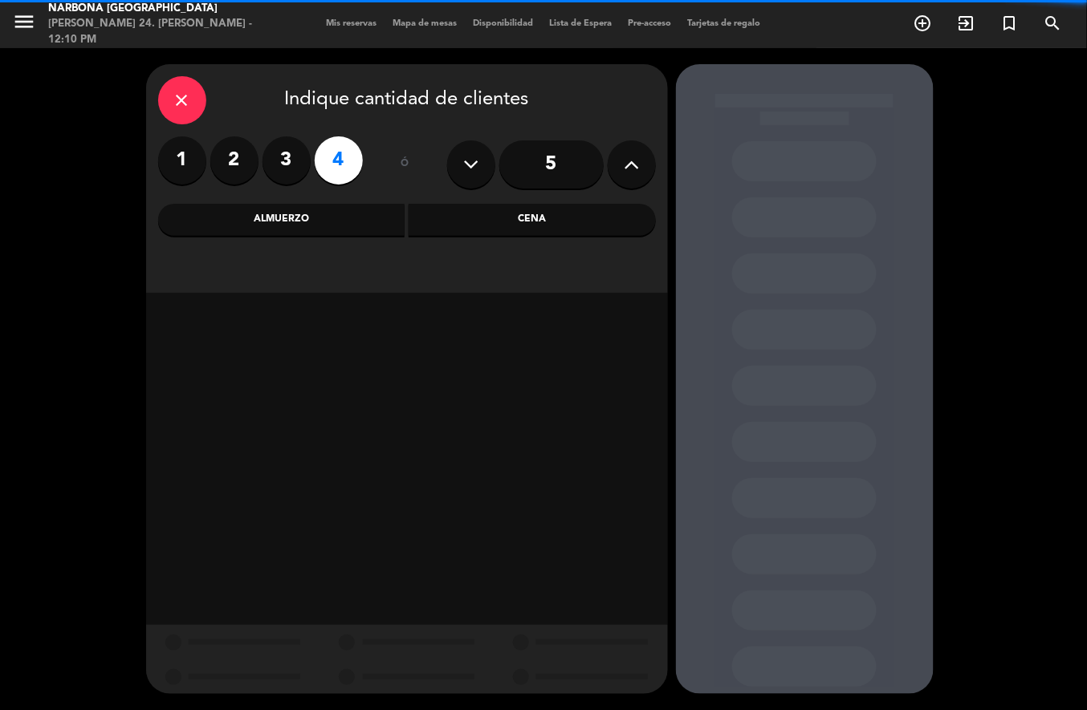
click at [316, 206] on div "Almuerzo" at bounding box center [281, 220] width 247 height 32
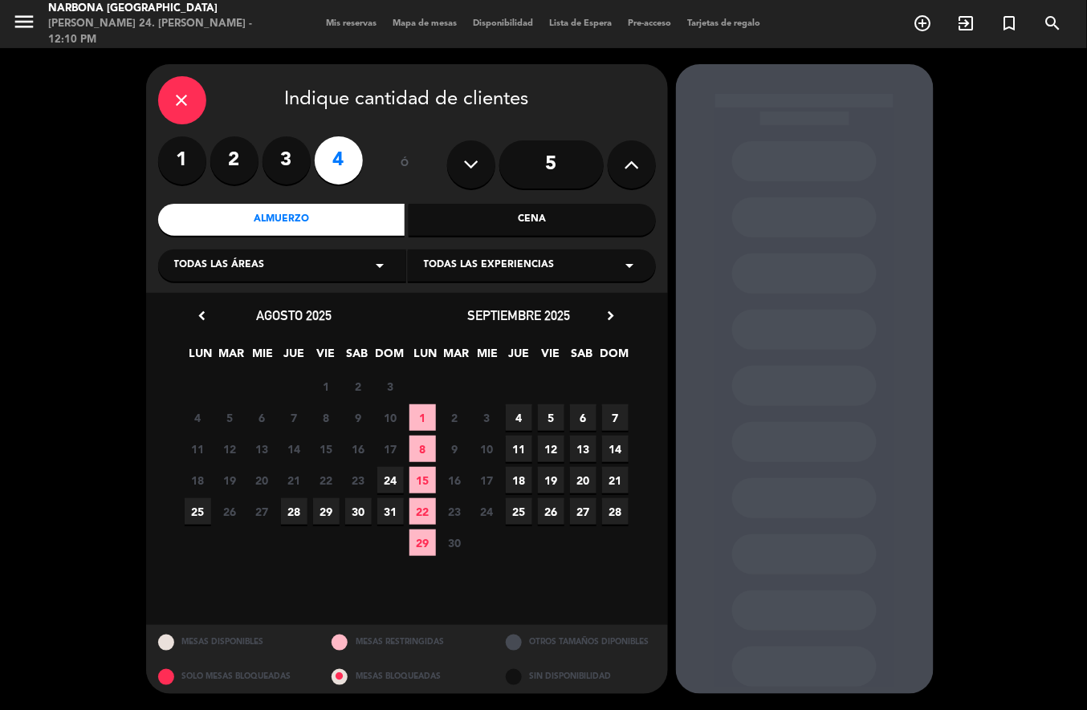
click at [390, 480] on span "24" at bounding box center [390, 480] width 26 height 26
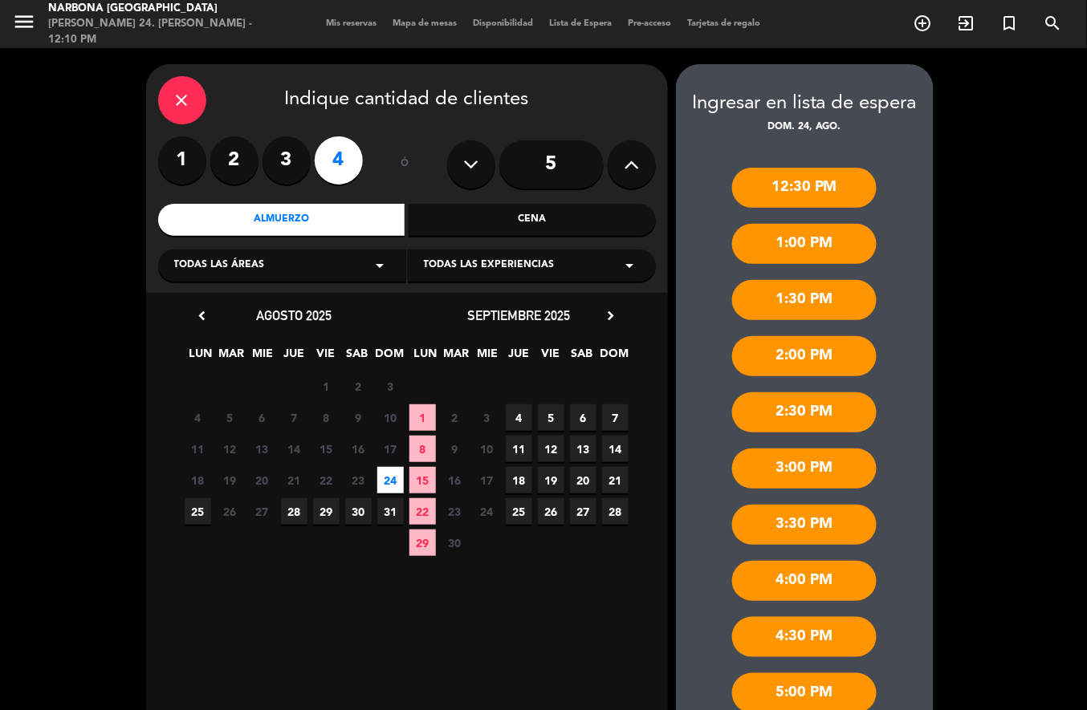
click at [790, 178] on div "12:30 PM" at bounding box center [804, 188] width 145 height 40
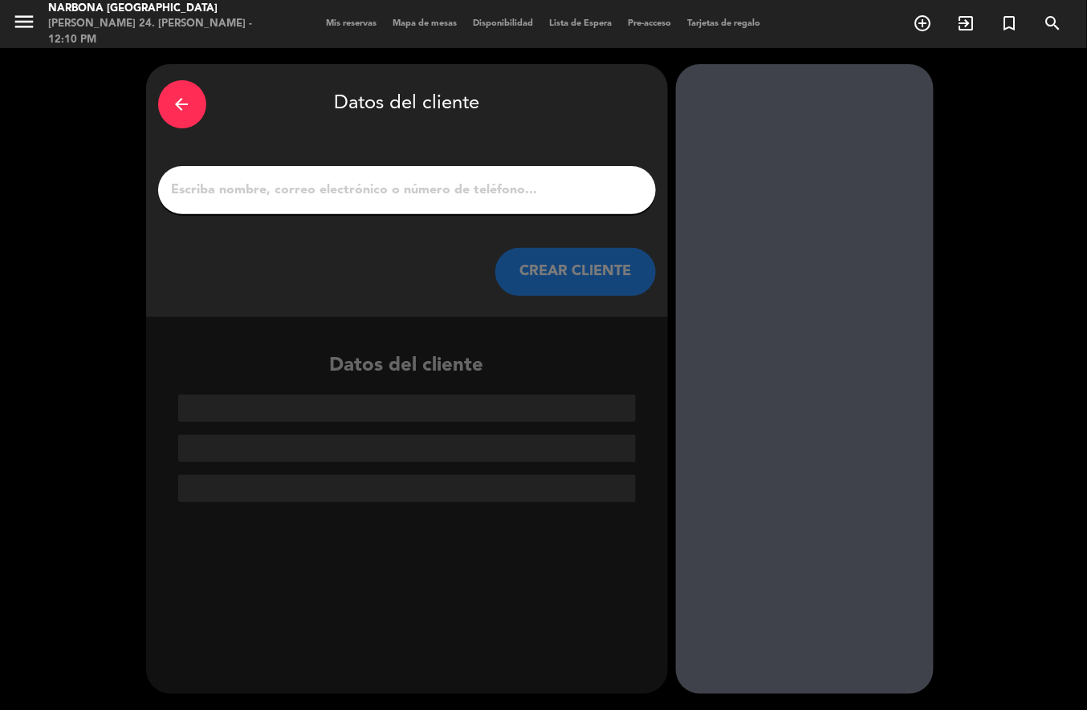
click at [454, 185] on input "1" at bounding box center [407, 190] width 474 height 22
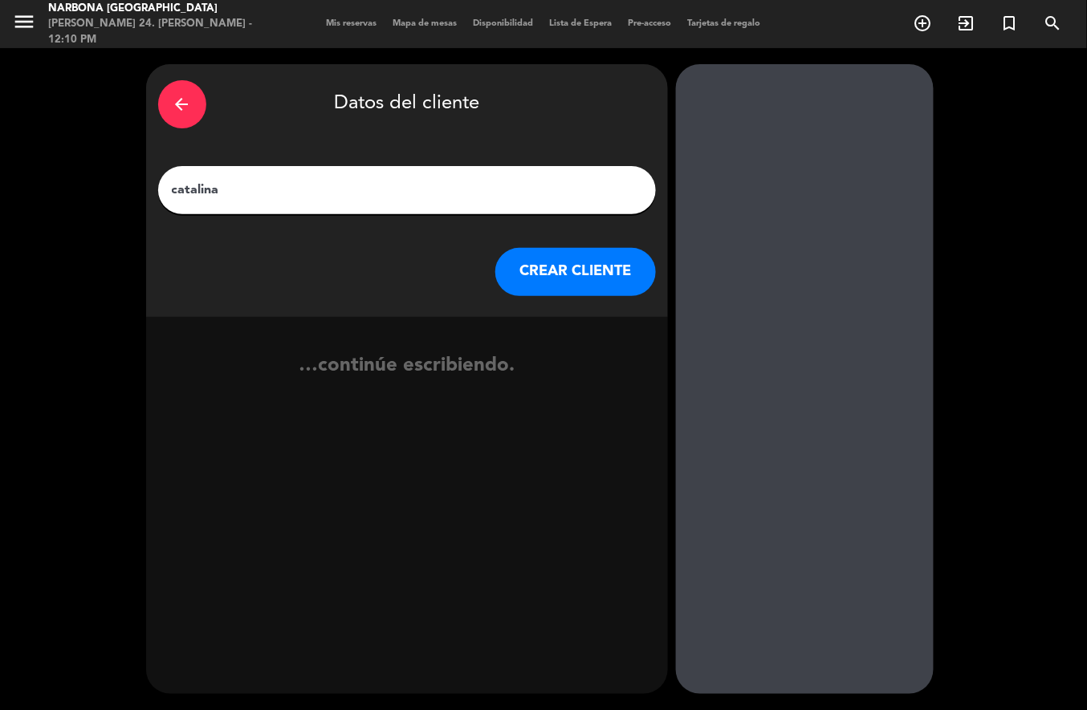
type input "catalina"
click at [576, 275] on button "CREAR CLIENTE" at bounding box center [575, 272] width 161 height 48
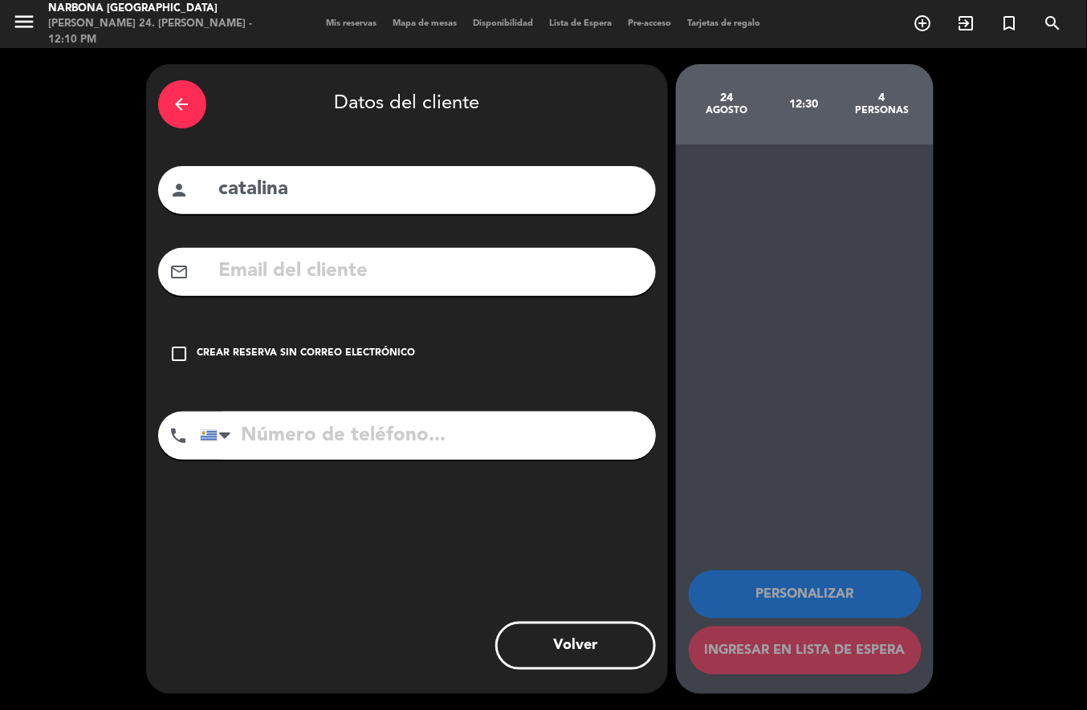
click at [336, 354] on div "Crear reserva sin correo electrónico" at bounding box center [306, 354] width 218 height 16
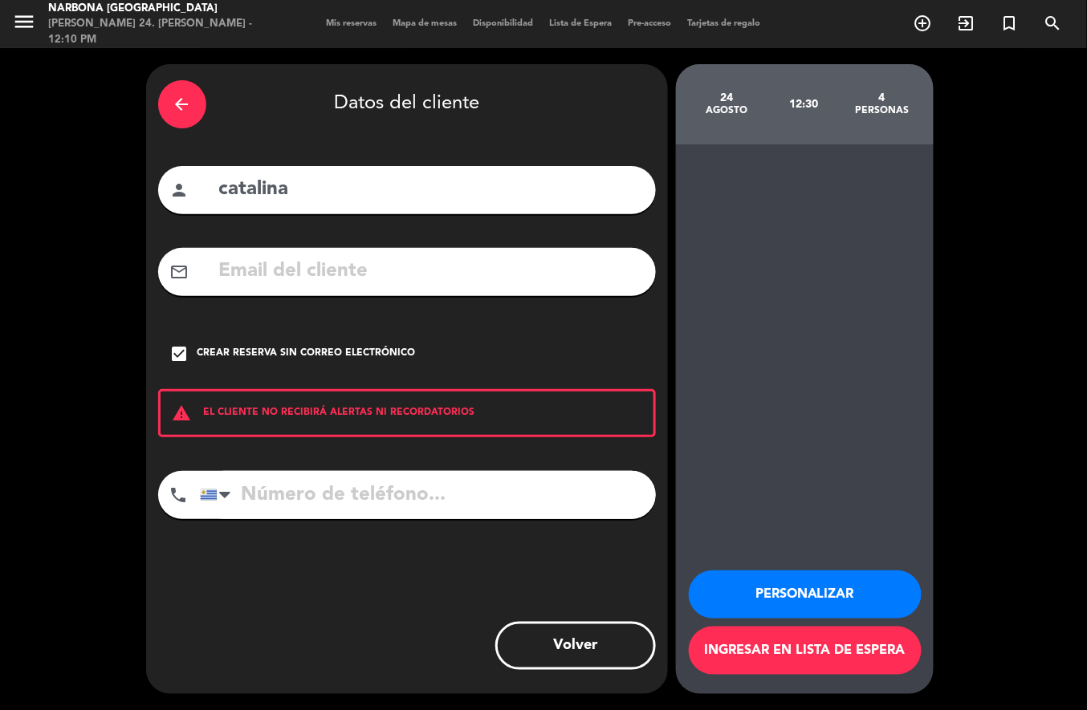
click at [185, 100] on icon "arrow_back" at bounding box center [182, 104] width 19 height 19
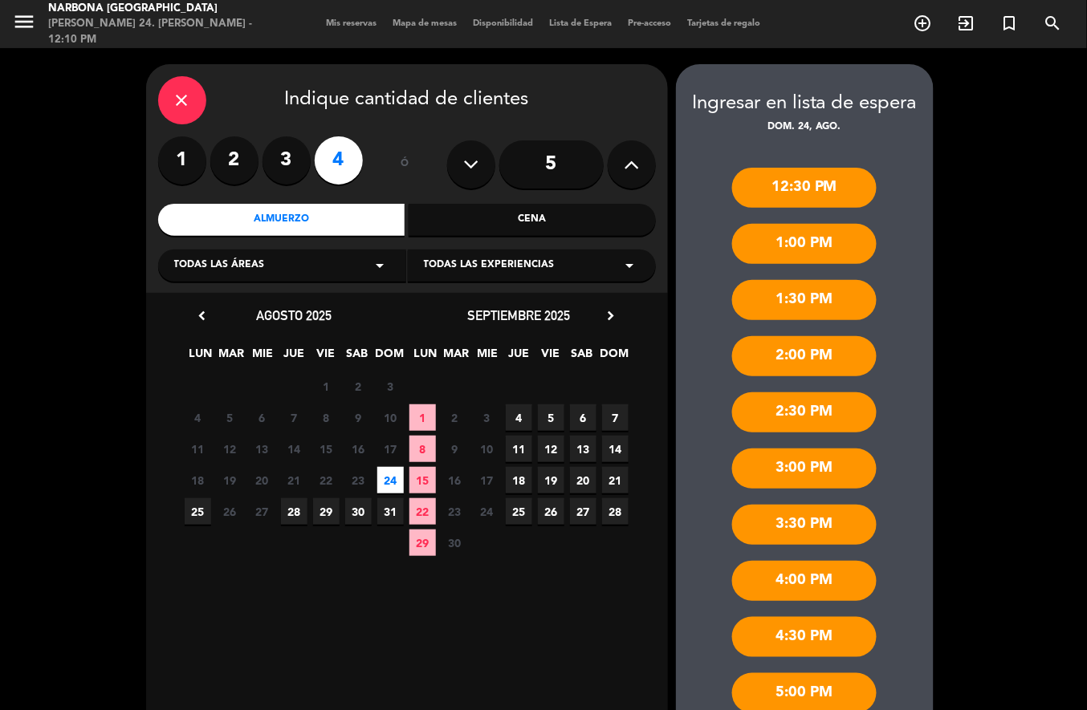
scroll to position [216, 0]
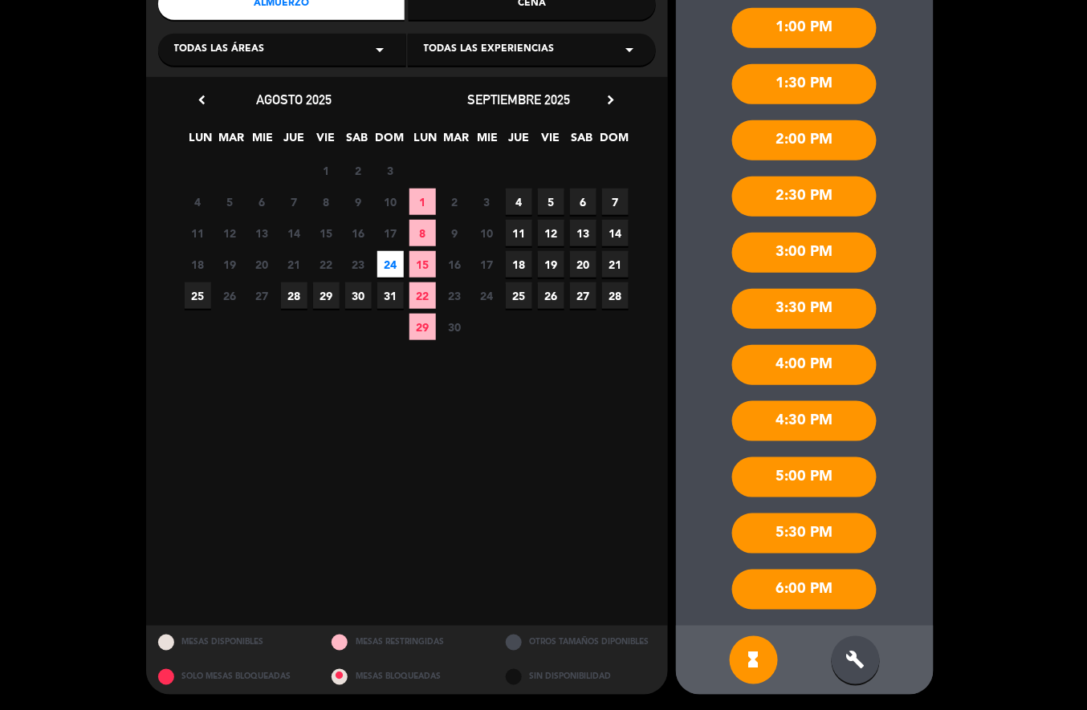
click at [851, 670] on div "build" at bounding box center [856, 661] width 48 height 48
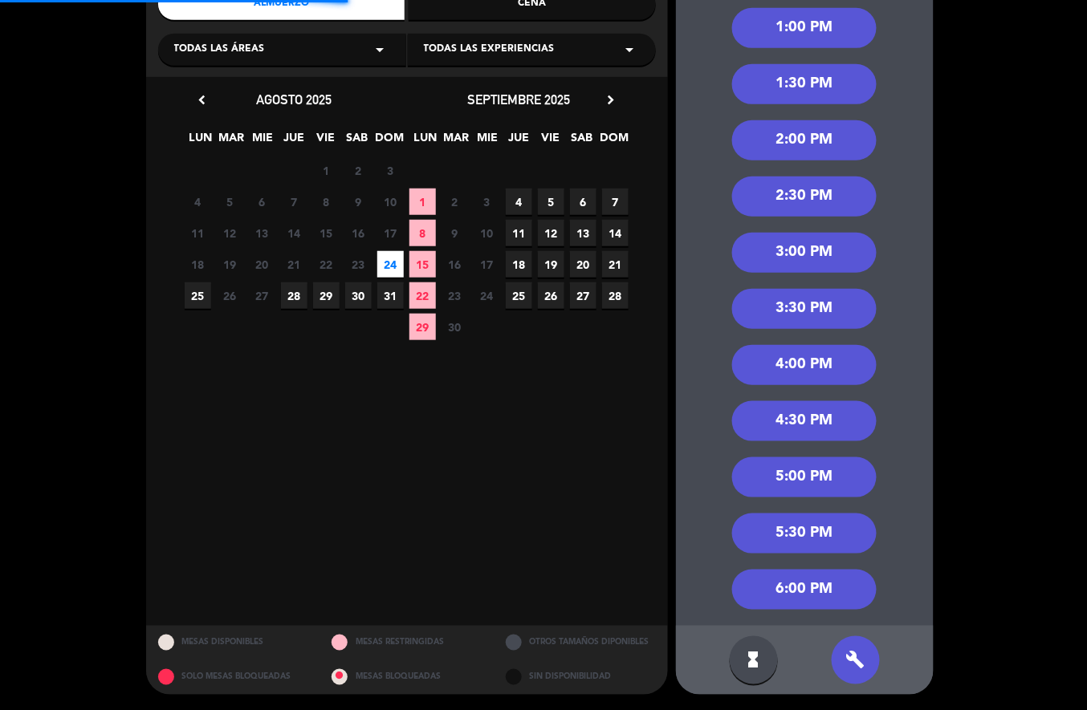
scroll to position [0, 0]
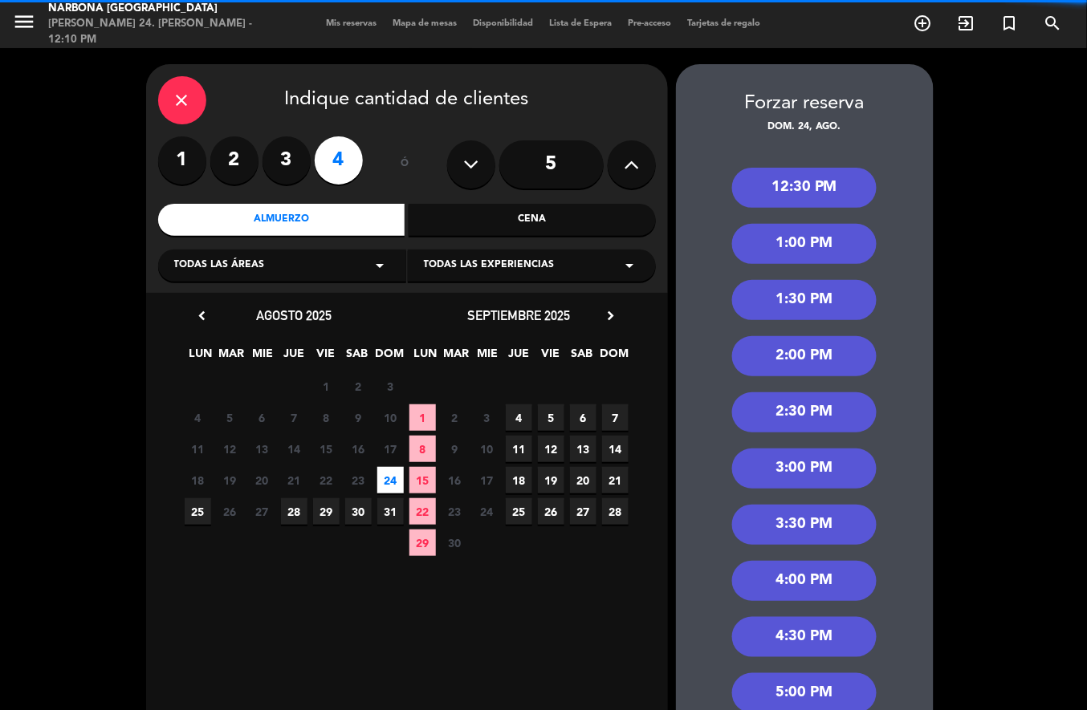
click at [829, 188] on div "12:30 PM" at bounding box center [804, 188] width 145 height 40
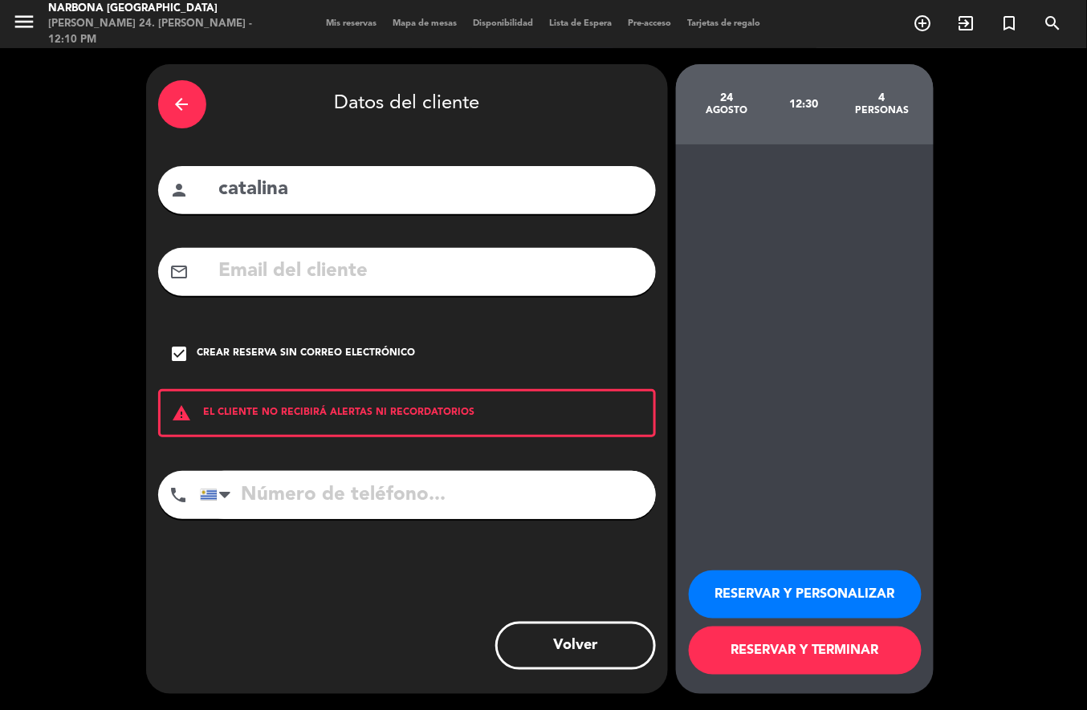
click at [824, 653] on button "RESERVAR Y TERMINAR" at bounding box center [805, 651] width 233 height 48
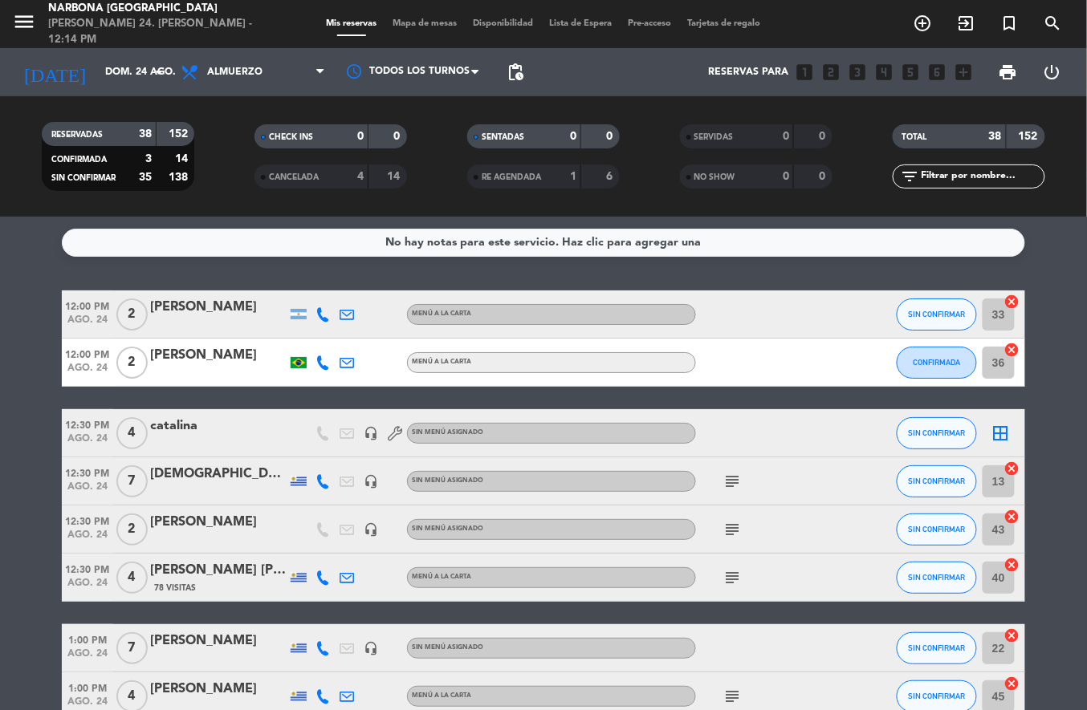
click at [919, 29] on icon "add_circle_outline" at bounding box center [923, 23] width 19 height 19
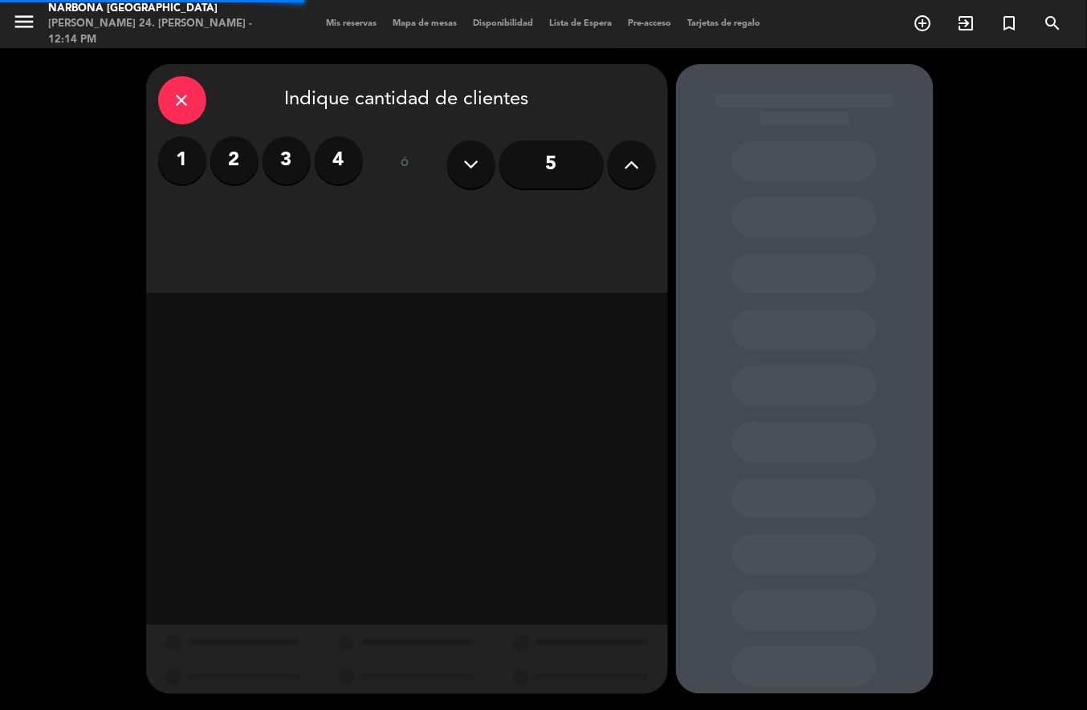
click at [617, 168] on button at bounding box center [632, 164] width 48 height 48
click at [614, 162] on button at bounding box center [632, 164] width 48 height 48
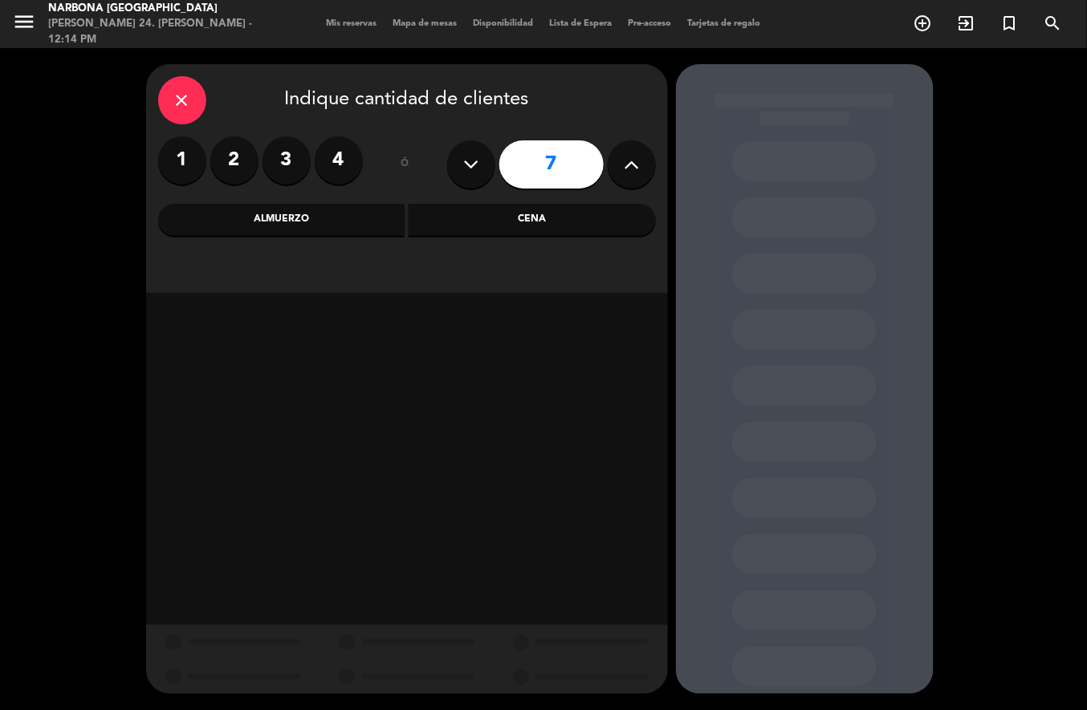
click at [361, 219] on div "Almuerzo" at bounding box center [281, 220] width 247 height 32
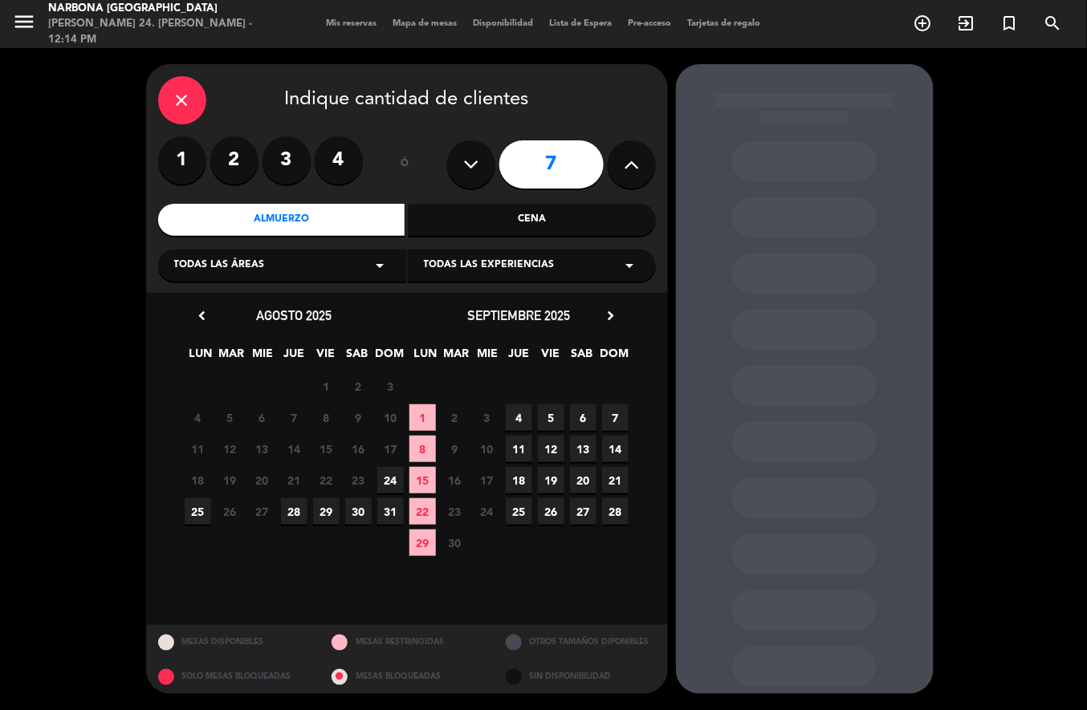
click at [385, 479] on span "24" at bounding box center [390, 480] width 26 height 26
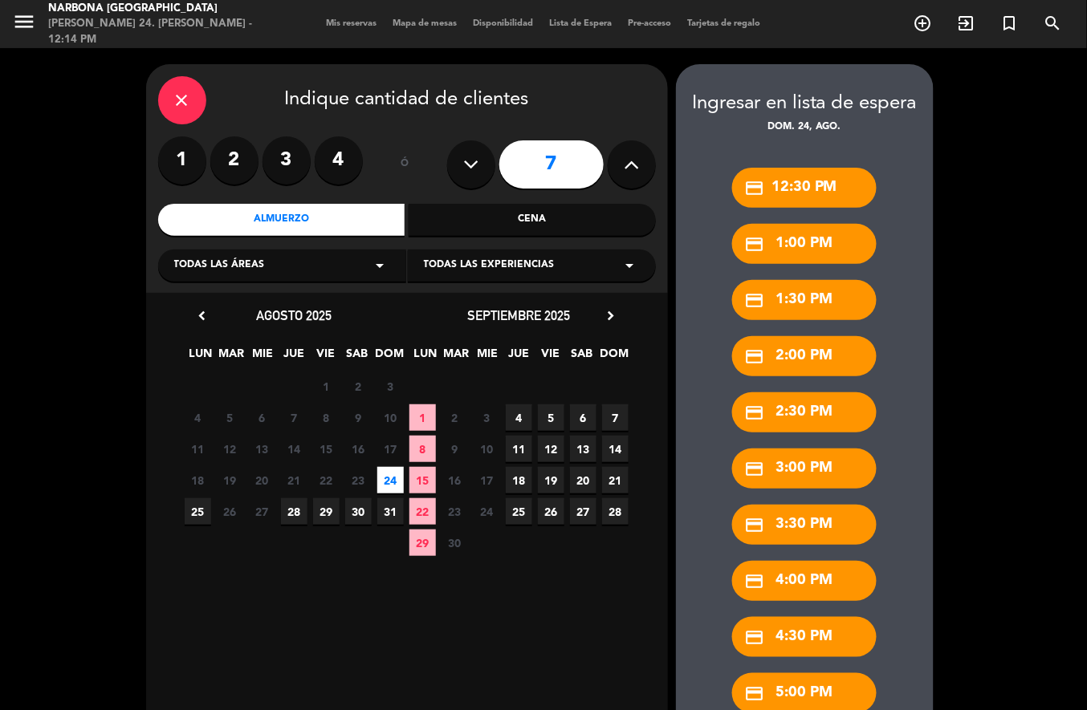
scroll to position [216, 0]
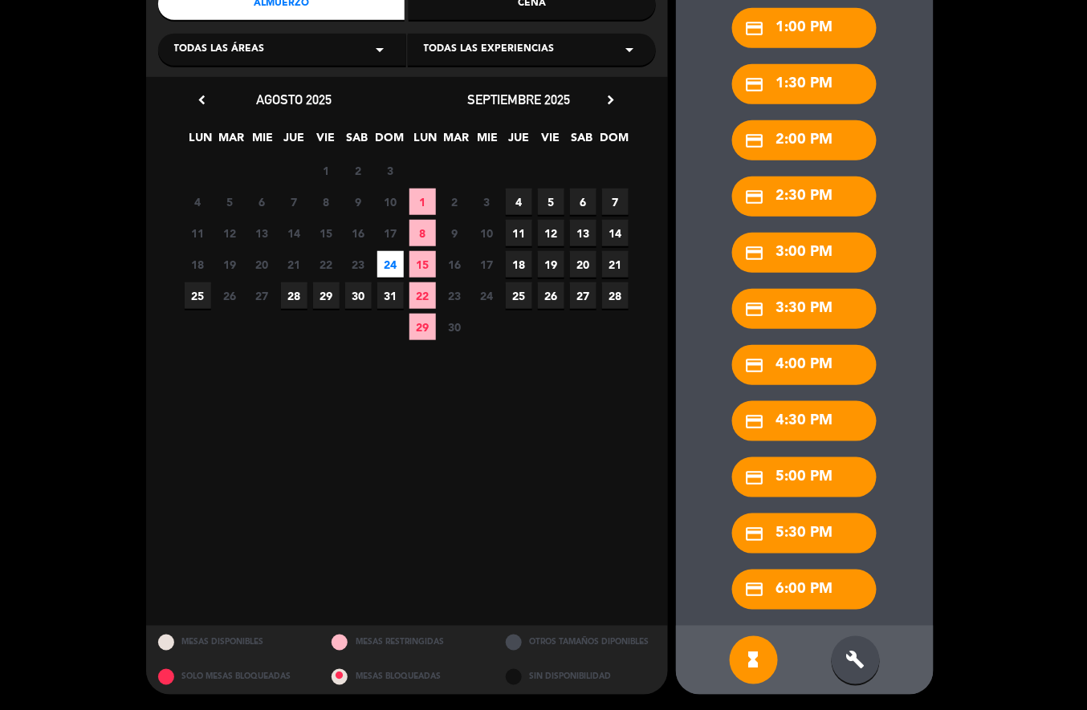
click at [845, 666] on div "build" at bounding box center [856, 661] width 48 height 48
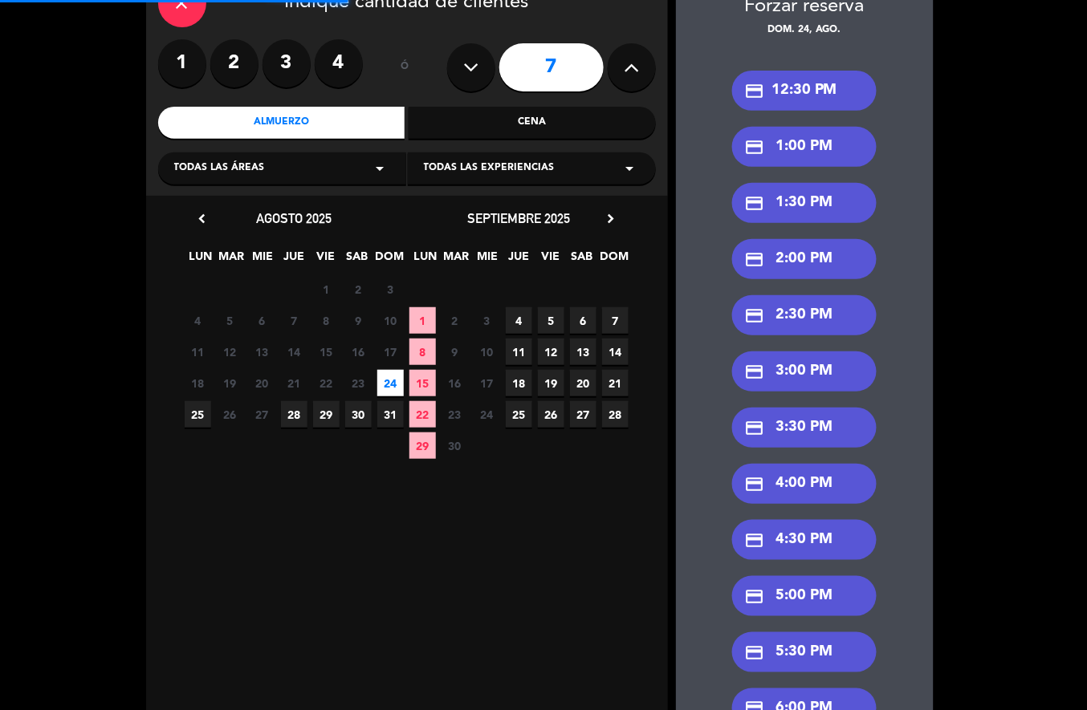
scroll to position [4, 0]
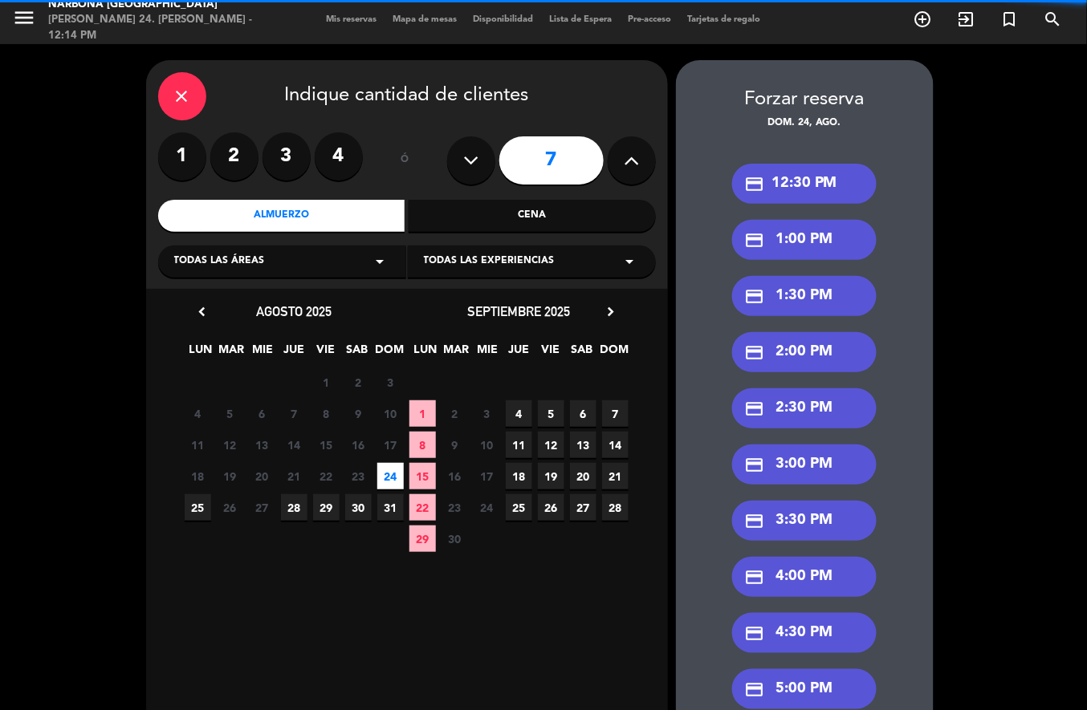
click at [819, 414] on div "credit_card 2:30 PM" at bounding box center [804, 409] width 145 height 40
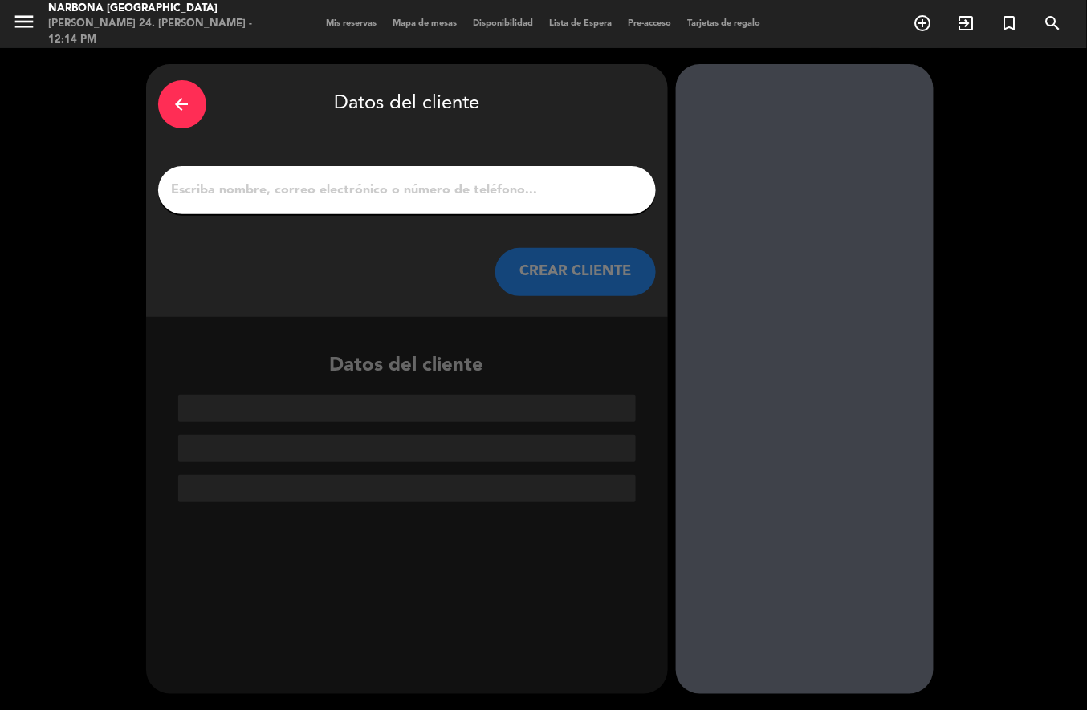
scroll to position [0, 0]
click at [554, 183] on input "1" at bounding box center [407, 190] width 474 height 22
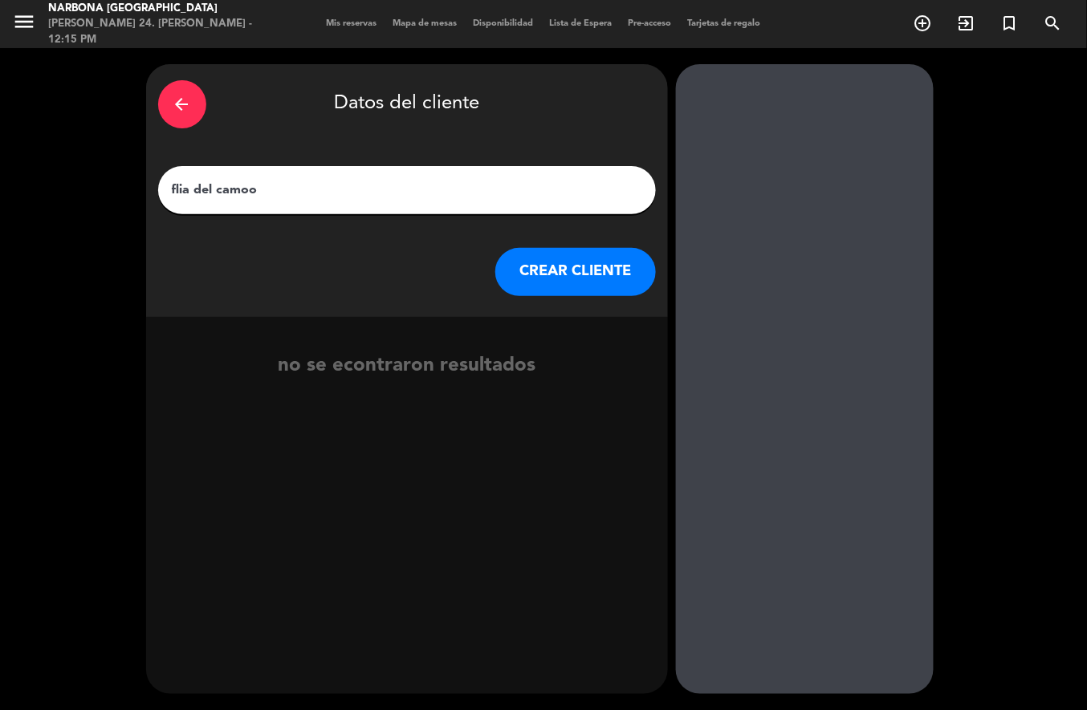
click at [509, 197] on input "flia del camoo" at bounding box center [407, 190] width 474 height 22
type input "flia del campo"
click at [584, 275] on button "CREAR CLIENTE" at bounding box center [575, 272] width 161 height 48
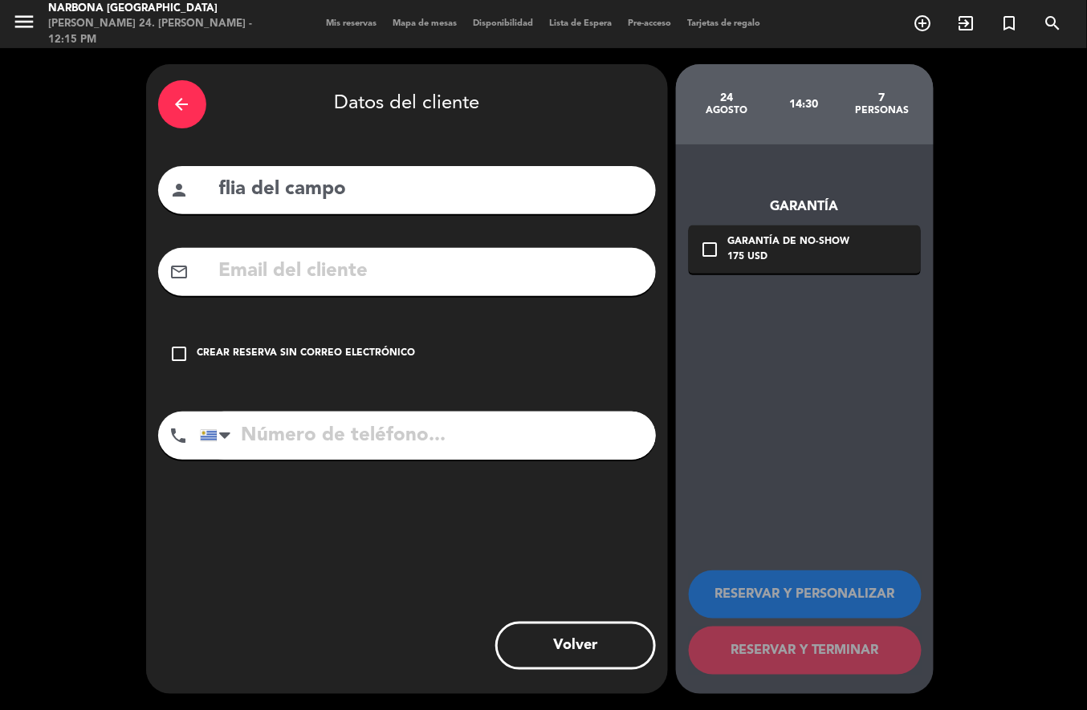
click at [368, 373] on div "check_box_outline_blank Crear reserva sin correo electrónico" at bounding box center [407, 354] width 498 height 48
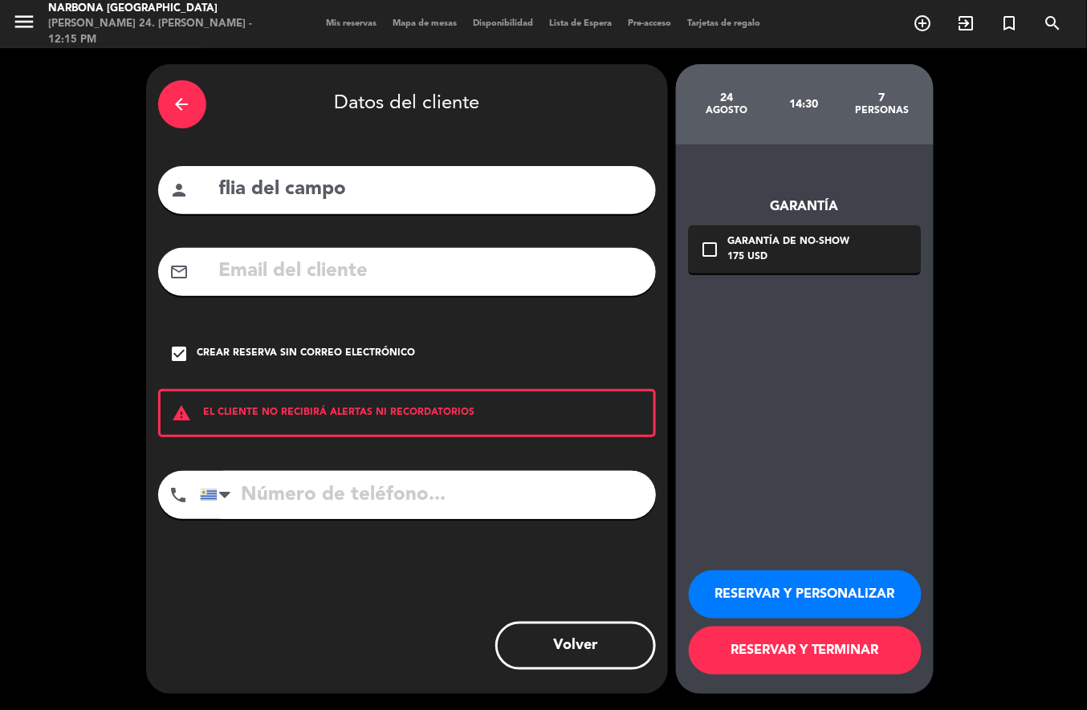
click at [813, 657] on button "RESERVAR Y TERMINAR" at bounding box center [805, 651] width 233 height 48
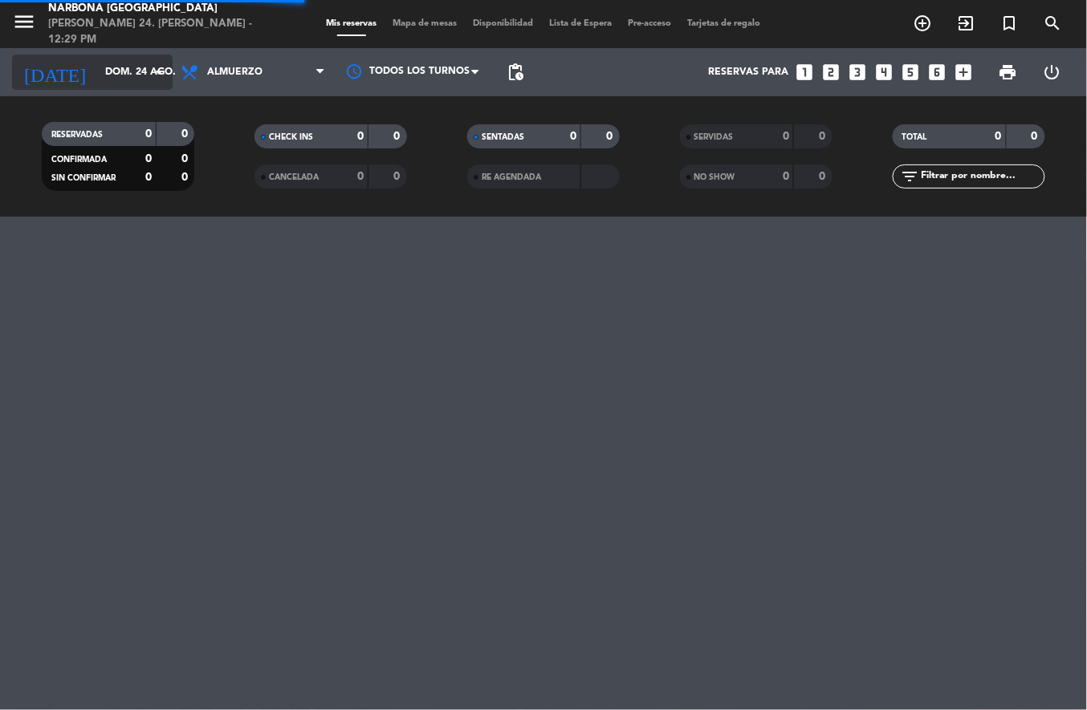
click at [126, 75] on input "dom. 24 ago." at bounding box center [165, 72] width 136 height 27
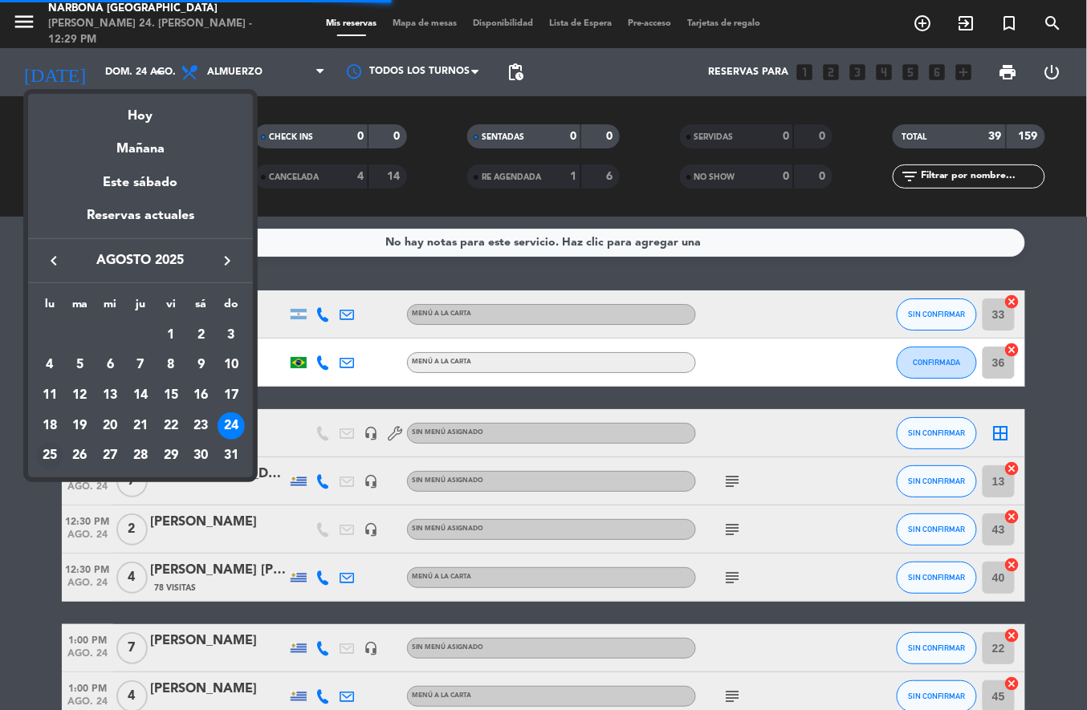
click at [49, 456] on div "25" at bounding box center [49, 455] width 27 height 27
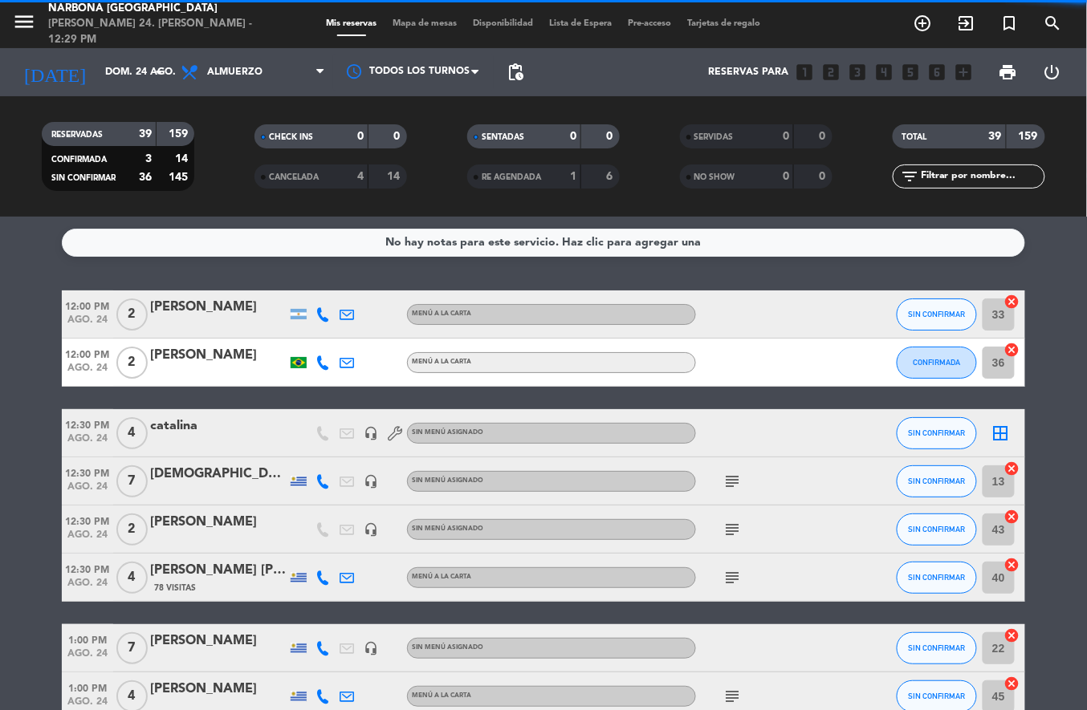
type input "lun. 25 ago."
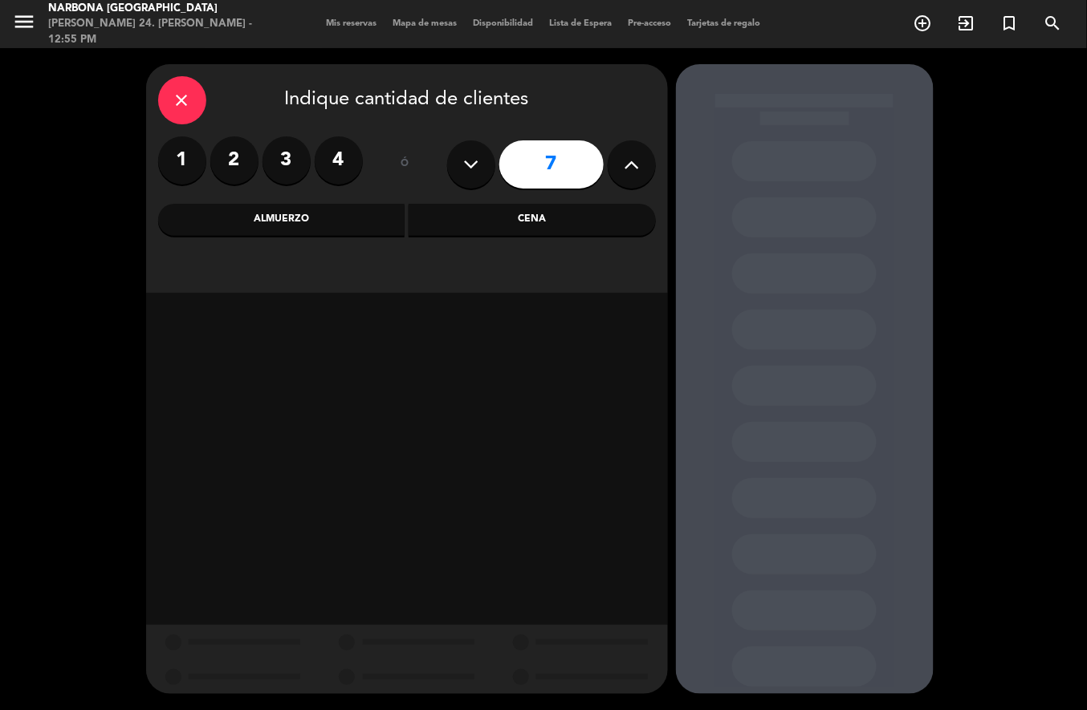
click at [348, 223] on div "Almuerzo" at bounding box center [281, 220] width 247 height 32
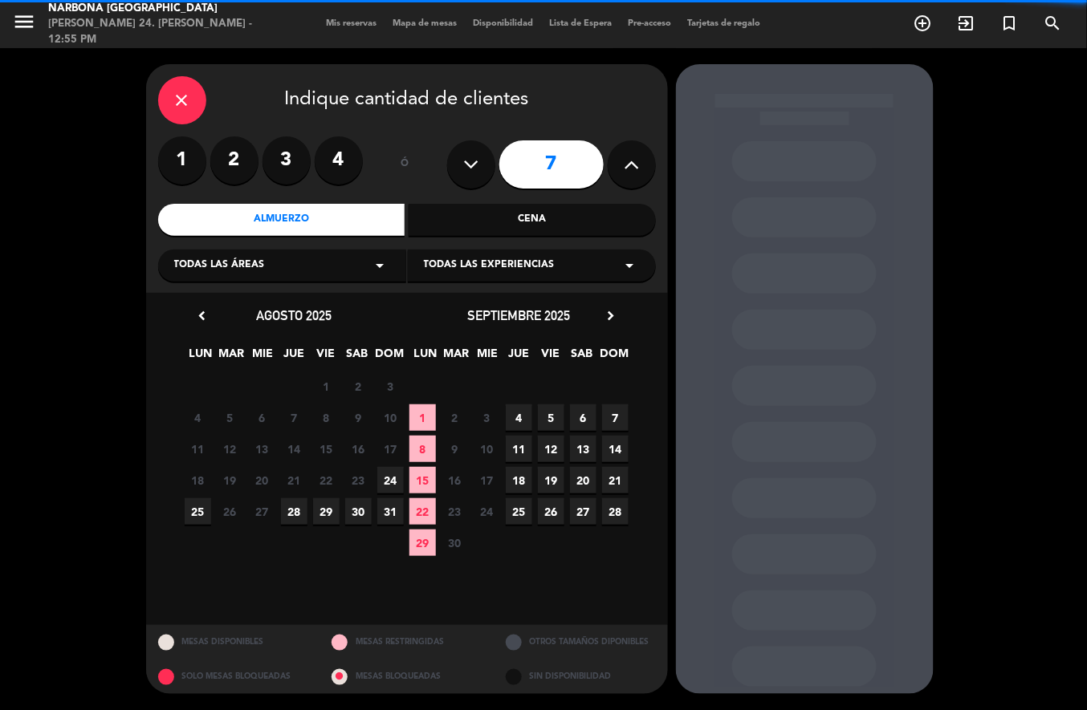
click at [390, 480] on span "24" at bounding box center [390, 480] width 26 height 26
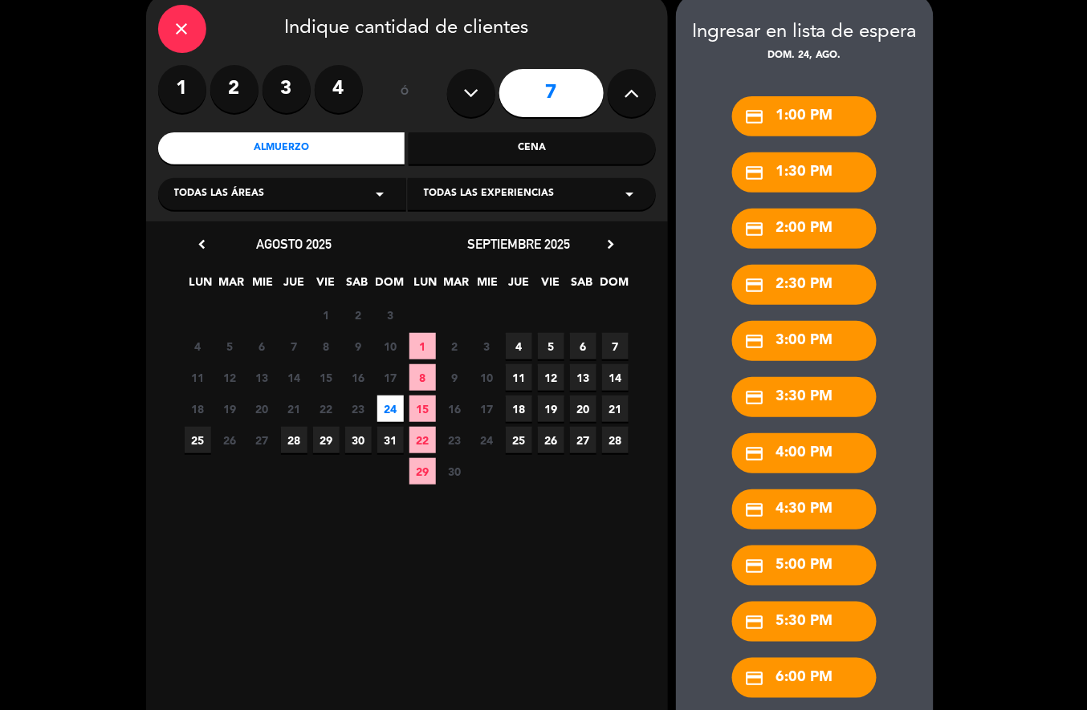
scroll to position [161, 0]
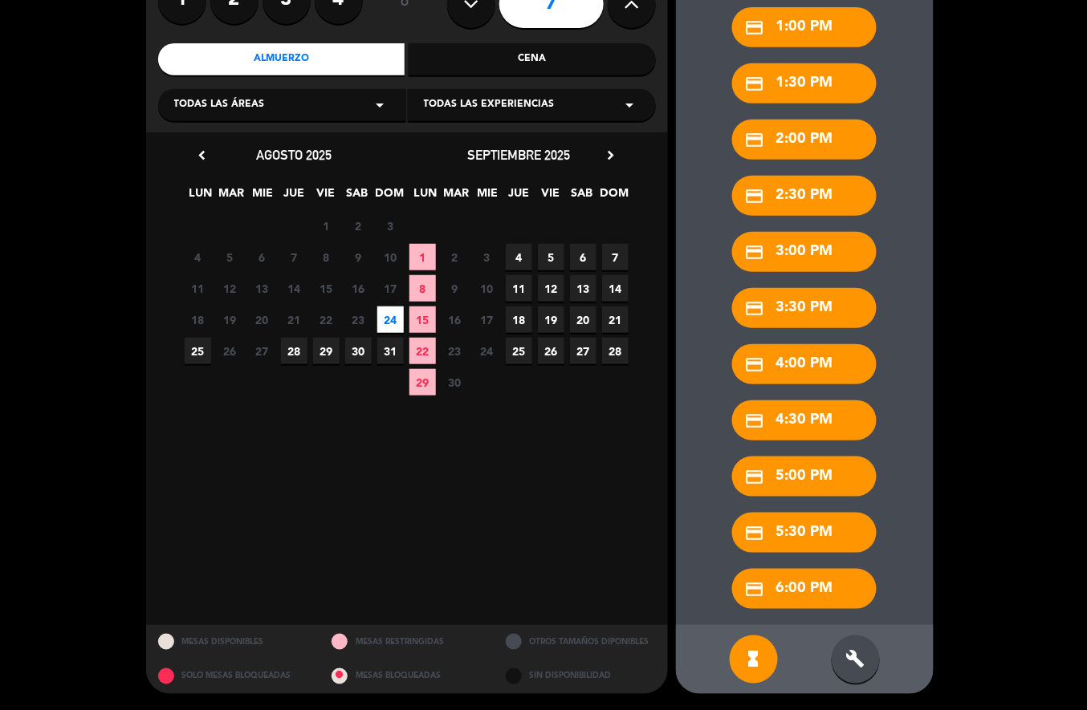
click at [855, 674] on div "build" at bounding box center [856, 660] width 48 height 48
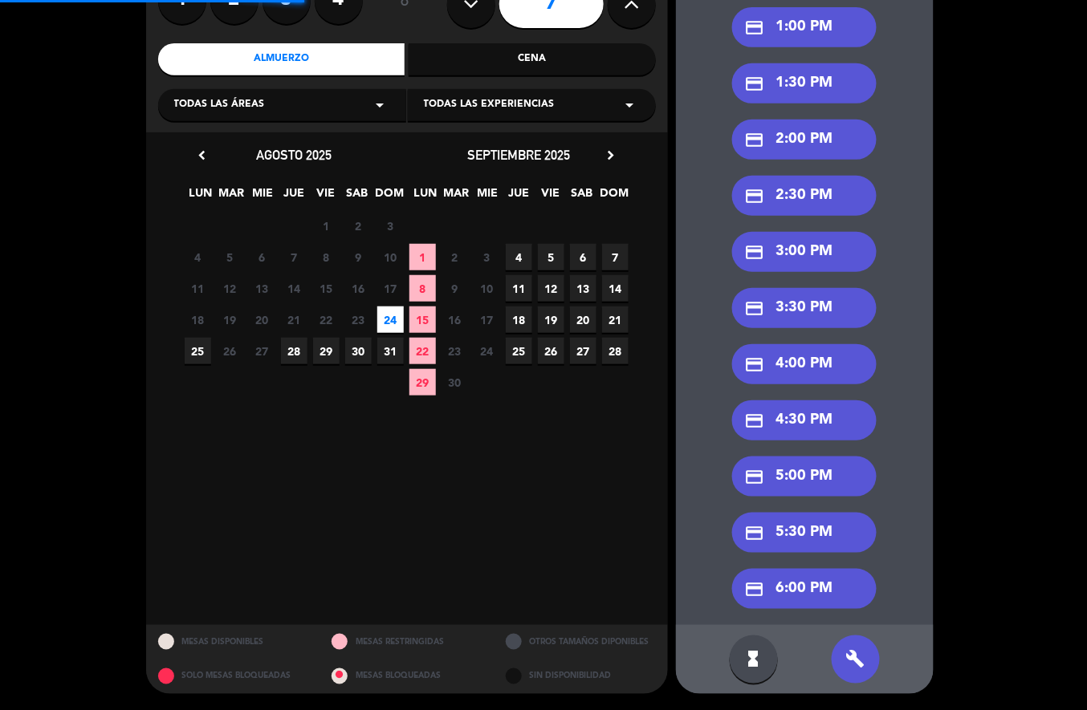
scroll to position [0, 0]
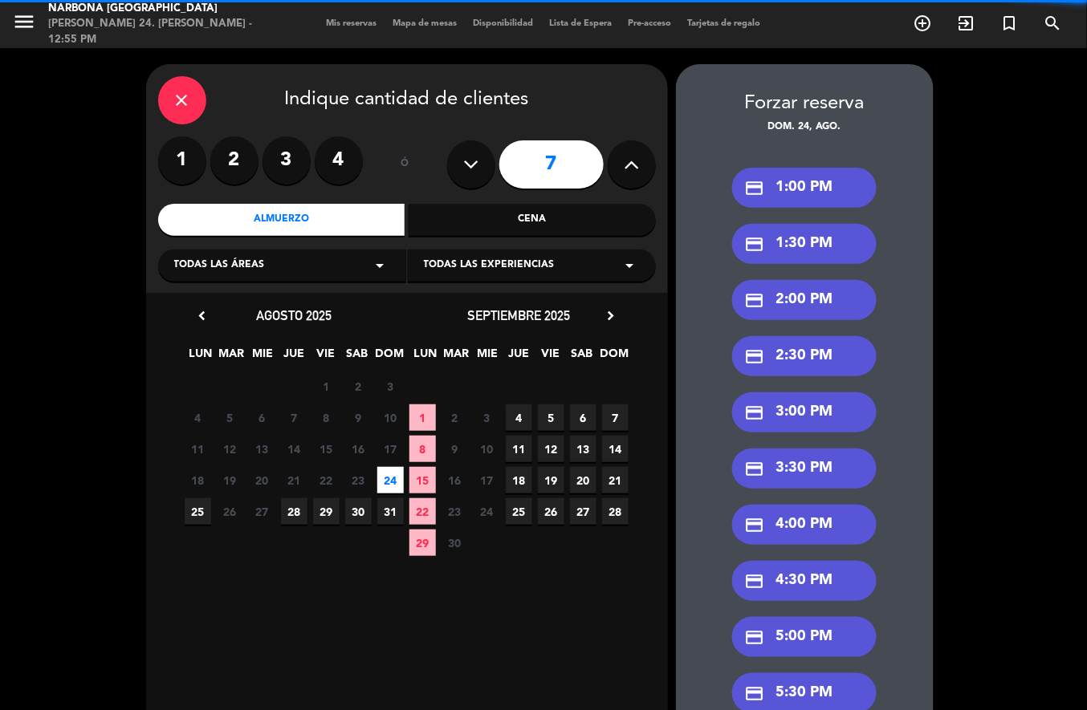
click at [816, 352] on div "credit_card 2:30 PM" at bounding box center [804, 356] width 145 height 40
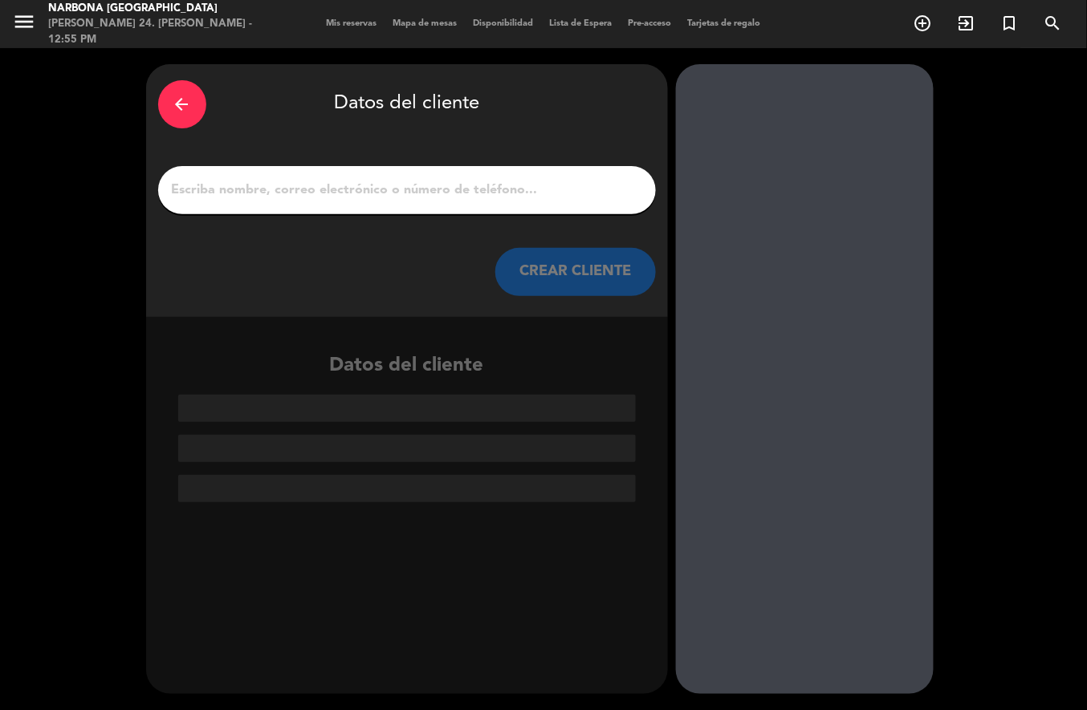
click at [523, 194] on input "1" at bounding box center [407, 190] width 474 height 22
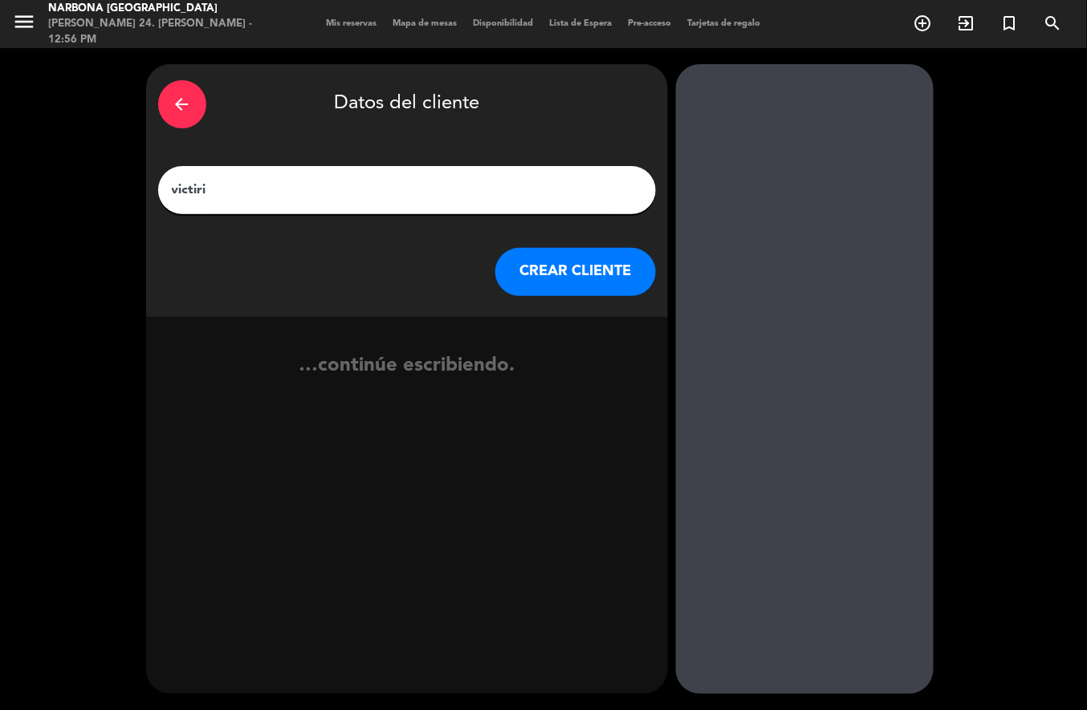
type input "victiria"
click at [563, 267] on button "CREAR CLIENTE" at bounding box center [575, 272] width 161 height 48
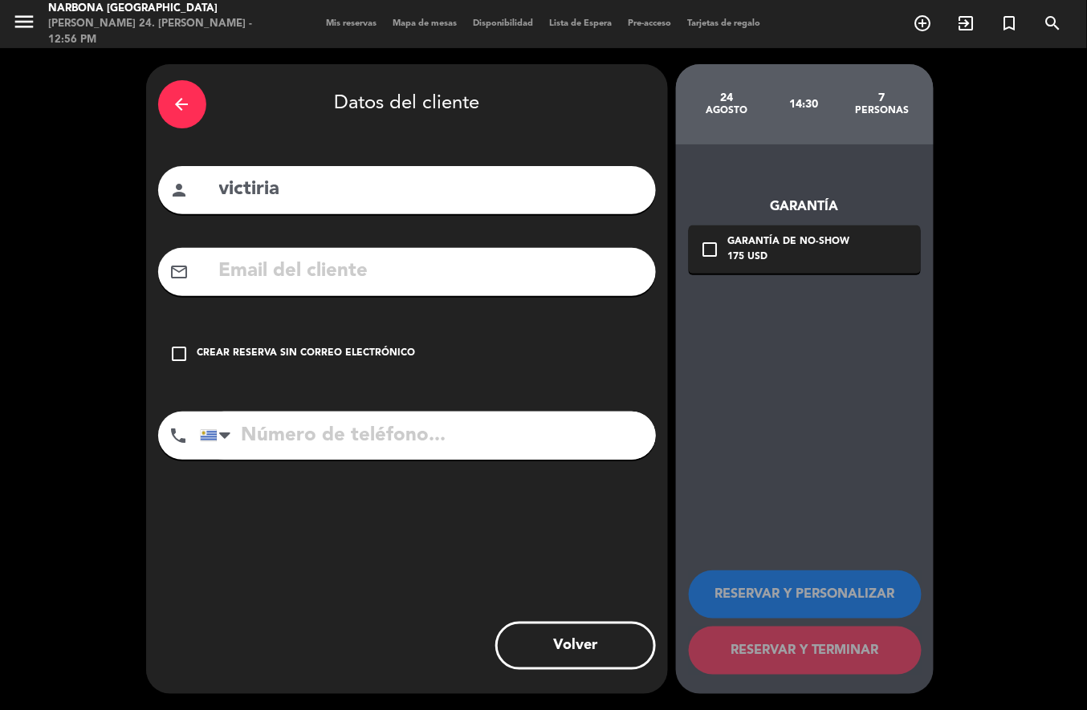
click at [311, 350] on div "Crear reserva sin correo electrónico" at bounding box center [306, 354] width 218 height 16
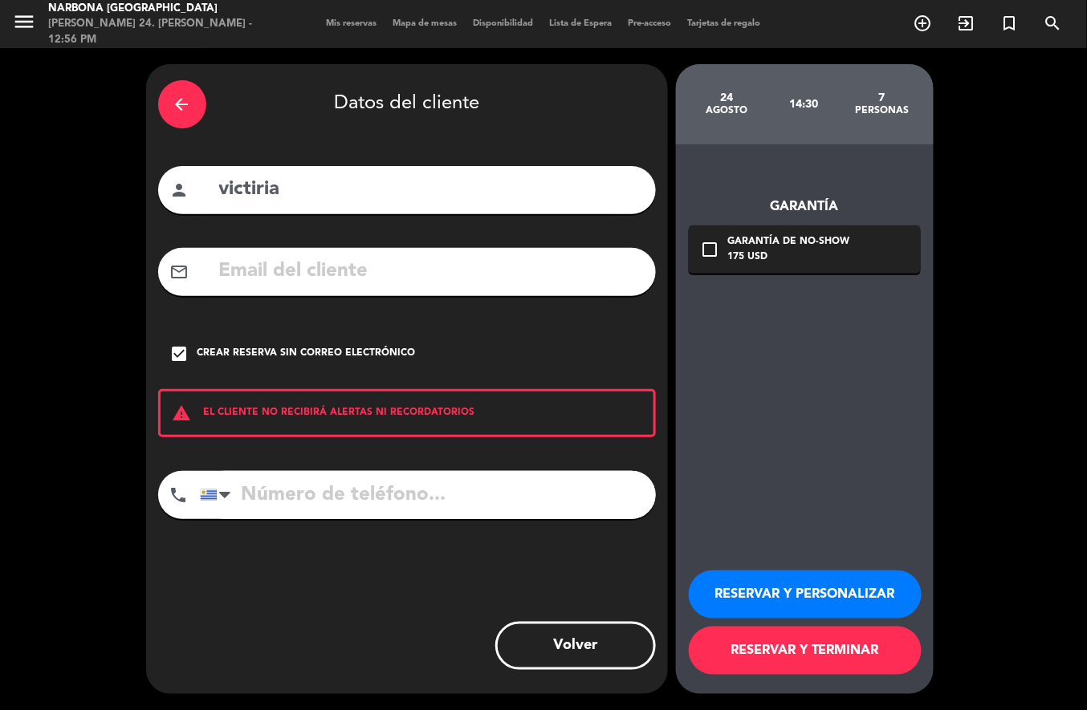
click at [828, 653] on button "RESERVAR Y TERMINAR" at bounding box center [805, 651] width 233 height 48
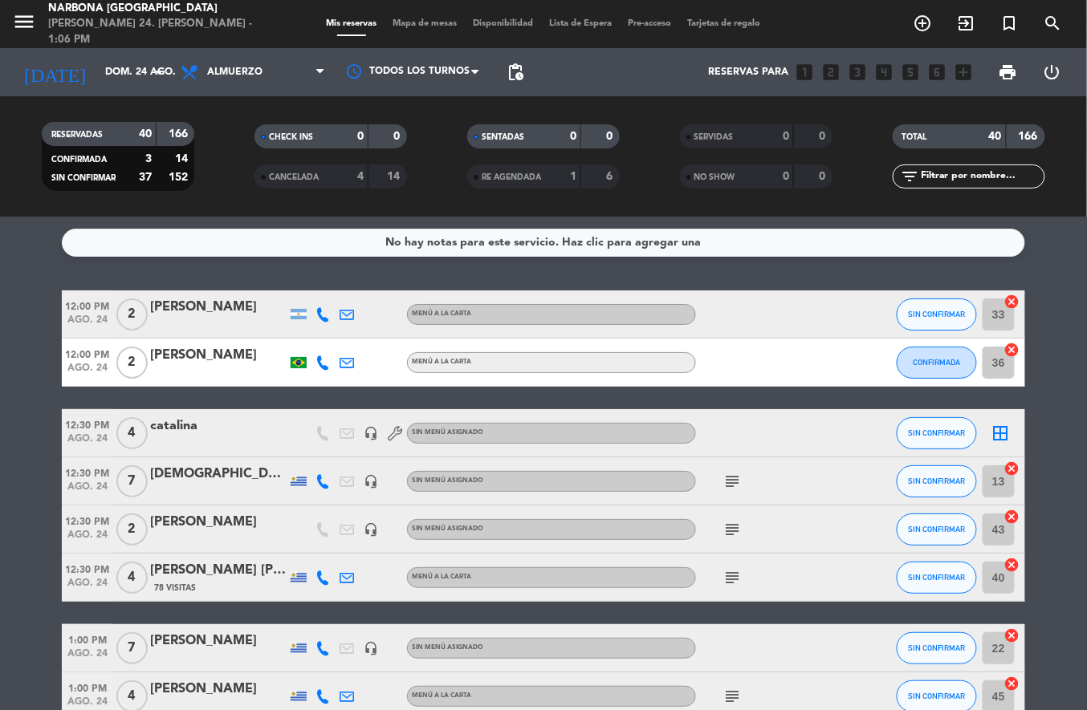
click at [929, 26] on icon "add_circle_outline" at bounding box center [923, 23] width 19 height 19
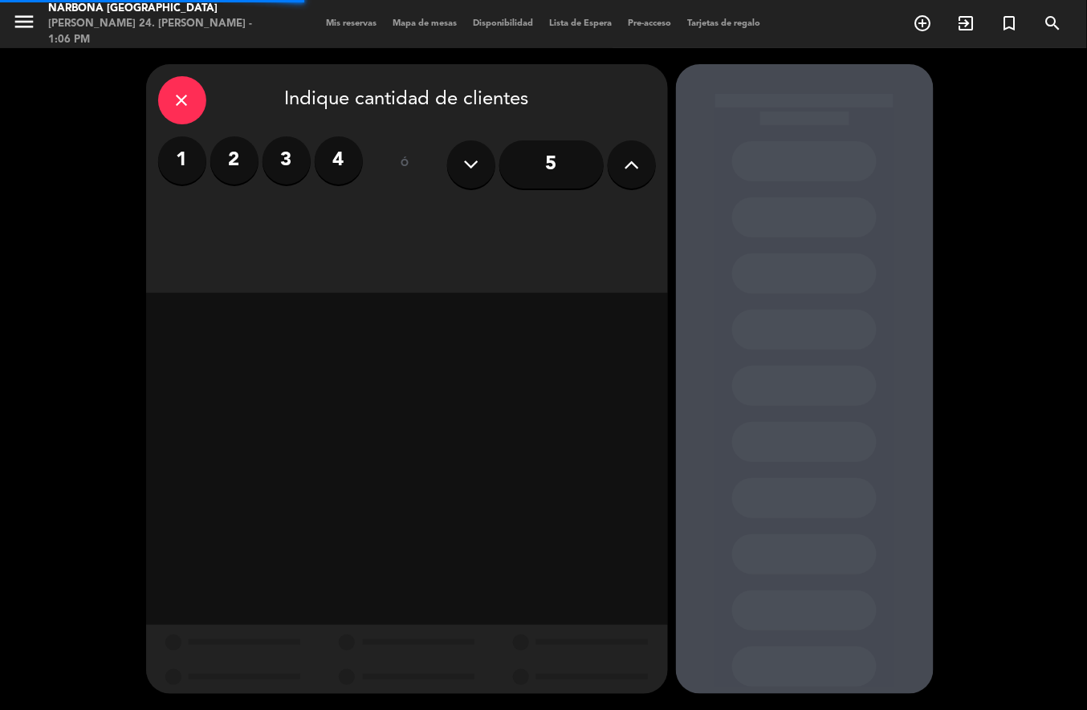
click at [236, 168] on label "2" at bounding box center [234, 160] width 48 height 48
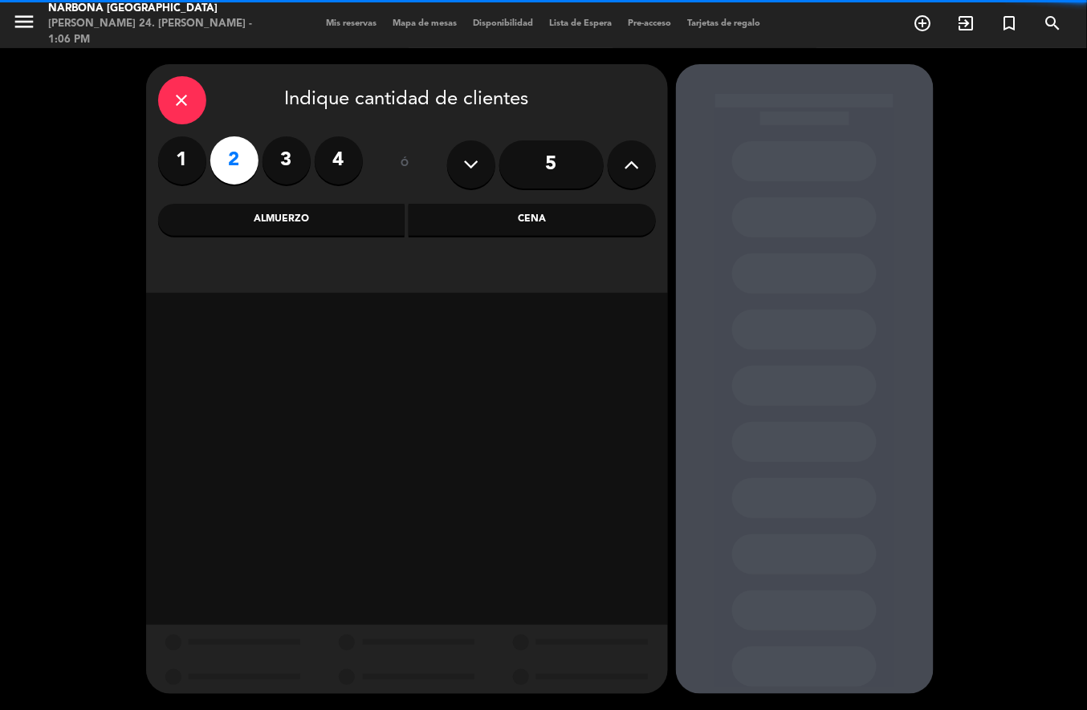
click at [321, 219] on div "Almuerzo" at bounding box center [281, 220] width 247 height 32
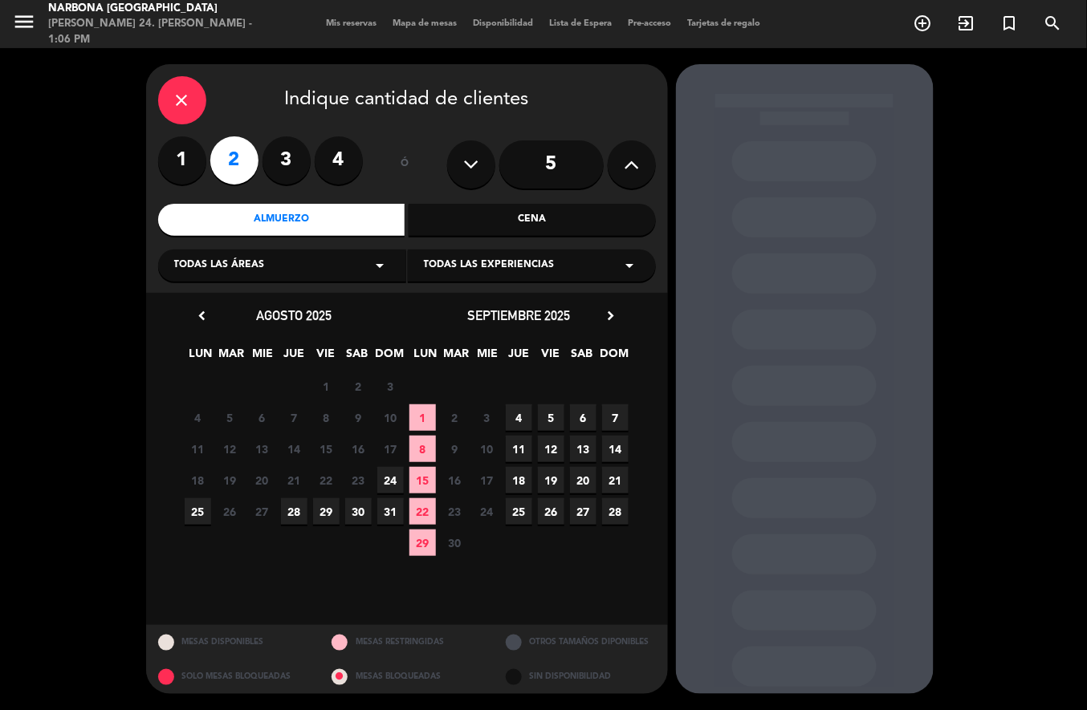
click at [393, 475] on span "24" at bounding box center [390, 480] width 26 height 26
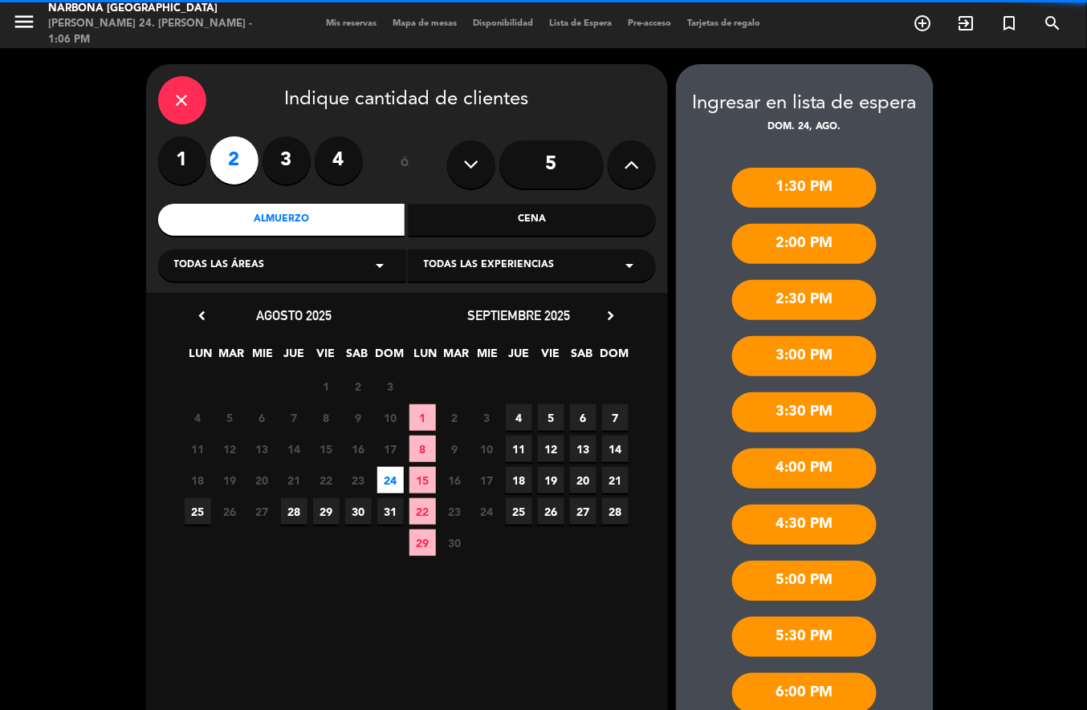
scroll to position [104, 0]
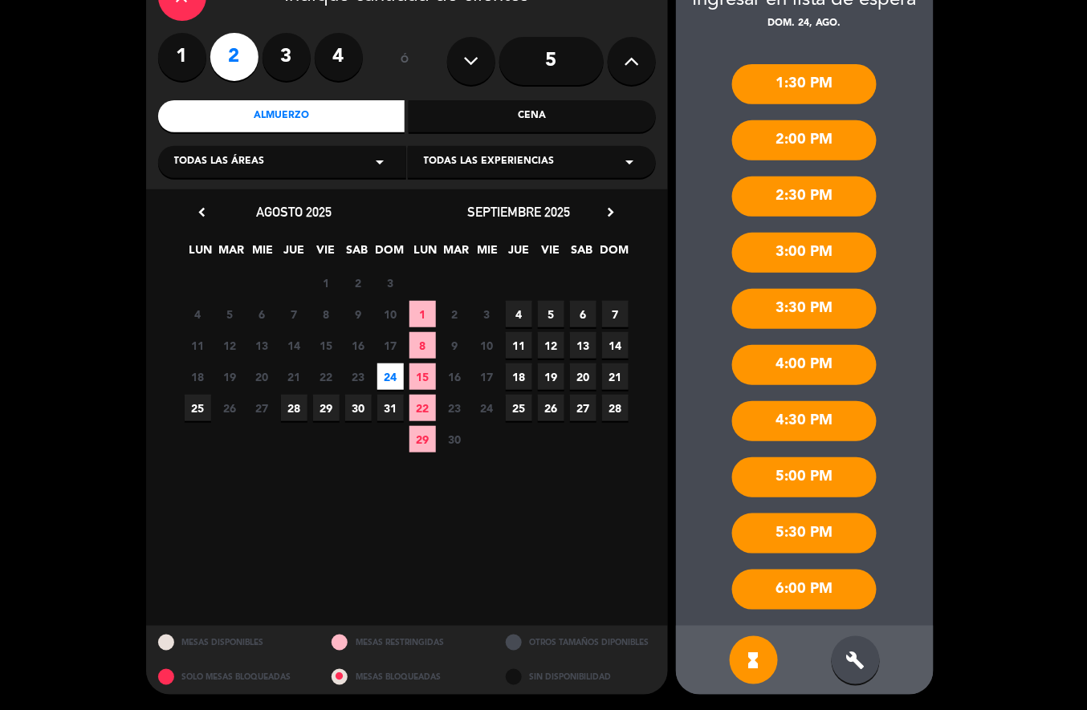
click at [851, 676] on div "build" at bounding box center [856, 661] width 48 height 48
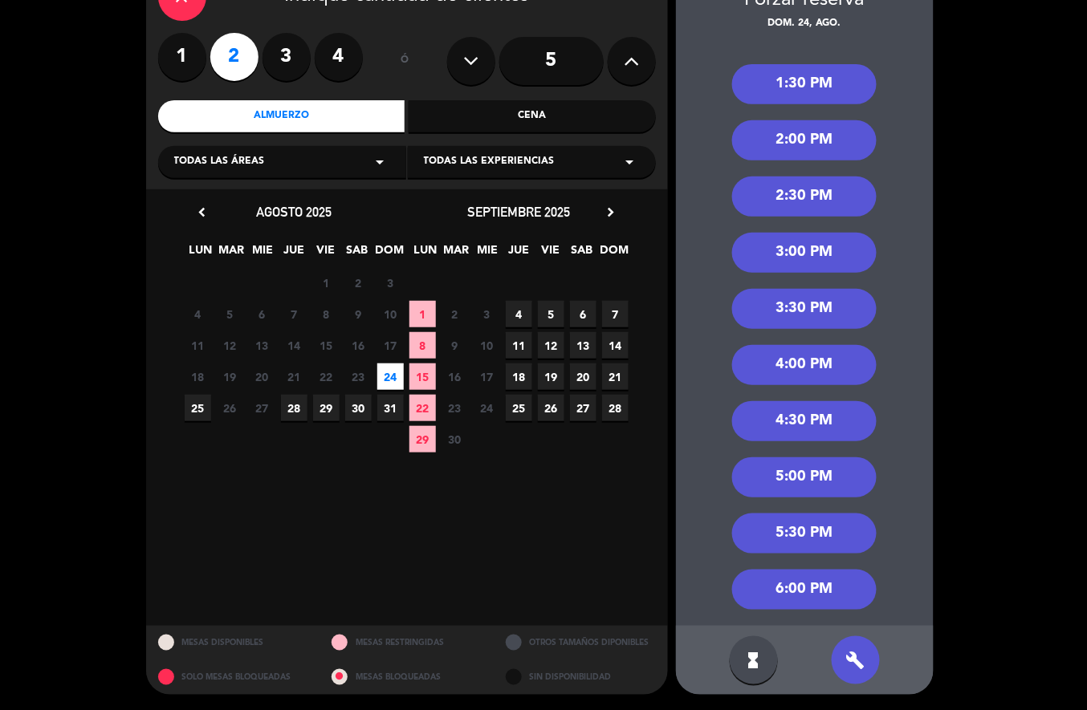
click at [820, 197] on div "2:30 PM" at bounding box center [804, 197] width 145 height 40
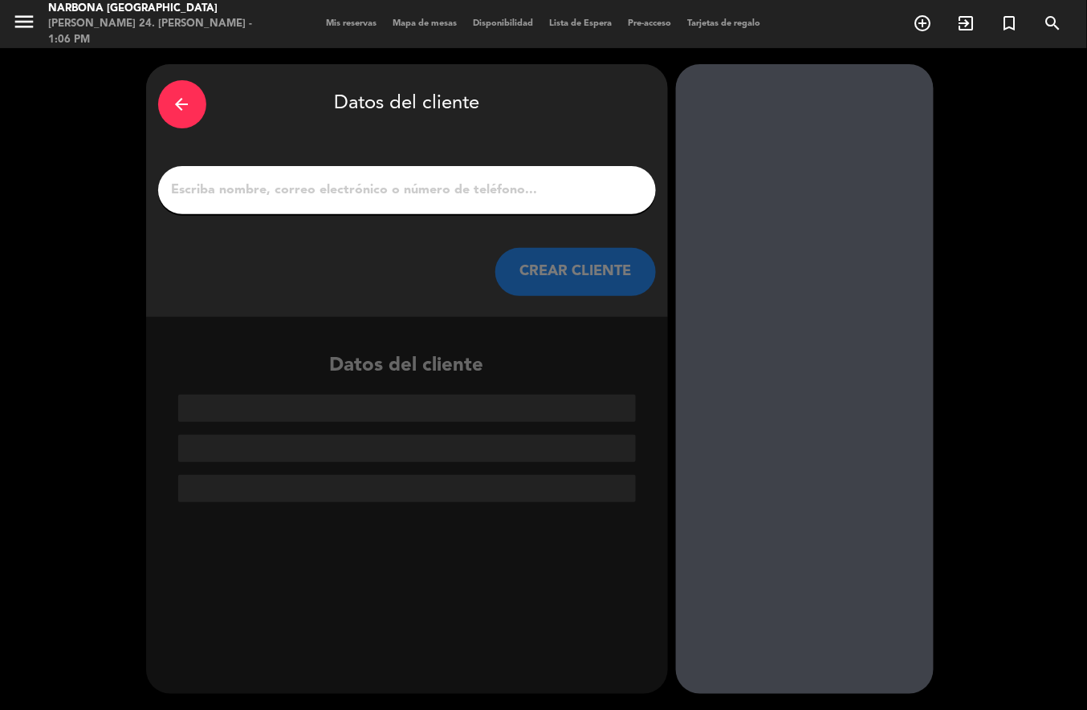
scroll to position [0, 0]
click at [512, 127] on div "arrow_back Datos del cliente" at bounding box center [407, 104] width 498 height 56
click at [499, 181] on input "1" at bounding box center [407, 190] width 474 height 22
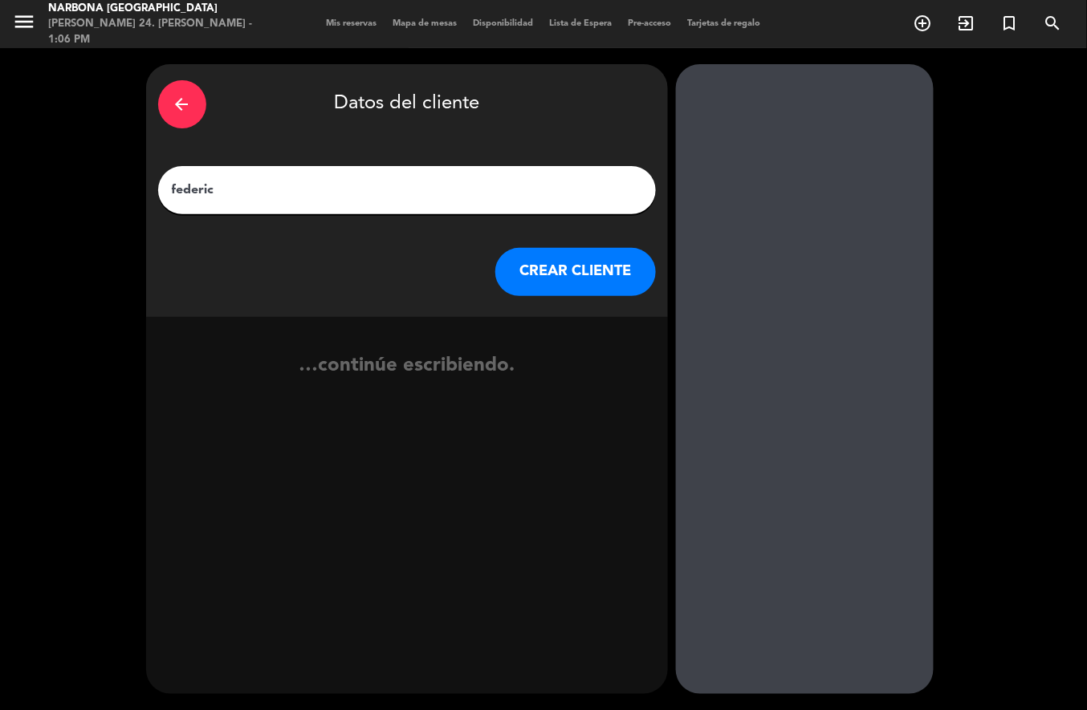
type input "federici"
click at [583, 271] on button "CREAR CLIENTE" at bounding box center [575, 272] width 161 height 48
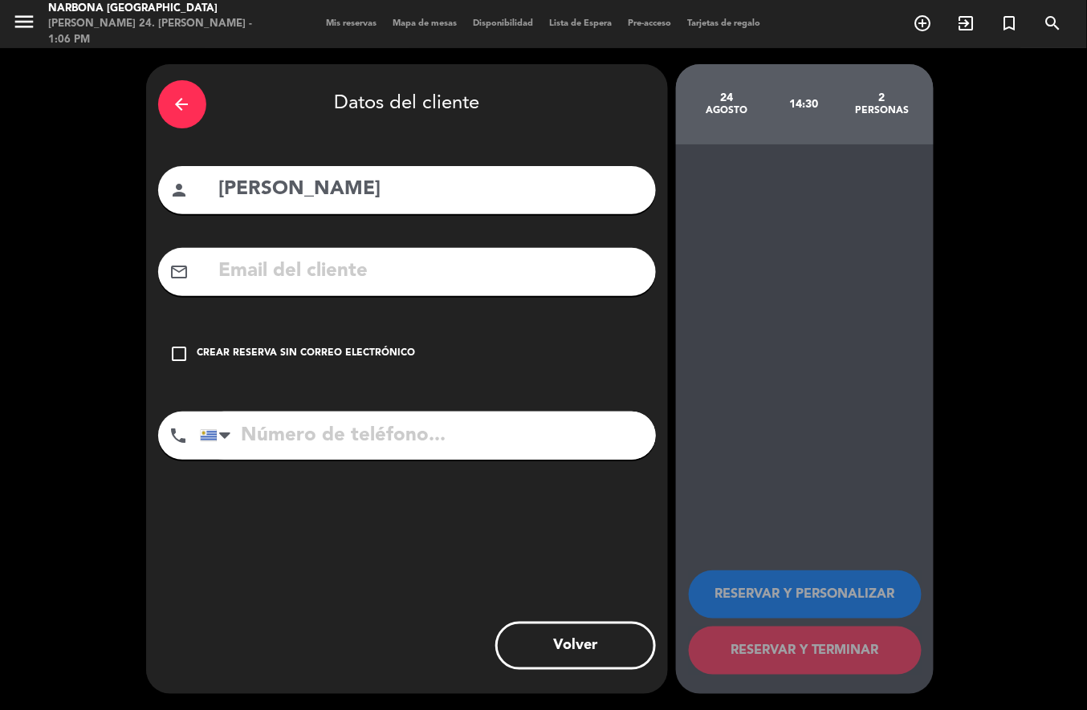
click at [287, 347] on div "Crear reserva sin correo electrónico" at bounding box center [306, 354] width 218 height 16
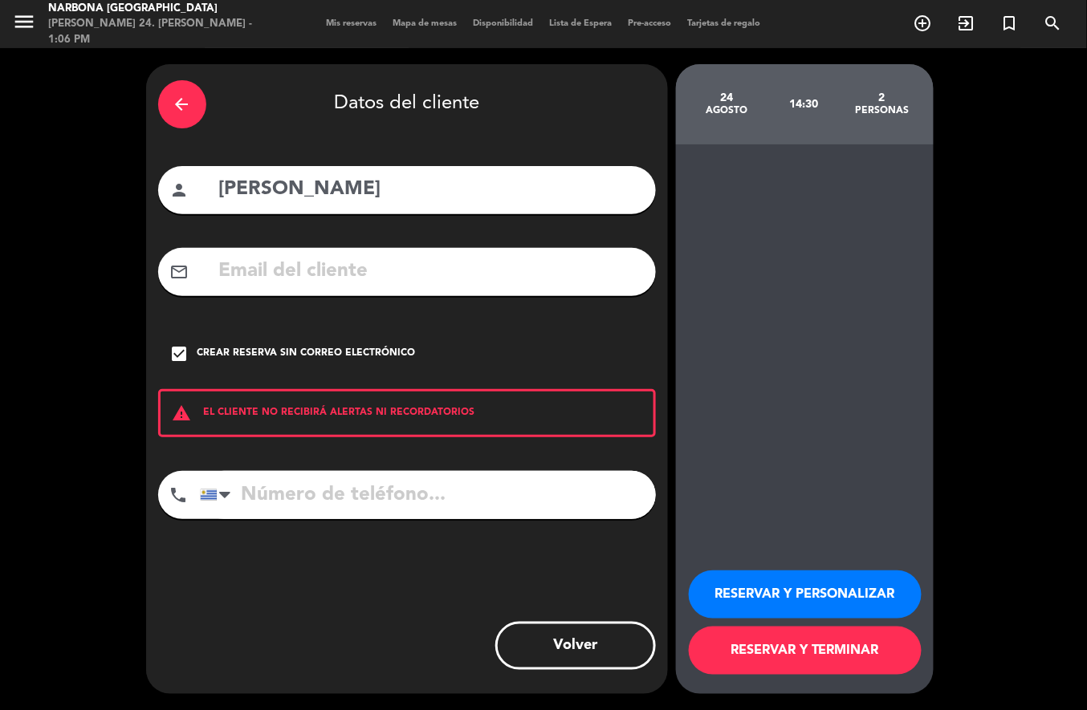
click at [761, 649] on button "RESERVAR Y TERMINAR" at bounding box center [805, 651] width 233 height 48
